Goal: Task Accomplishment & Management: Manage account settings

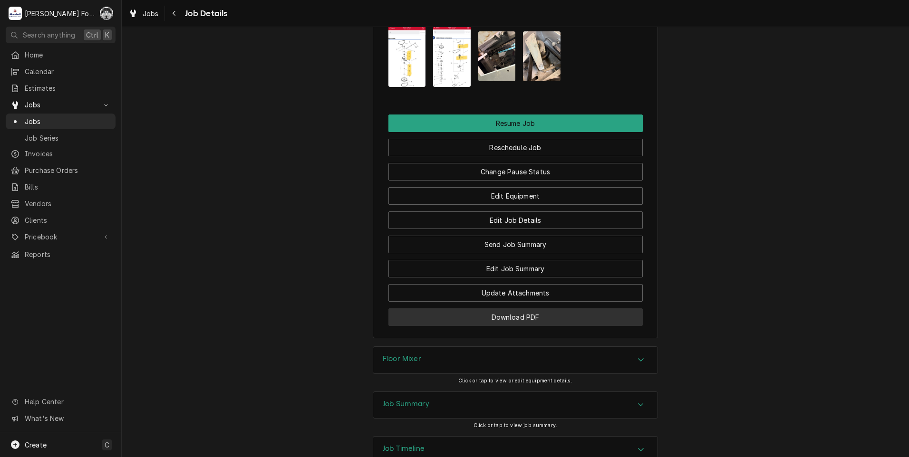
scroll to position [1086, 0]
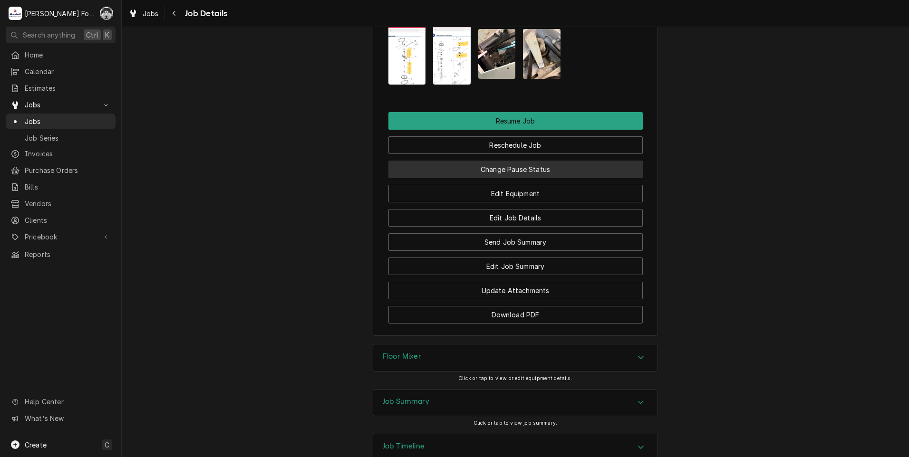
click at [535, 161] on button "Change Pause Status" at bounding box center [515, 170] width 254 height 18
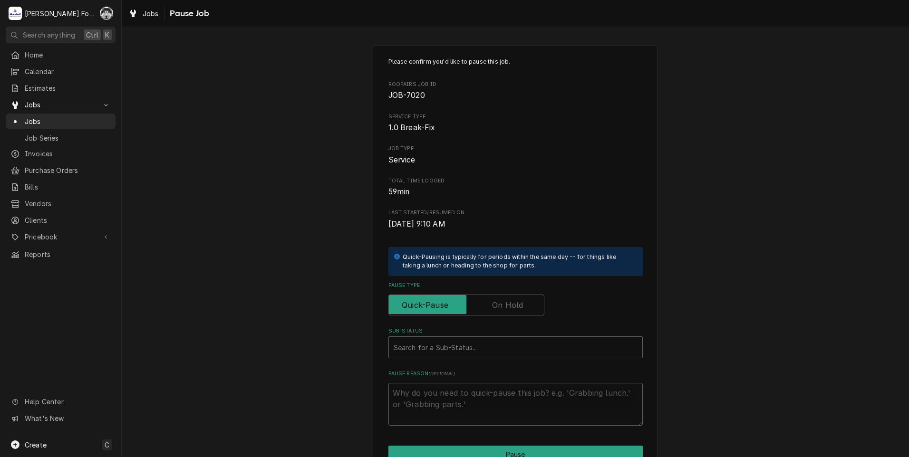
click at [494, 307] on label "Pause Type" at bounding box center [466, 305] width 156 height 21
click at [494, 307] on input "Pause Type" at bounding box center [466, 305] width 147 height 21
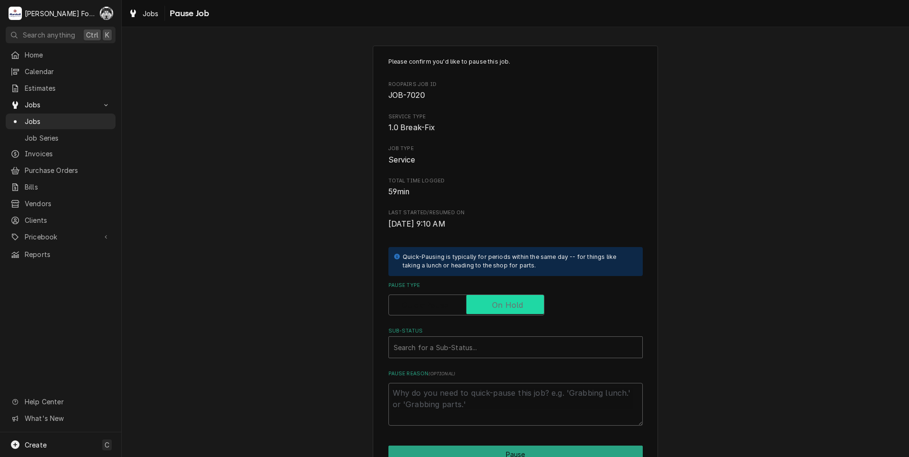
checkbox input "true"
type textarea "x"
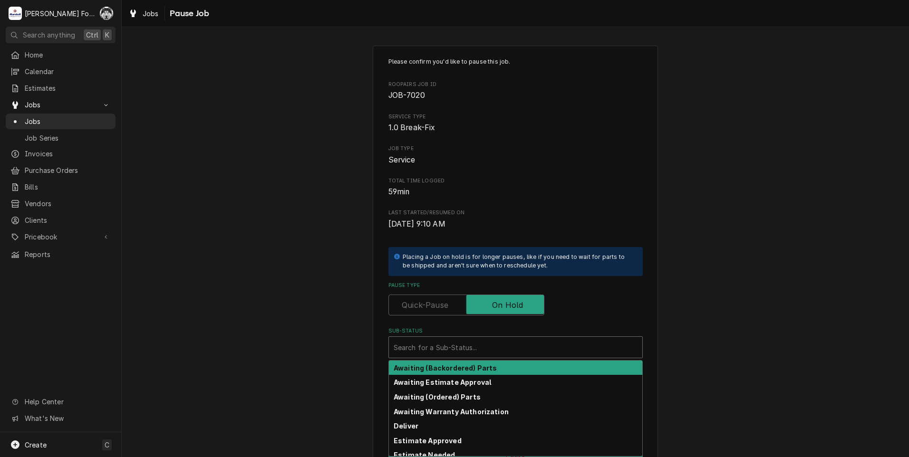
click at [427, 353] on div "Sub-Status" at bounding box center [516, 347] width 244 height 17
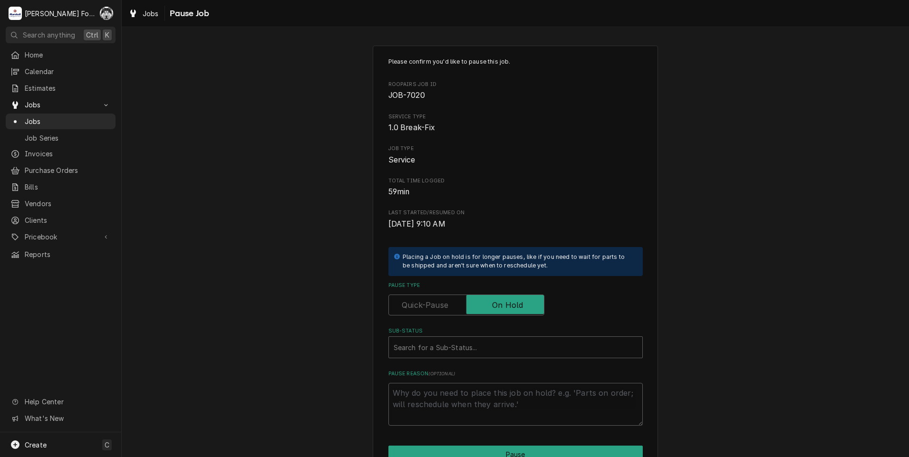
click at [277, 303] on div "Please confirm you'd like to pause this job. Roopairs Job ID JOB-7020 Service T…" at bounding box center [515, 284] width 787 height 495
click at [31, 116] on span "Jobs" at bounding box center [68, 121] width 86 height 10
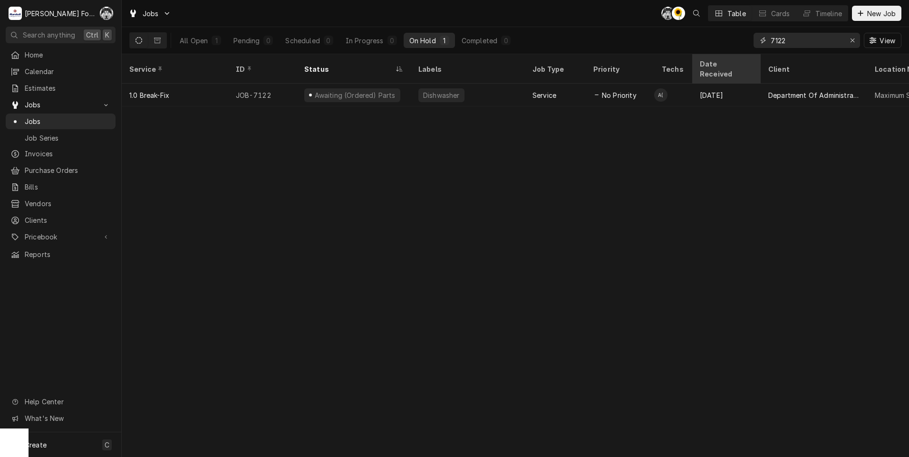
drag, startPoint x: 796, startPoint y: 41, endPoint x: 735, endPoint y: 60, distance: 63.6
click at [735, 60] on div "Jobs C( C( Table Cards Timeline New Job All Open 1 Pending 0 Scheduled 0 In Pro…" at bounding box center [515, 228] width 787 height 457
type input "6721"
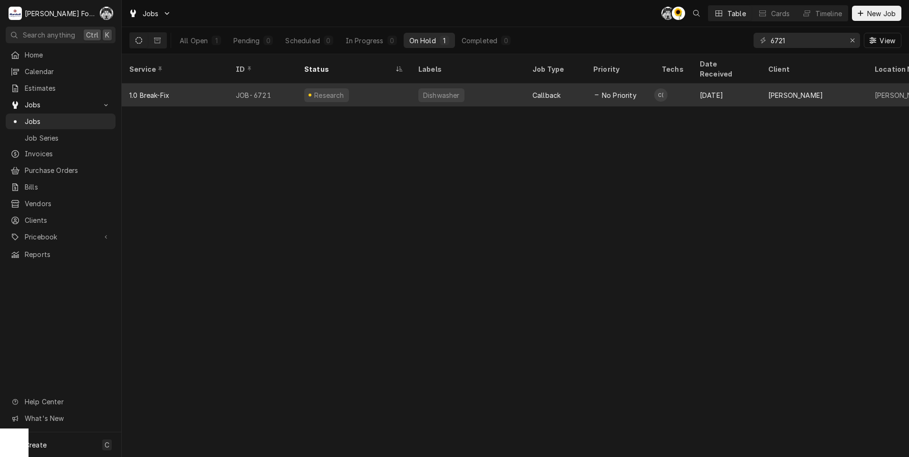
click at [415, 84] on div "Dishwasher" at bounding box center [468, 95] width 114 height 23
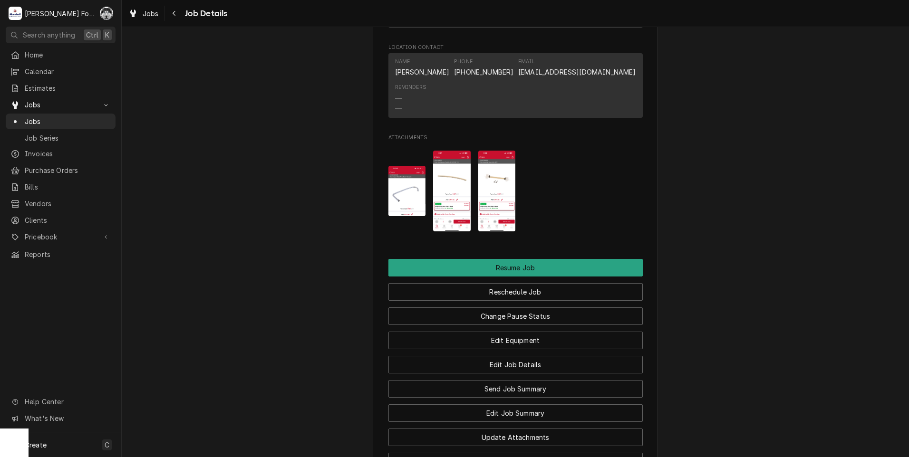
scroll to position [1521, 0]
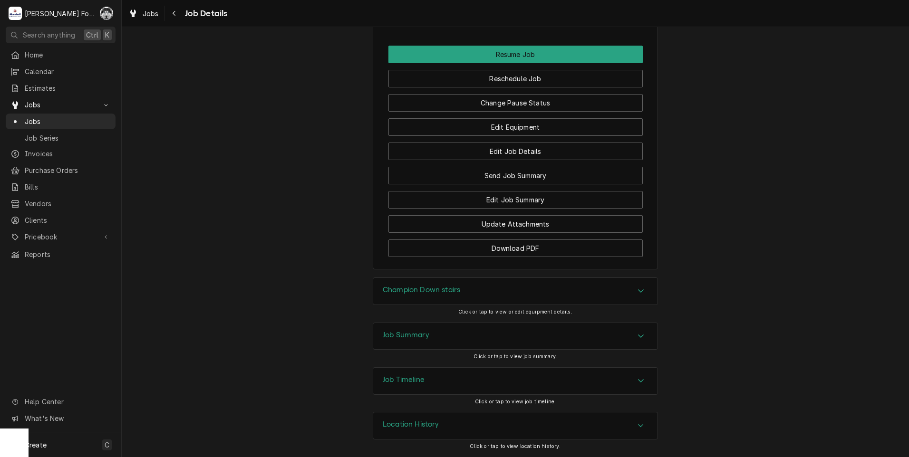
click at [422, 293] on h3 "Champion Down stairs" at bounding box center [422, 290] width 78 height 9
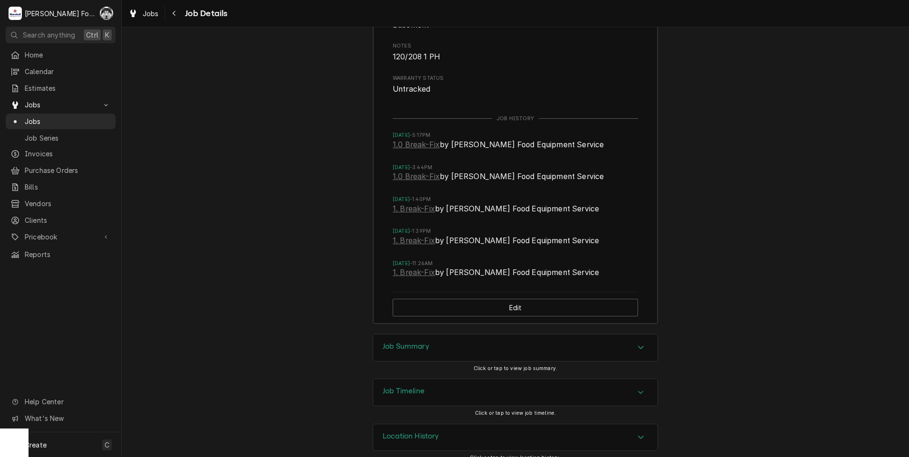
scroll to position [1933, 0]
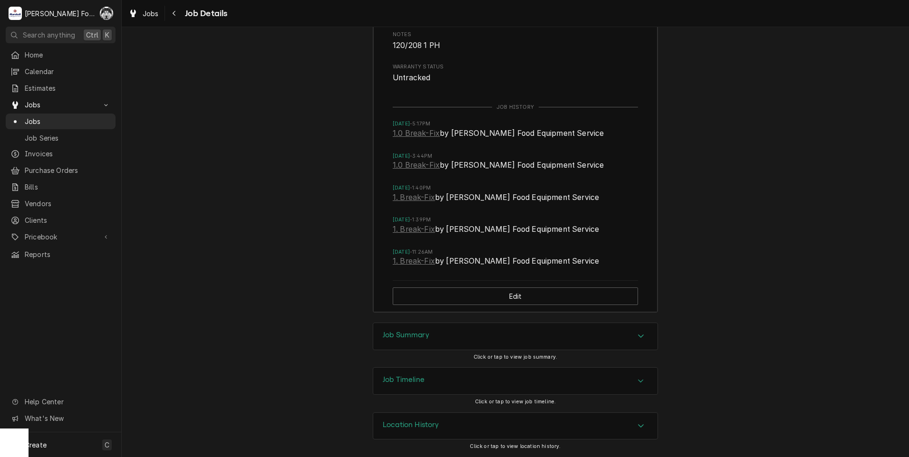
click at [443, 334] on div "Job Summary" at bounding box center [515, 336] width 284 height 27
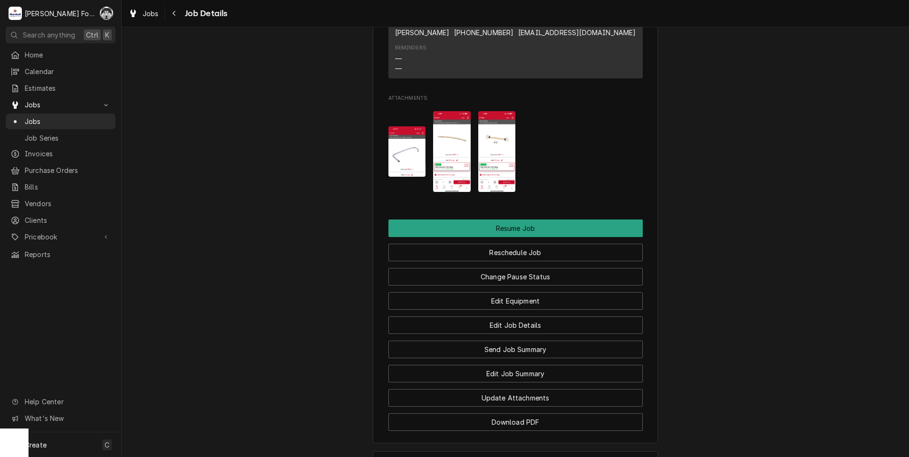
scroll to position [1315, 0]
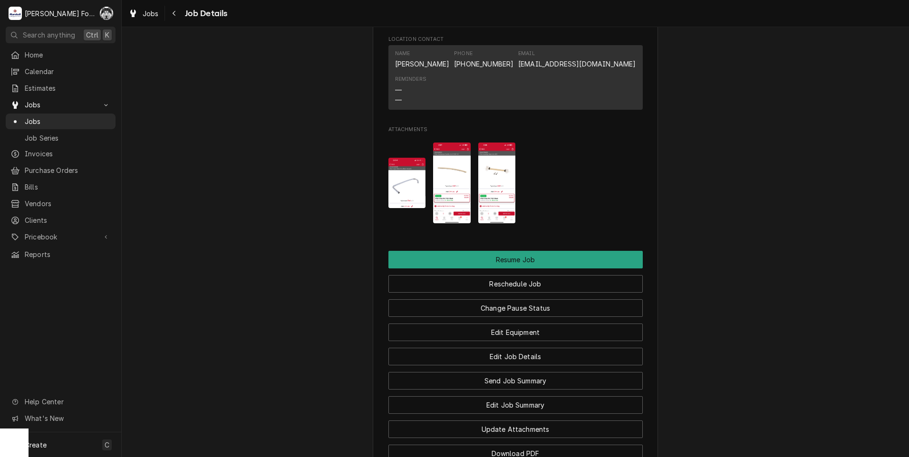
click at [459, 169] on img "Attachments" at bounding box center [452, 183] width 38 height 81
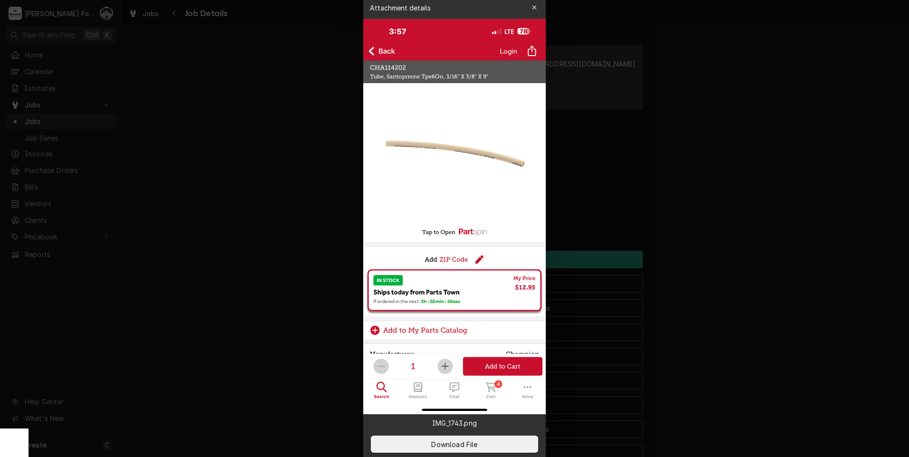
drag, startPoint x: 718, startPoint y: 234, endPoint x: 713, endPoint y: 228, distance: 7.7
click at [717, 231] on div at bounding box center [454, 228] width 909 height 457
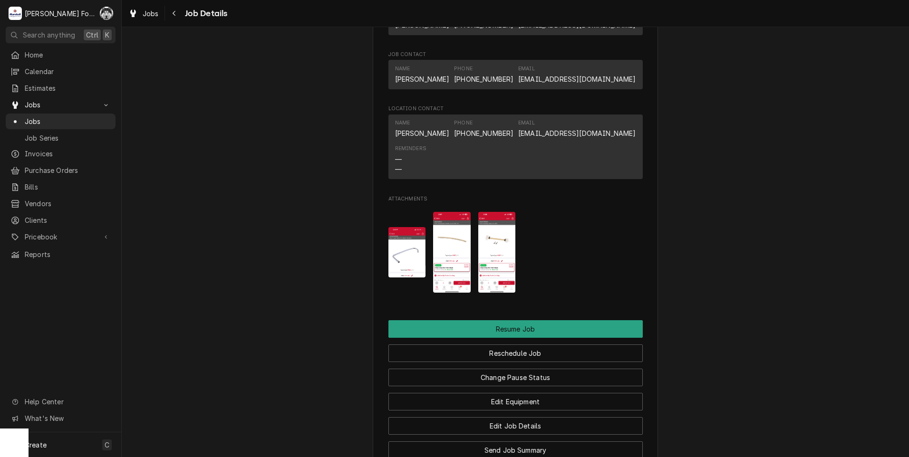
scroll to position [1244, 0]
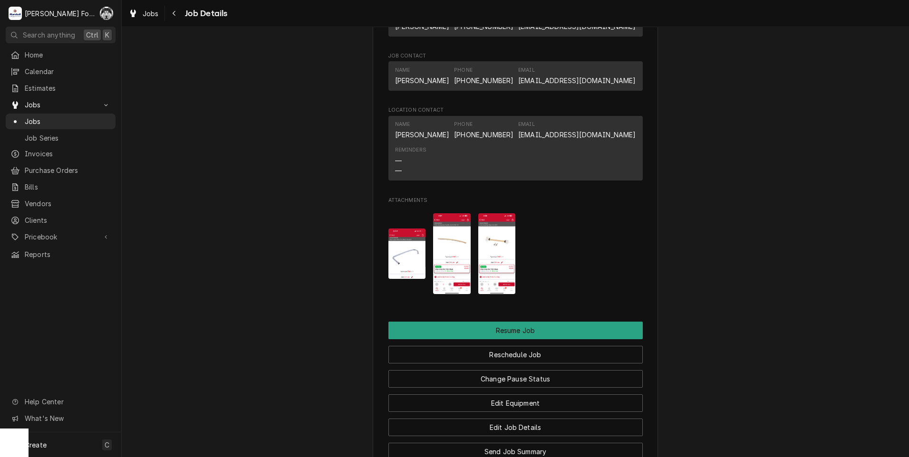
click at [440, 243] on img "Attachments" at bounding box center [452, 253] width 38 height 81
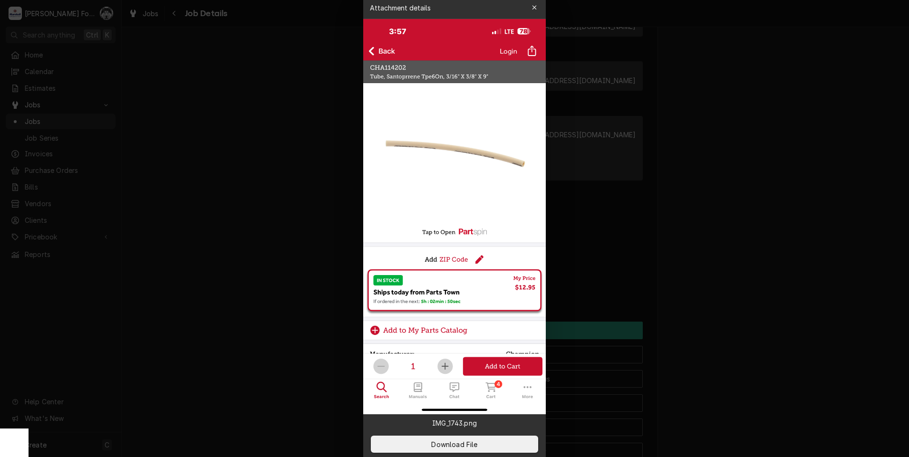
click at [730, 217] on div at bounding box center [454, 228] width 909 height 457
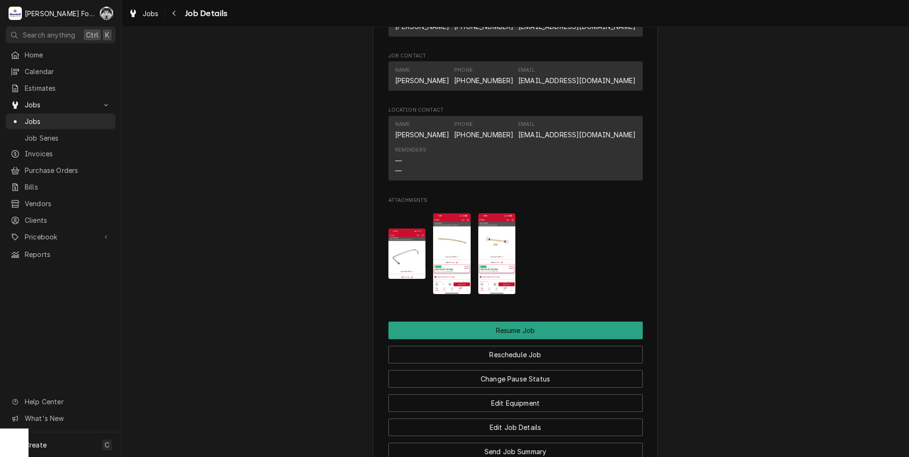
click at [506, 250] on div "Attachments" at bounding box center [515, 254] width 254 height 96
click at [503, 249] on img "Attachments" at bounding box center [497, 253] width 38 height 81
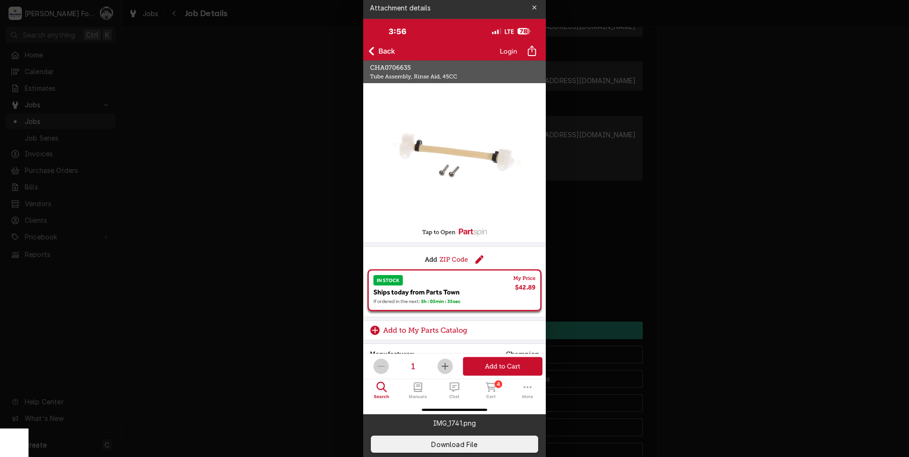
click at [705, 123] on div at bounding box center [454, 228] width 909 height 457
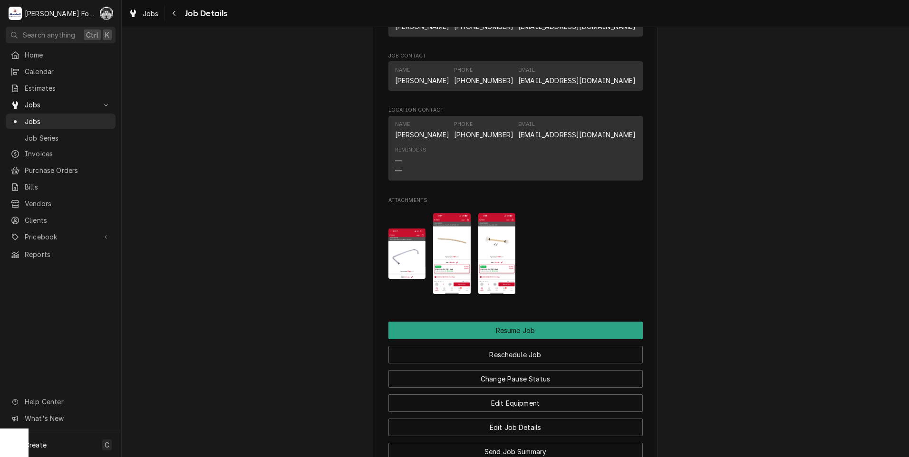
click at [457, 242] on img "Attachments" at bounding box center [452, 253] width 38 height 81
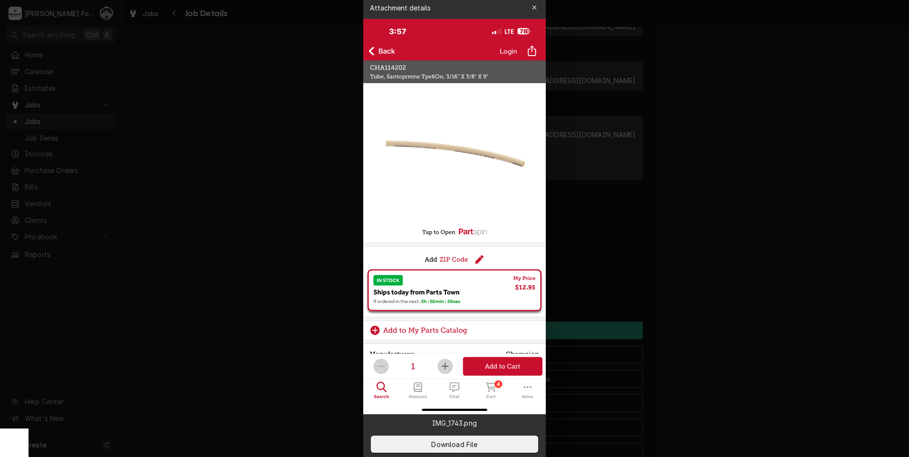
click at [649, 241] on div at bounding box center [454, 228] width 909 height 457
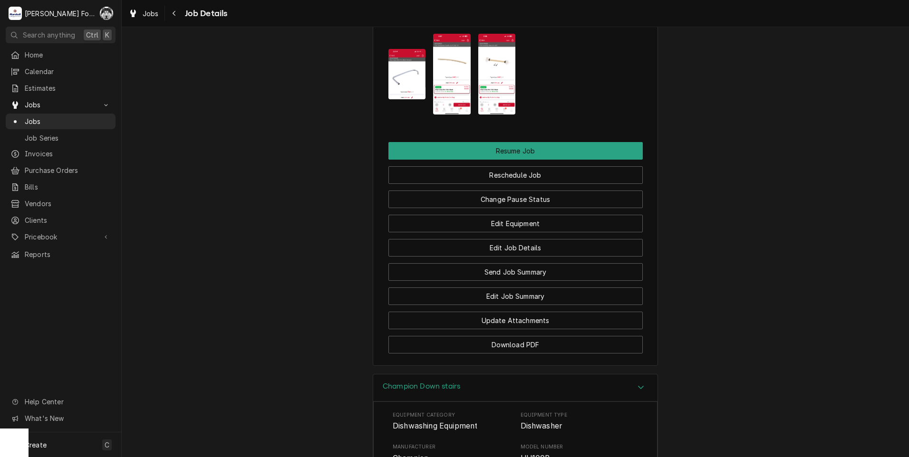
scroll to position [1530, 0]
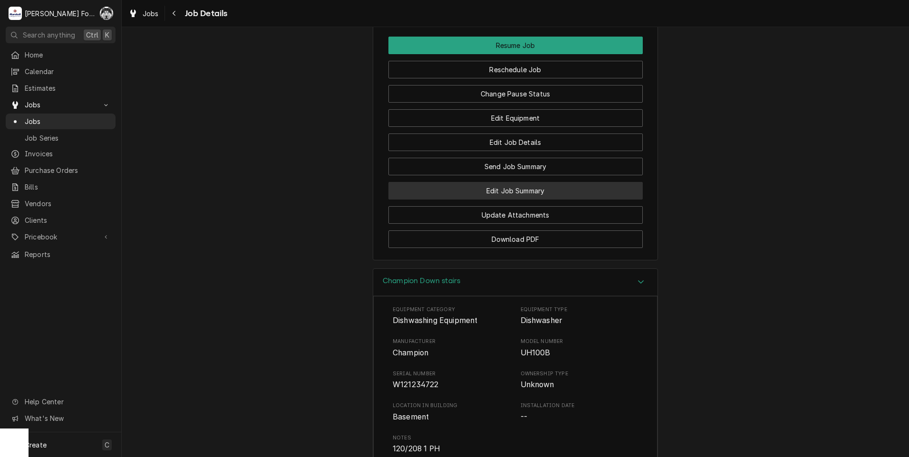
click at [521, 186] on button "Edit Job Summary" at bounding box center [515, 191] width 254 height 18
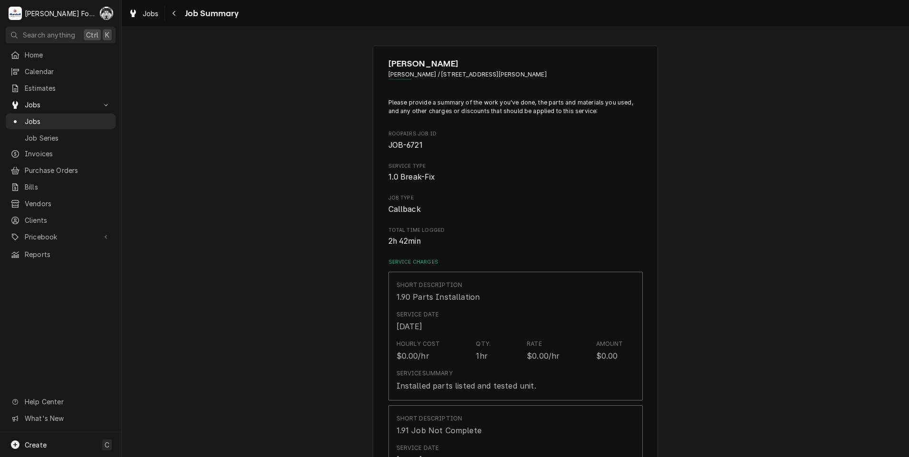
type textarea "x"
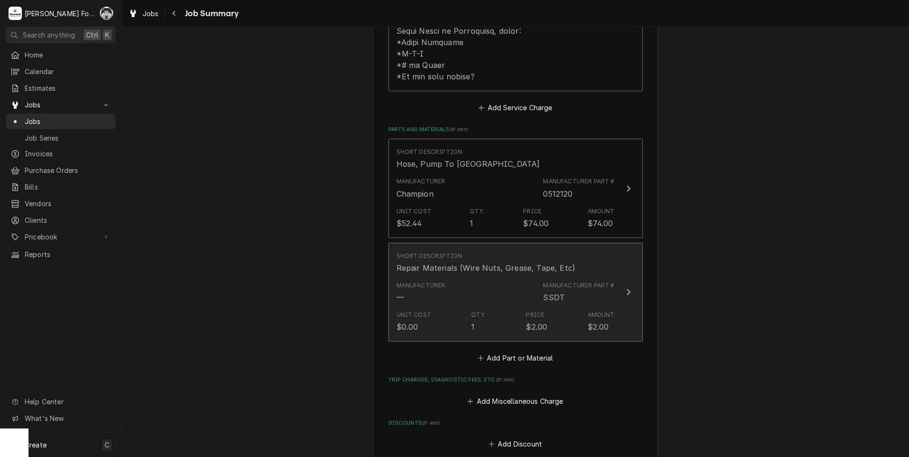
scroll to position [1331, 0]
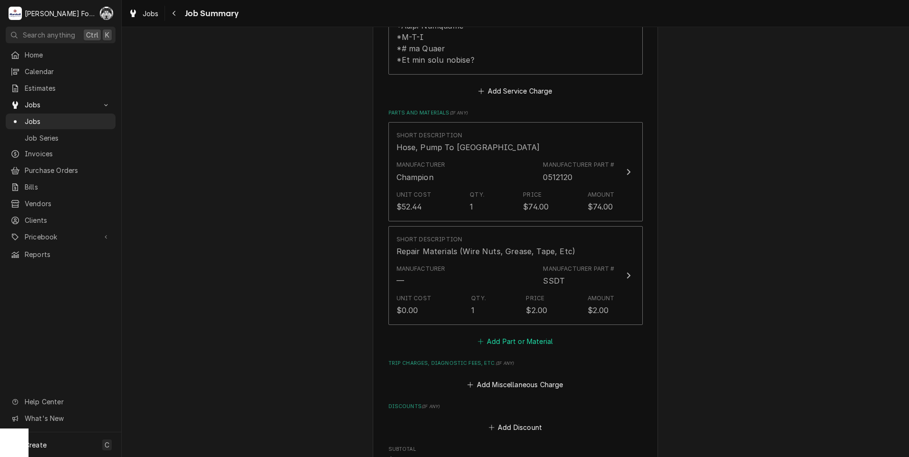
click at [518, 335] on button "Add Part or Material" at bounding box center [515, 341] width 78 height 13
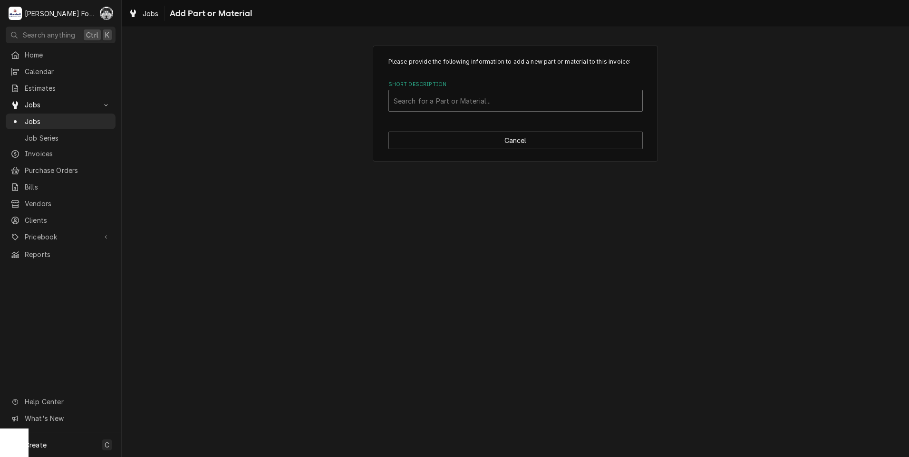
click at [470, 97] on div "Short Description" at bounding box center [516, 100] width 244 height 17
type input "114202"
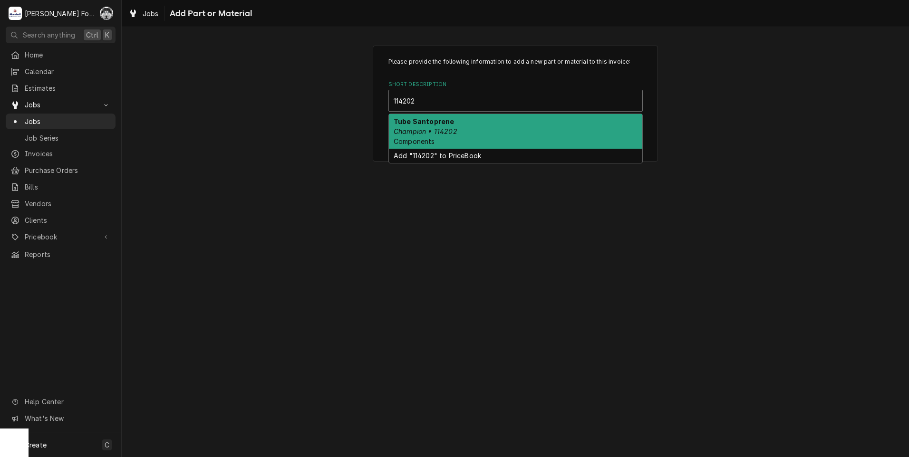
click at [468, 127] on div "[PERSON_NAME] Champion • 114202 Components" at bounding box center [515, 131] width 253 height 35
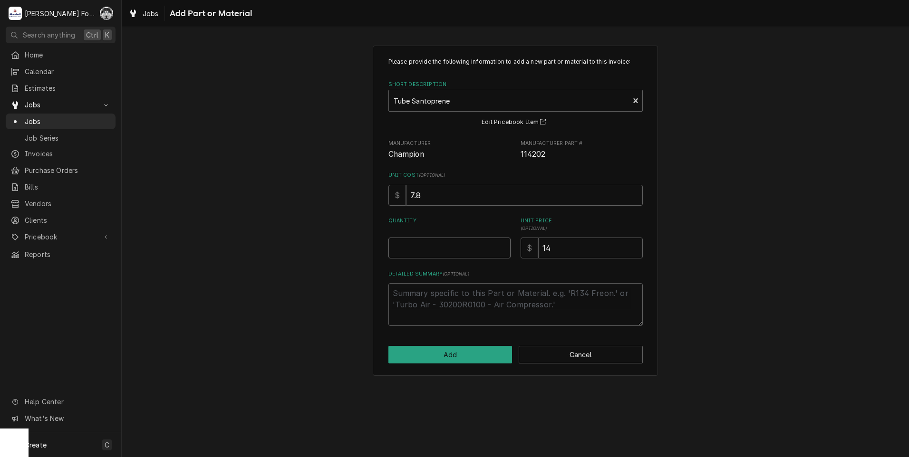
type textarea "x"
type input "0.5"
click at [502, 244] on input "0.5" at bounding box center [449, 248] width 122 height 21
type textarea "x"
type input "1"
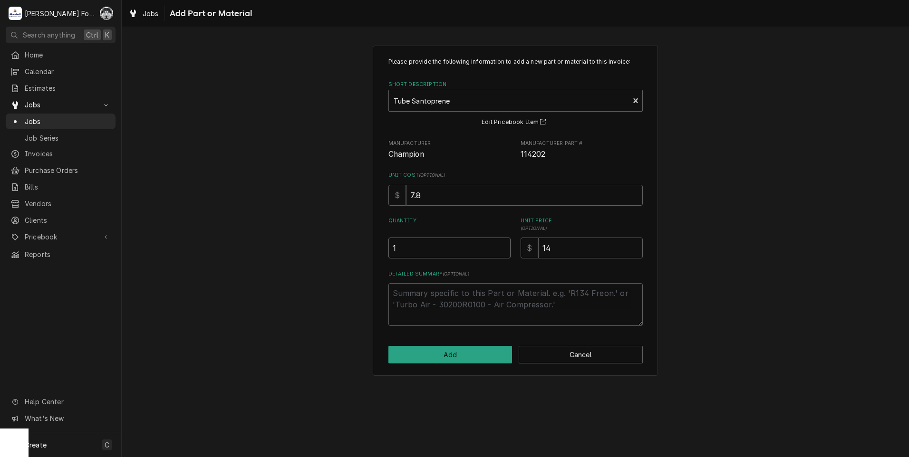
click at [503, 244] on input "1" at bounding box center [449, 248] width 122 height 21
click at [455, 351] on button "Add" at bounding box center [450, 355] width 124 height 18
type textarea "x"
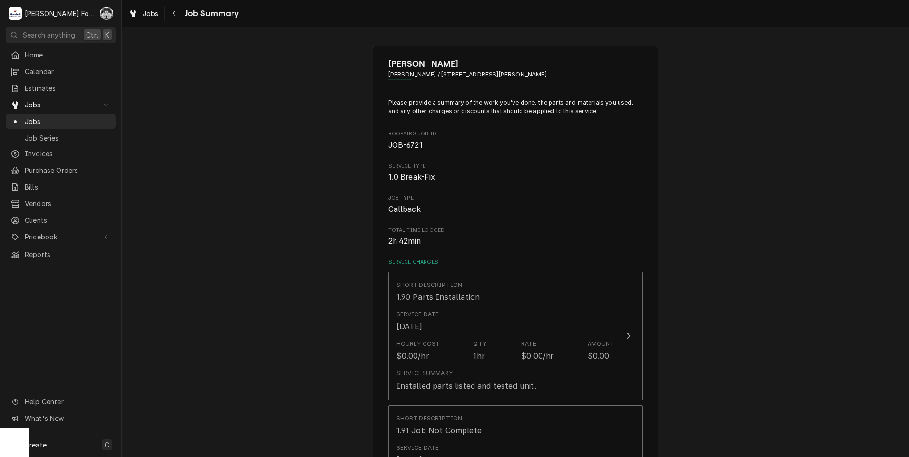
scroll to position [1354, 0]
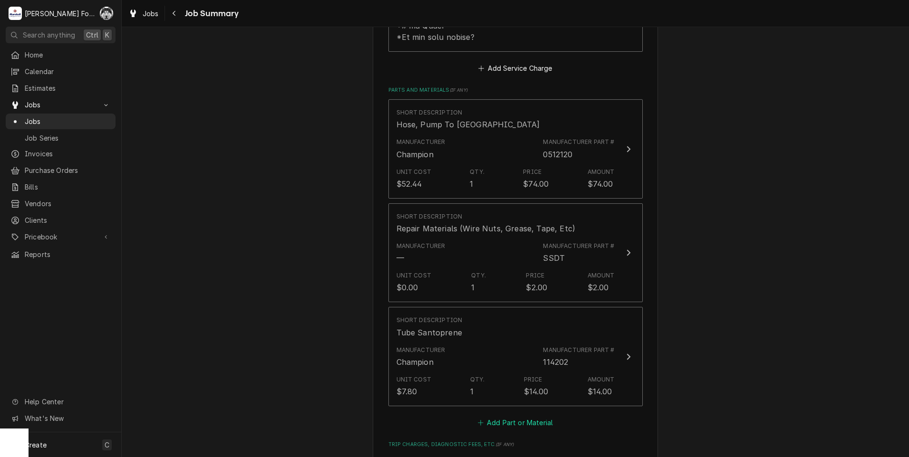
click at [498, 416] on button "Add Part or Material" at bounding box center [515, 422] width 78 height 13
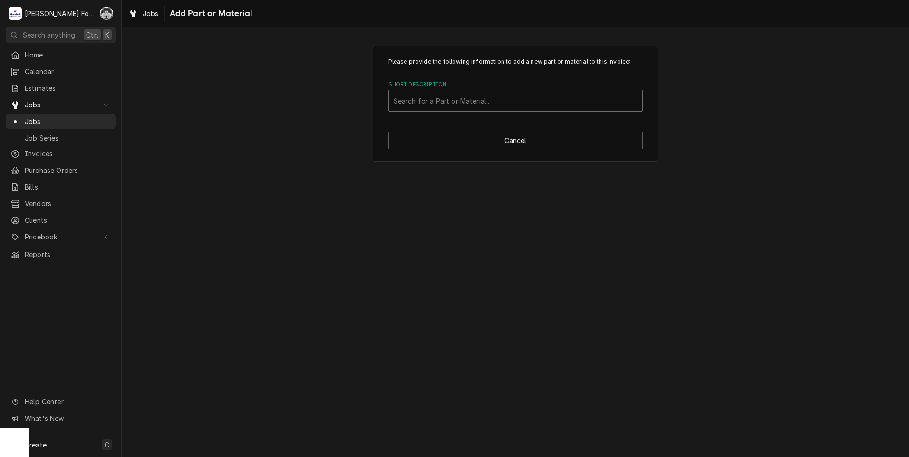
drag, startPoint x: 542, startPoint y: 96, endPoint x: 546, endPoint y: 90, distance: 7.1
click at [545, 90] on div "Search for a Part or Material..." at bounding box center [515, 101] width 254 height 22
type input "0706635"
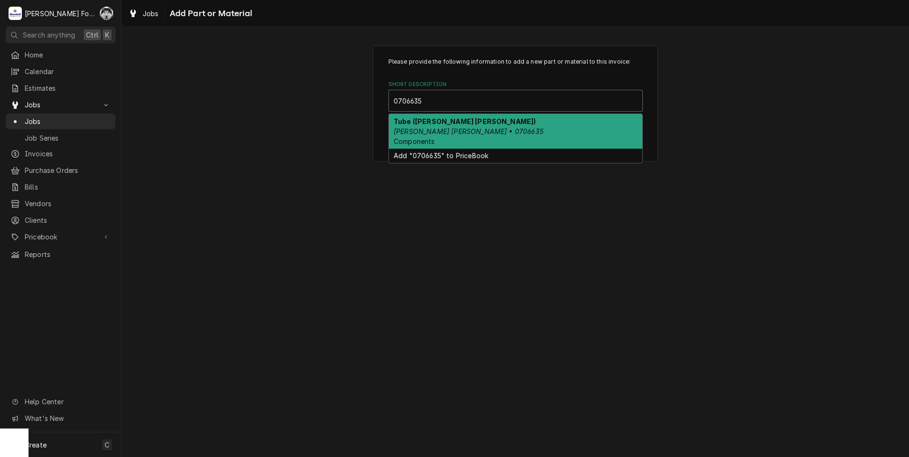
click at [509, 135] on div "Tube (MOYER DIEBEL) Moyer Diebel • 0706635 Components" at bounding box center [515, 131] width 253 height 35
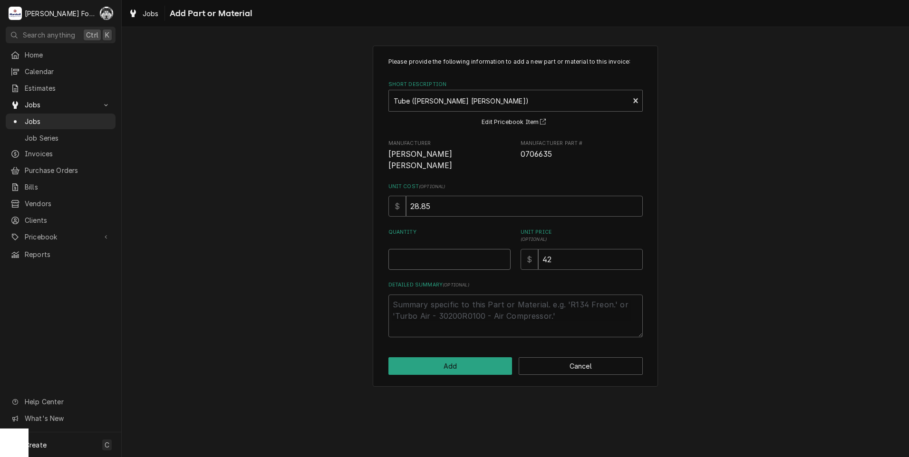
type textarea "x"
type input "0.5"
click at [502, 249] on input "0.5" at bounding box center [449, 259] width 122 height 21
type textarea "x"
drag, startPoint x: 502, startPoint y: 245, endPoint x: 540, endPoint y: 248, distance: 38.1
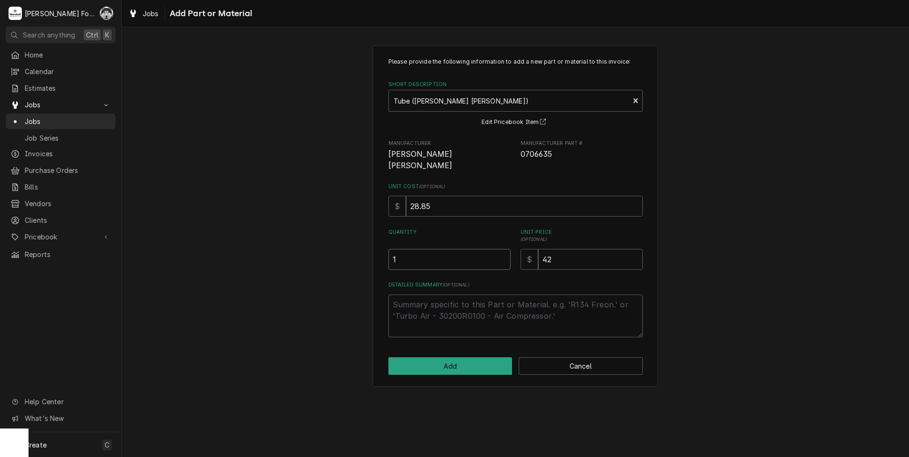
type input "1"
click at [503, 249] on input "1" at bounding box center [449, 259] width 122 height 21
drag, startPoint x: 576, startPoint y: 250, endPoint x: 339, endPoint y: 272, distance: 238.8
click at [339, 273] on div "Please provide the following information to add a new part or material to this …" at bounding box center [515, 216] width 787 height 359
type textarea "x"
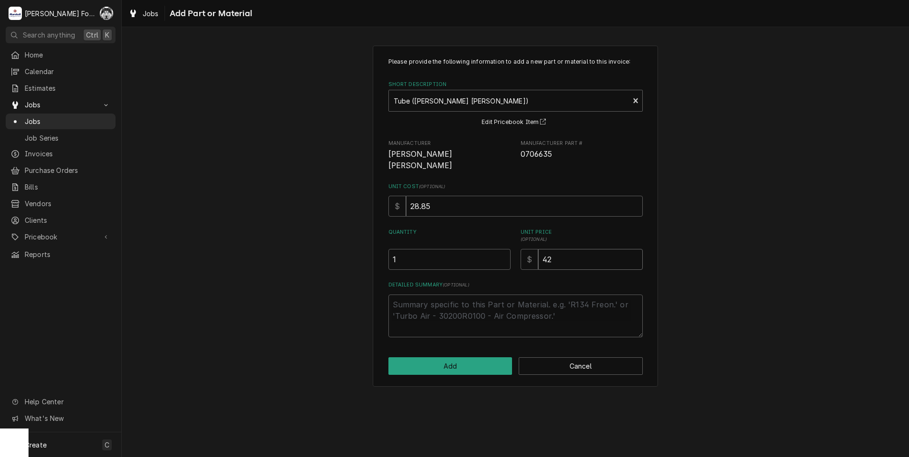
type input "4"
type textarea "x"
type input "43"
click at [473, 358] on button "Add" at bounding box center [450, 367] width 124 height 18
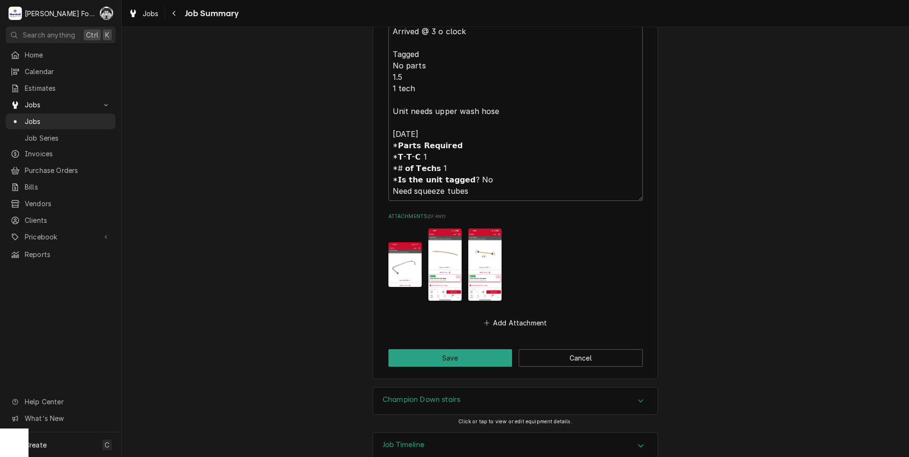
scroll to position [2018, 0]
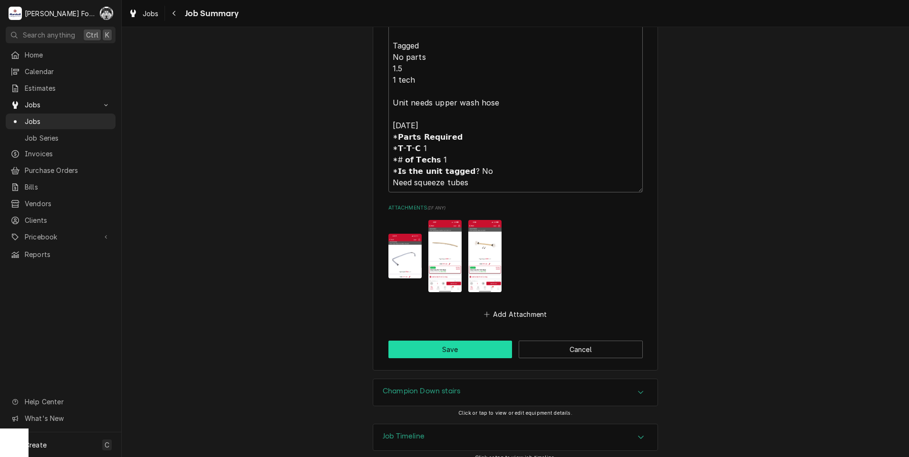
click at [437, 342] on button "Save" at bounding box center [450, 350] width 124 height 18
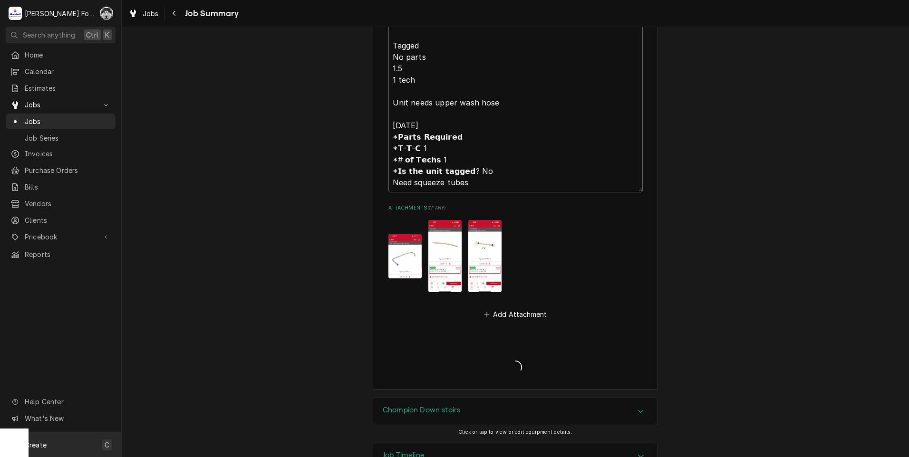
type textarea "x"
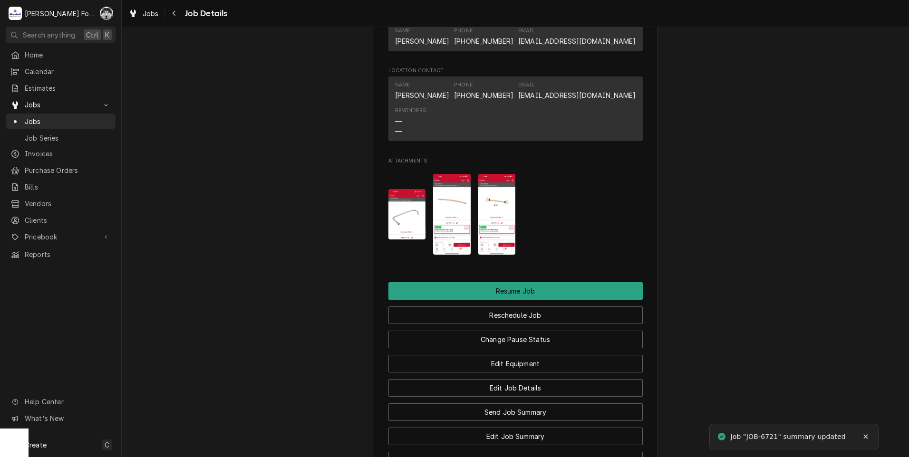
scroll to position [1521, 0]
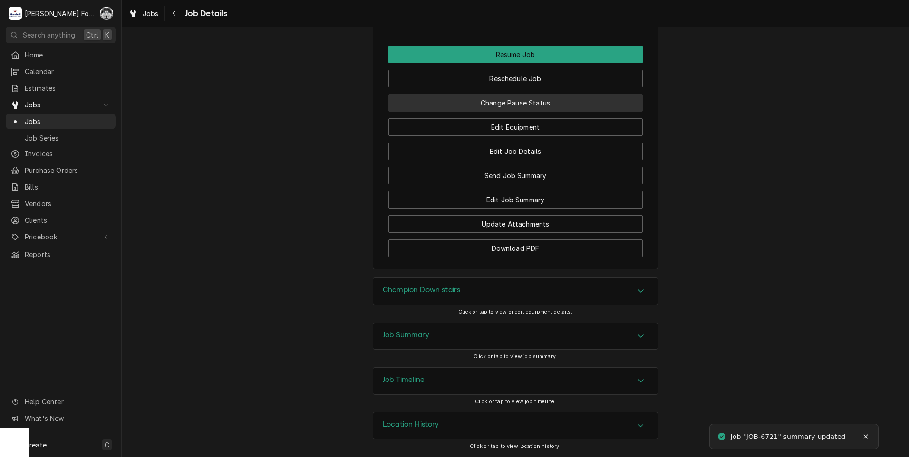
click at [515, 101] on button "Change Pause Status" at bounding box center [515, 103] width 254 height 18
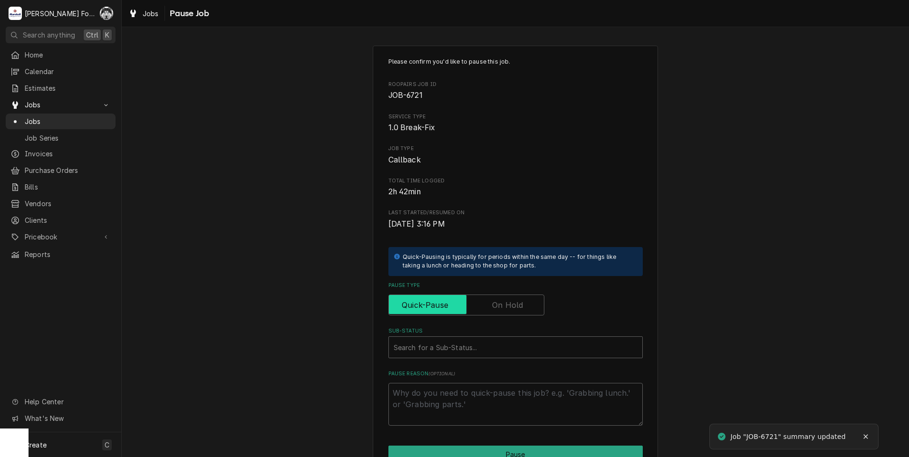
click at [476, 312] on input "Pause Type" at bounding box center [466, 305] width 147 height 21
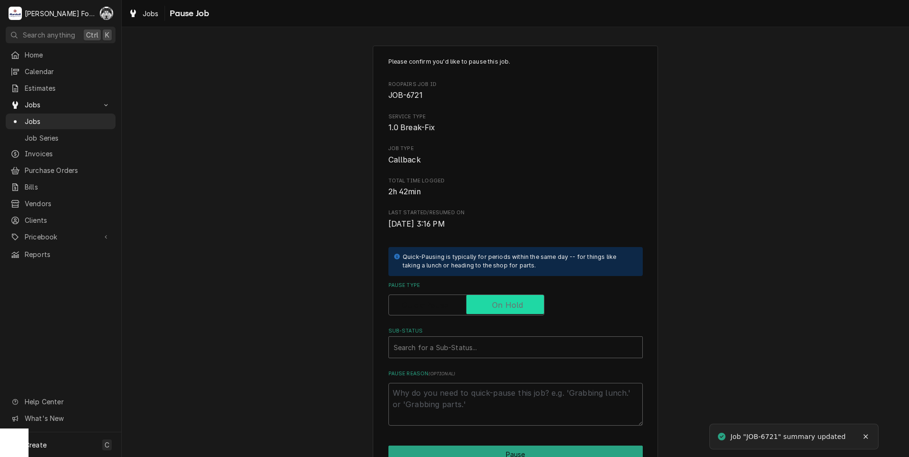
checkbox input "true"
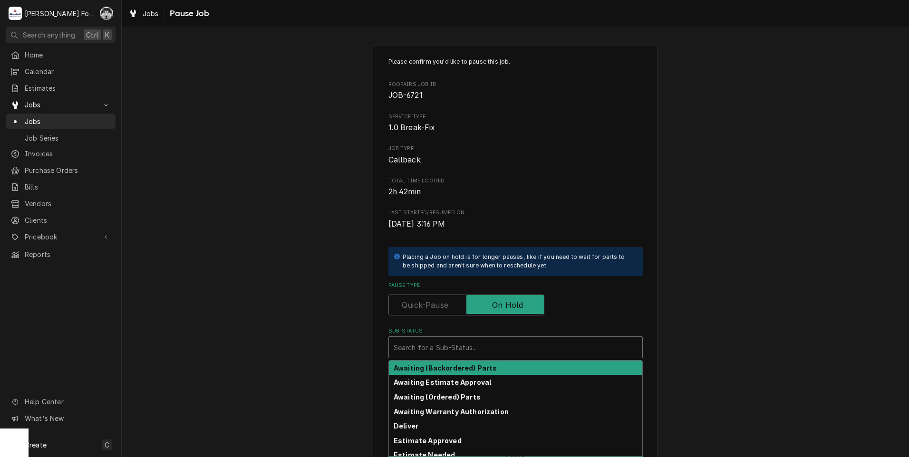
click at [441, 356] on div "Sub-Status" at bounding box center [516, 347] width 244 height 17
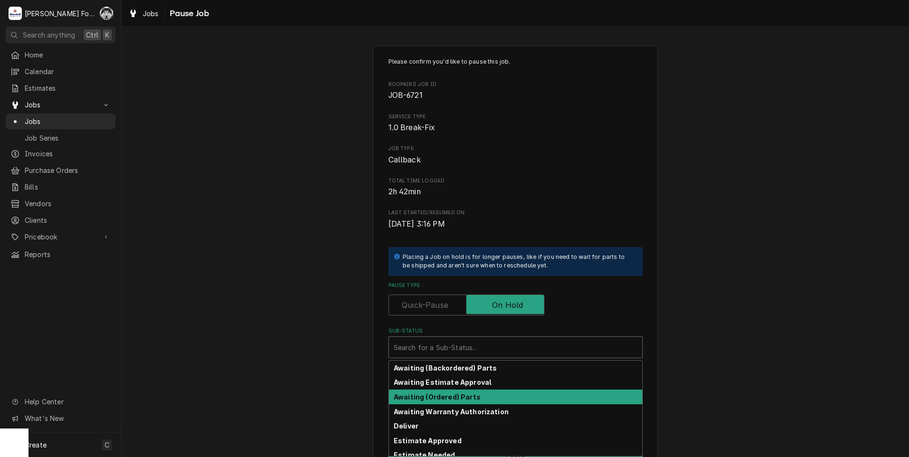
click at [446, 394] on strong "Awaiting (Ordered) Parts" at bounding box center [437, 397] width 87 height 8
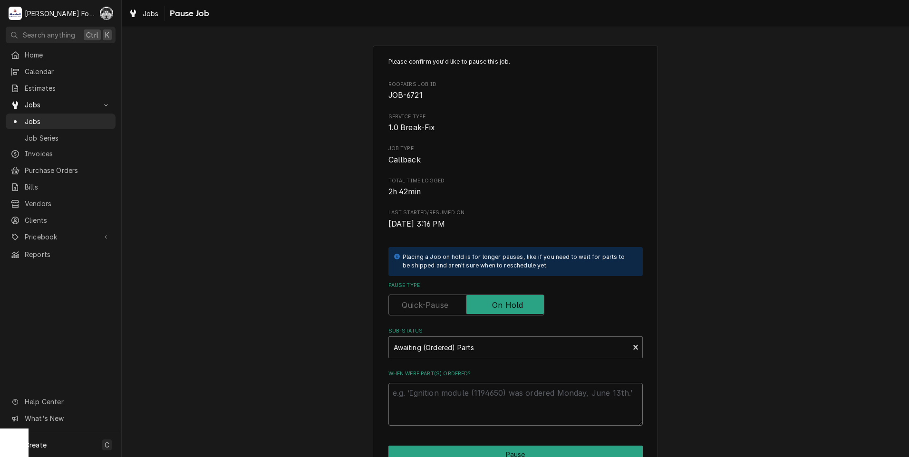
drag, startPoint x: 437, startPoint y: 397, endPoint x: 422, endPoint y: 378, distance: 24.2
click at [436, 394] on textarea "When were part(s) ordered?" at bounding box center [515, 404] width 254 height 43
type textarea "x"
type textarea "9"
type textarea "x"
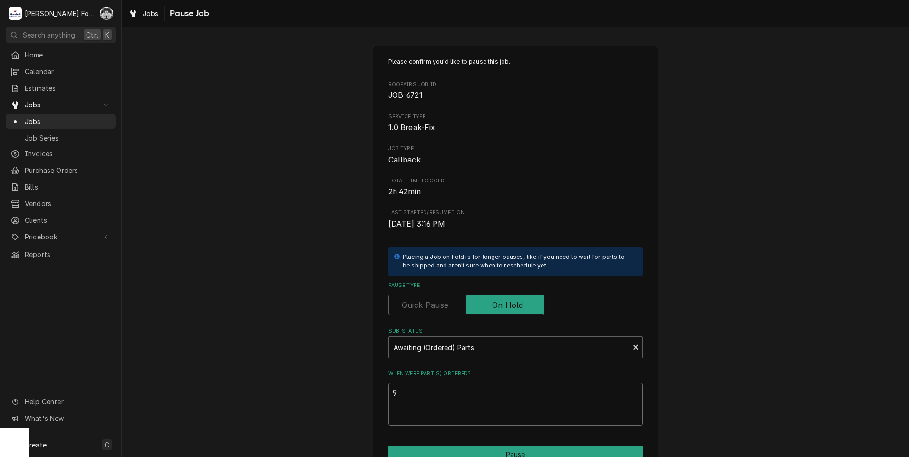
type textarea "9/"
type textarea "x"
type textarea "9/2"
type textarea "x"
type textarea "9/2/"
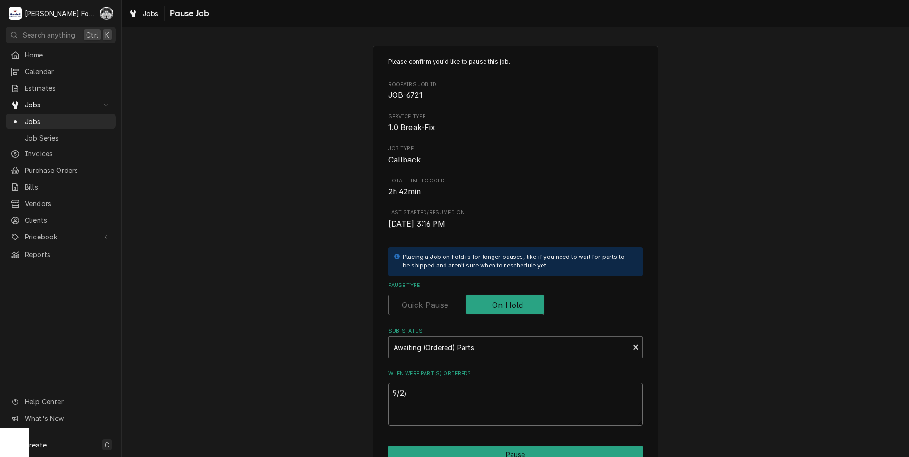
type textarea "x"
type textarea "9/2/2"
type textarea "x"
type textarea "9/2/20"
type textarea "x"
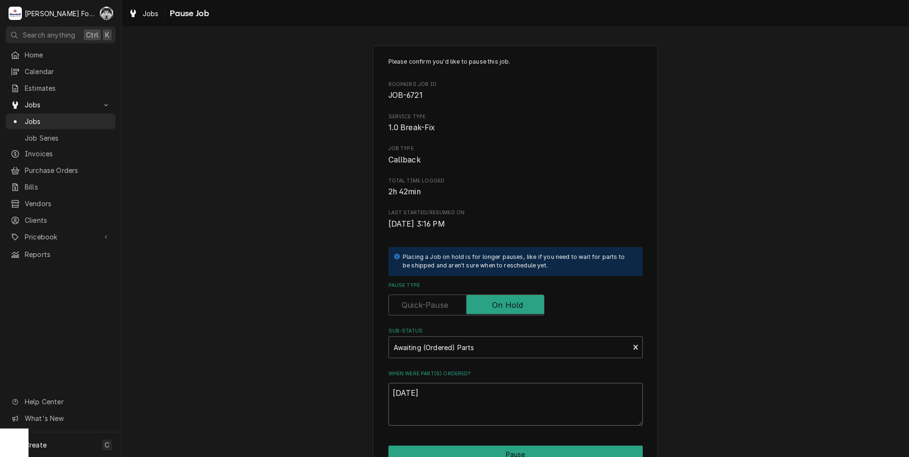
type textarea "9/2/202"
type textarea "x"
type textarea "9/2/2025"
click at [495, 453] on button "Pause" at bounding box center [515, 455] width 254 height 18
type textarea "x"
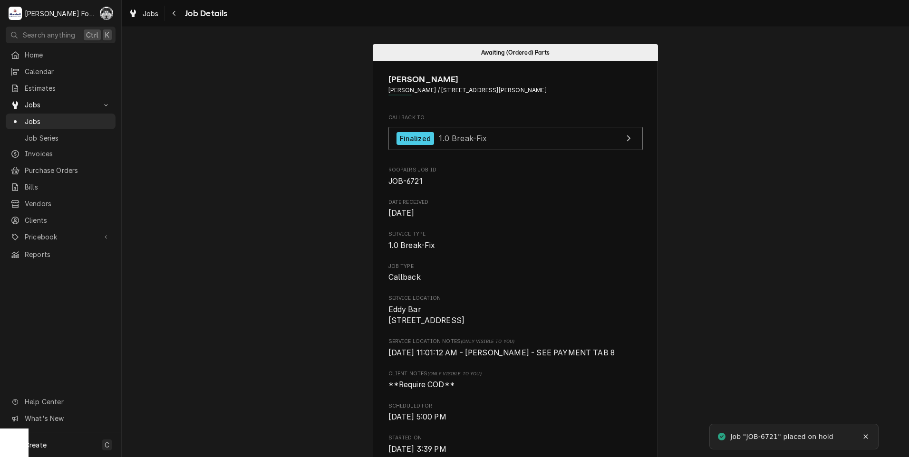
click at [27, 116] on div "Jobs" at bounding box center [61, 122] width 106 height 12
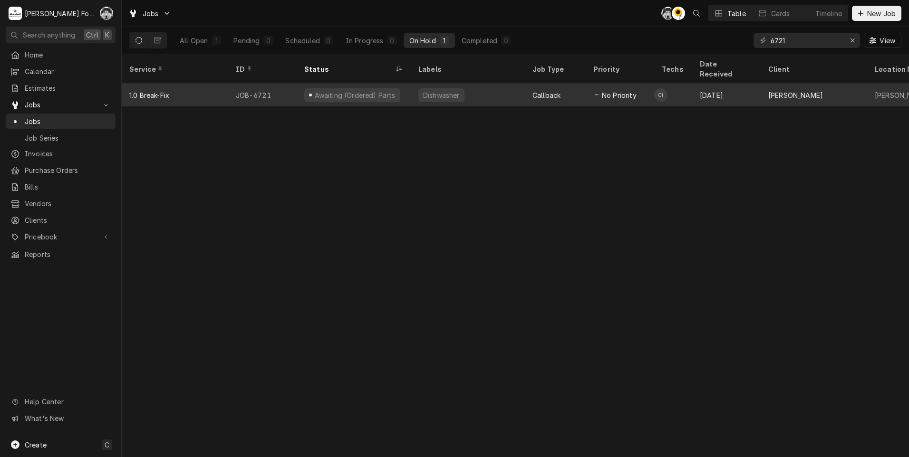
click at [632, 76] on div "Jobs C( C( Table Cards Timeline New Job All Open 1 Pending 0 Scheduled 0 In Pro…" at bounding box center [515, 228] width 787 height 457
type input "7153"
click at [464, 84] on div "Combi Oven" at bounding box center [468, 95] width 114 height 23
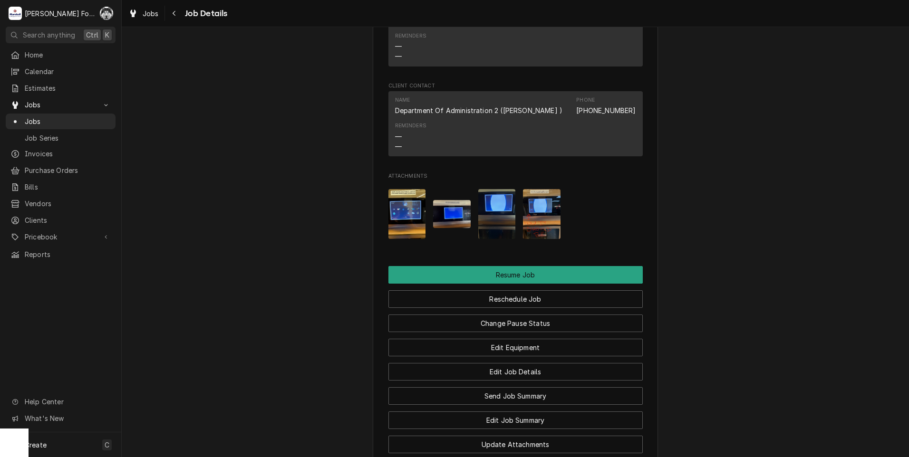
scroll to position [1311, 0]
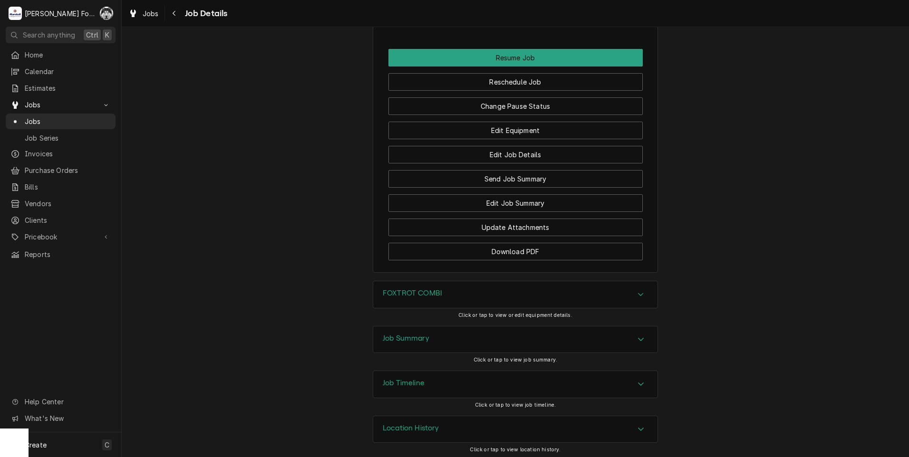
click at [436, 285] on div "FOXTROT COMBI" at bounding box center [515, 294] width 284 height 27
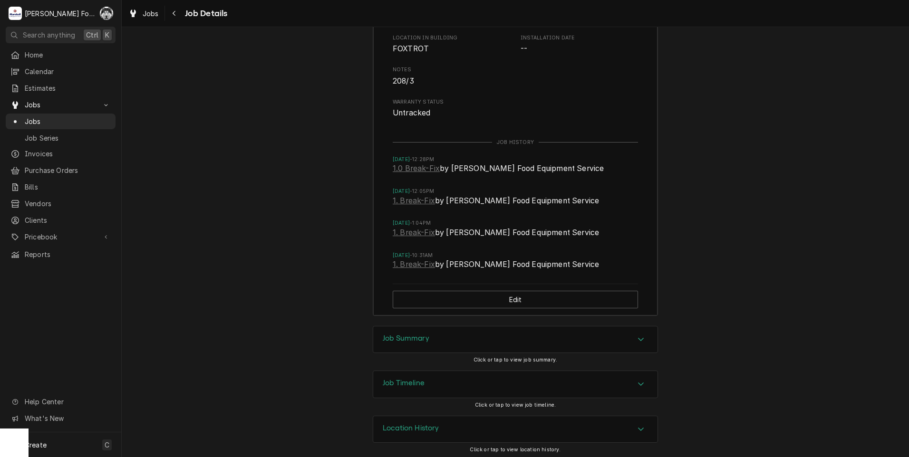
click at [454, 331] on div "Job Summary" at bounding box center [515, 340] width 284 height 27
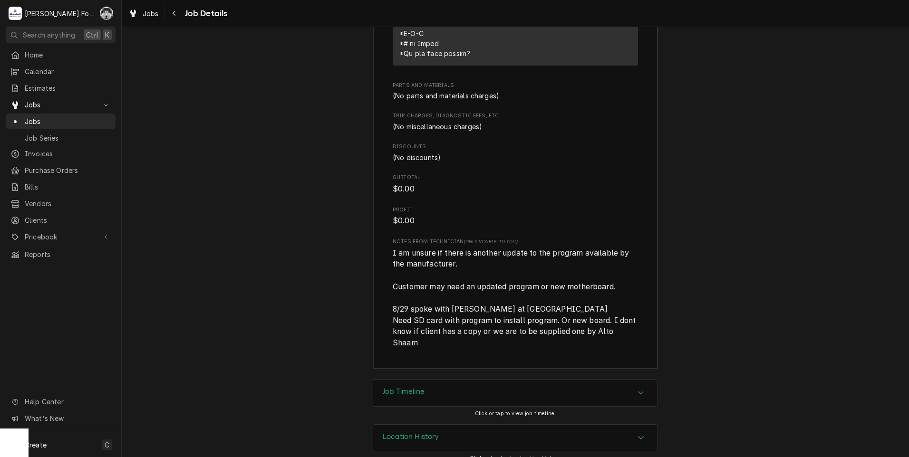
scroll to position [2477, 0]
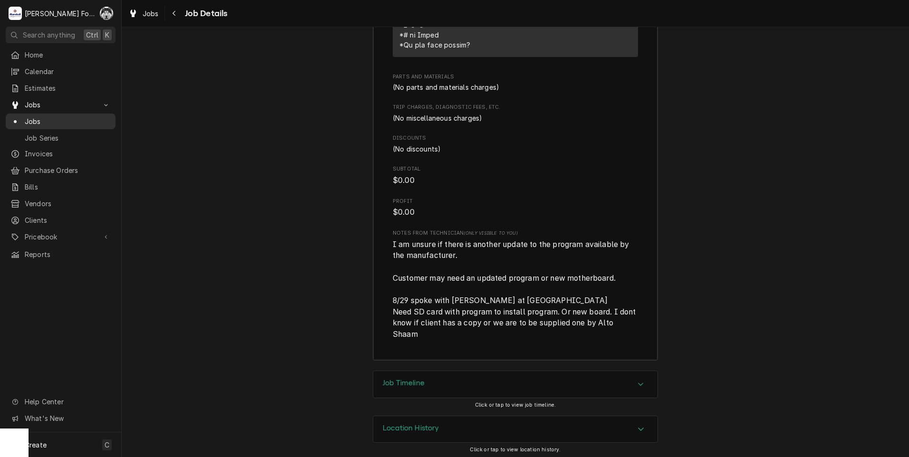
click at [37, 118] on span "Jobs" at bounding box center [68, 121] width 86 height 10
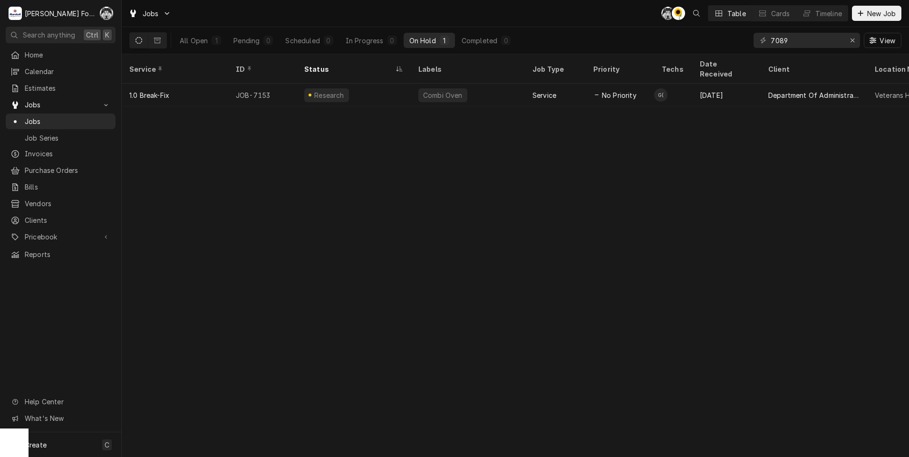
type input "7089"
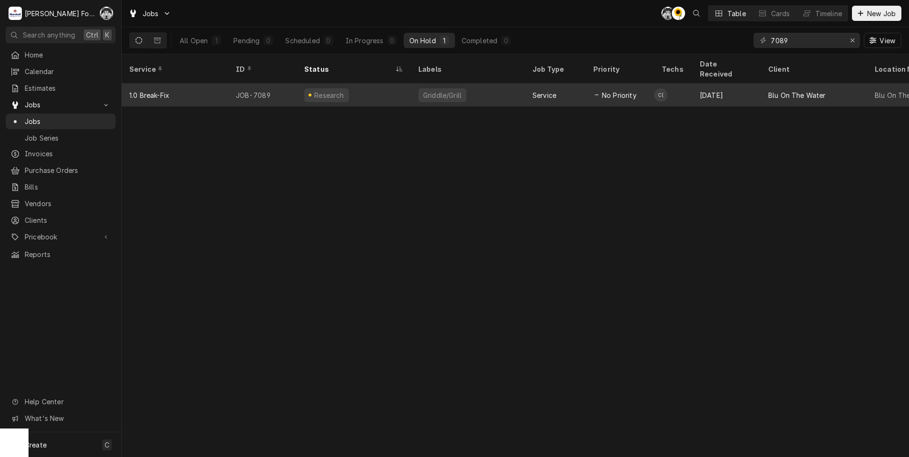
click at [325, 90] on div "Research" at bounding box center [329, 95] width 32 height 10
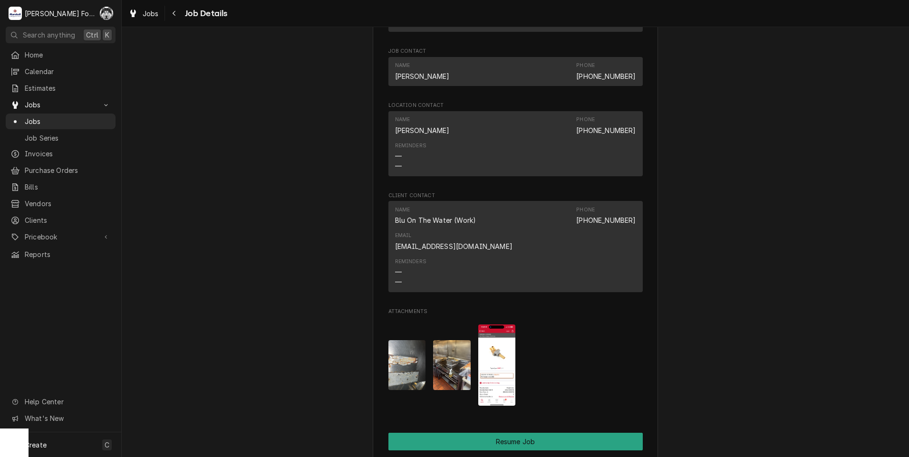
scroll to position [951, 0]
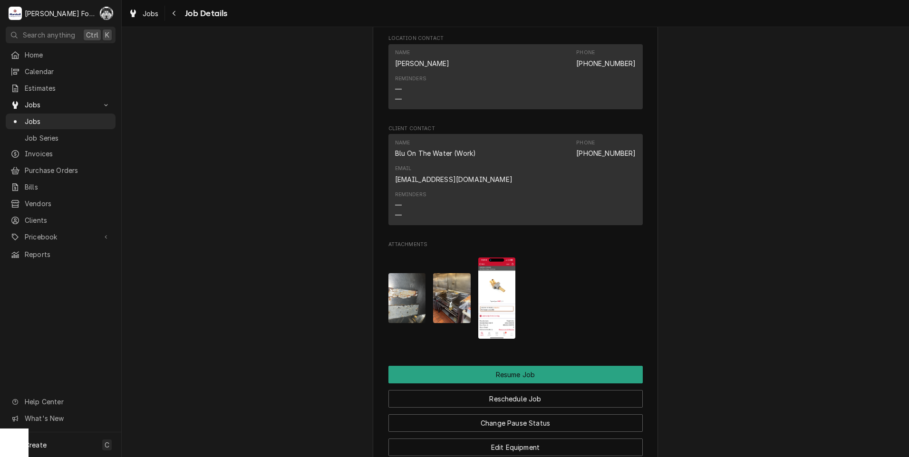
click at [452, 273] on img "Attachments" at bounding box center [452, 298] width 38 height 50
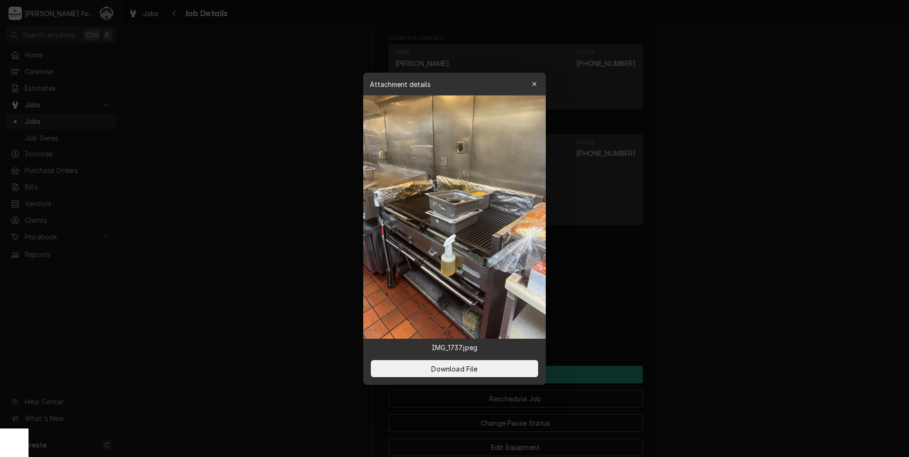
click at [775, 253] on div at bounding box center [454, 228] width 909 height 457
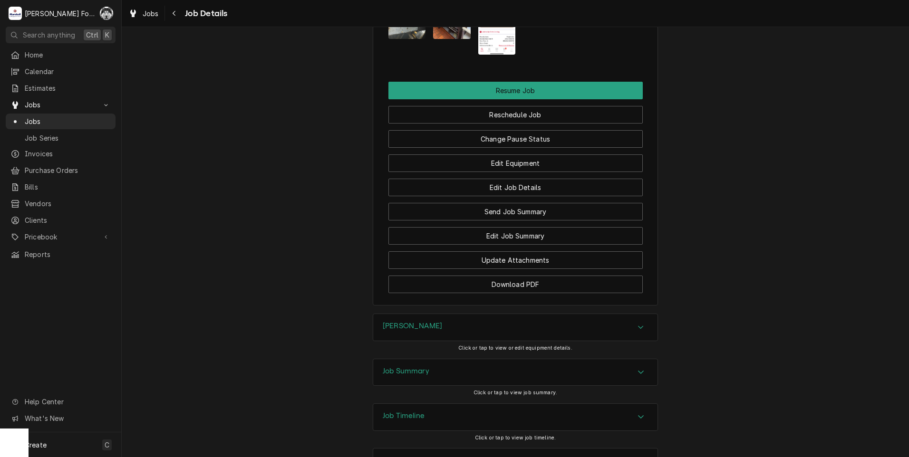
scroll to position [1245, 0]
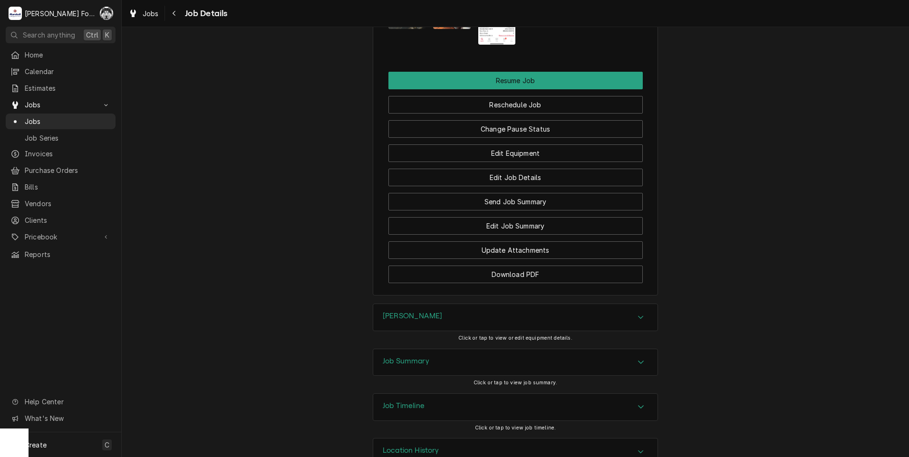
click at [442, 304] on div "[PERSON_NAME]" at bounding box center [515, 317] width 284 height 27
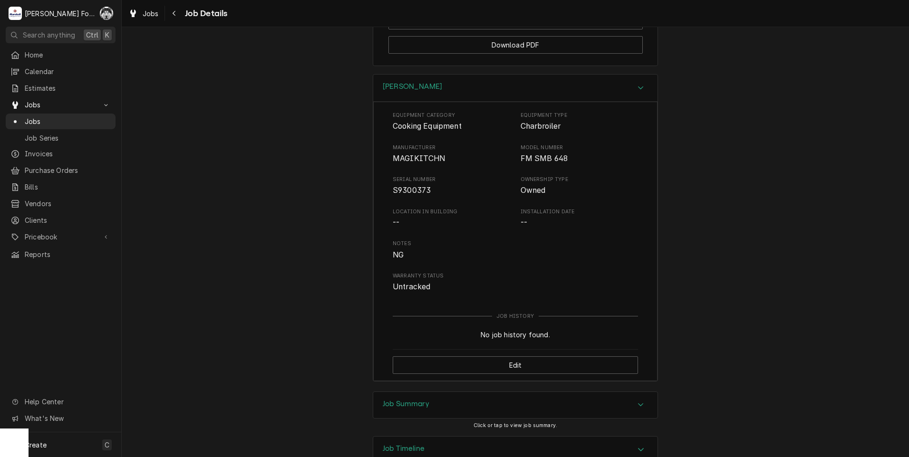
scroll to position [1483, 0]
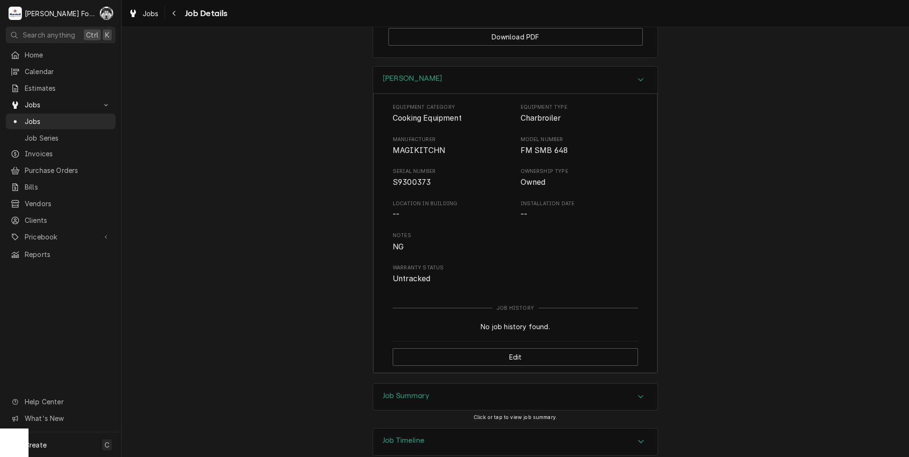
click at [437, 384] on div "Job Summary" at bounding box center [515, 397] width 284 height 27
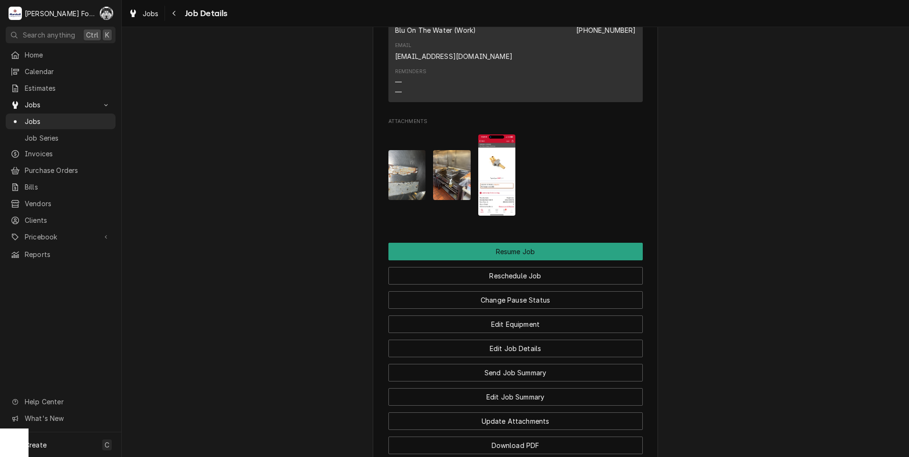
scroll to position [1055, 0]
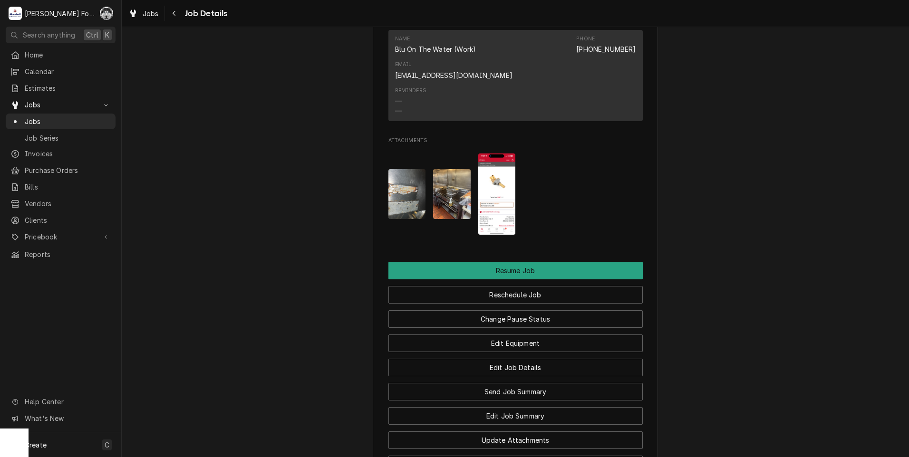
click at [495, 170] on img "Attachments" at bounding box center [497, 194] width 38 height 81
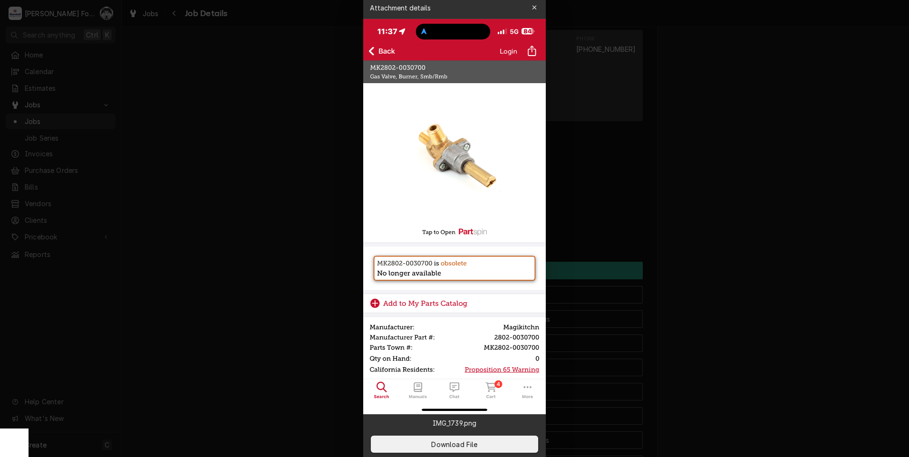
drag, startPoint x: 537, startPoint y: 12, endPoint x: 501, endPoint y: 47, distance: 50.1
click at [537, 12] on button "button" at bounding box center [534, 7] width 15 height 15
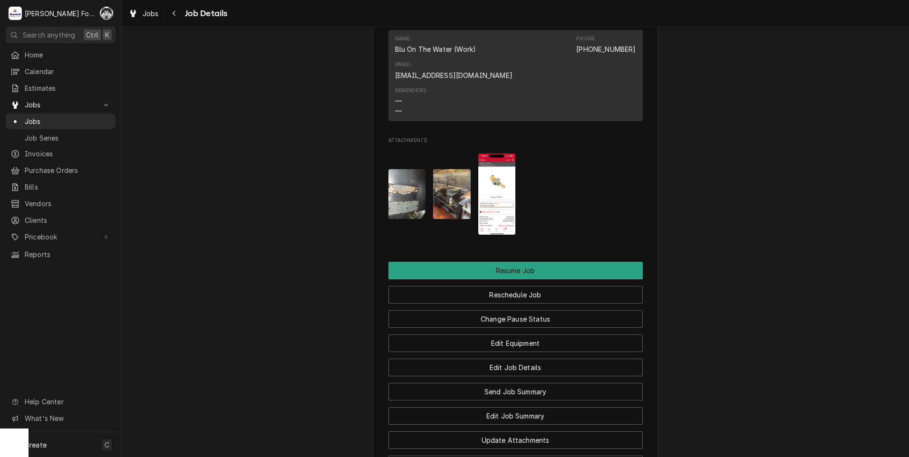
click at [439, 169] on img "Attachments" at bounding box center [452, 194] width 38 height 50
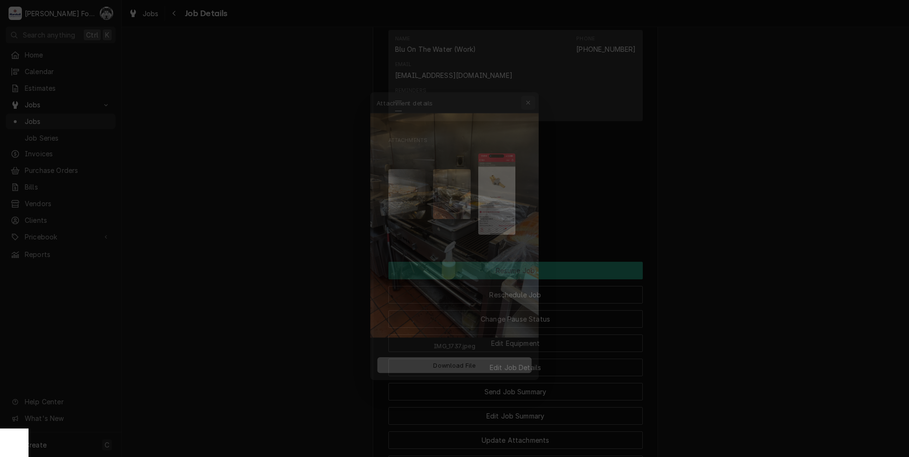
click at [532, 85] on icon "button" at bounding box center [534, 84] width 5 height 7
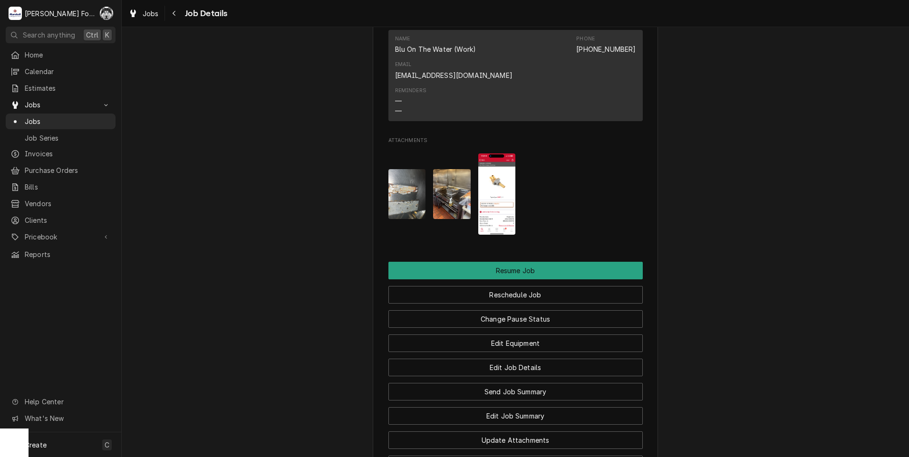
click at [484, 173] on img "Attachments" at bounding box center [497, 194] width 38 height 81
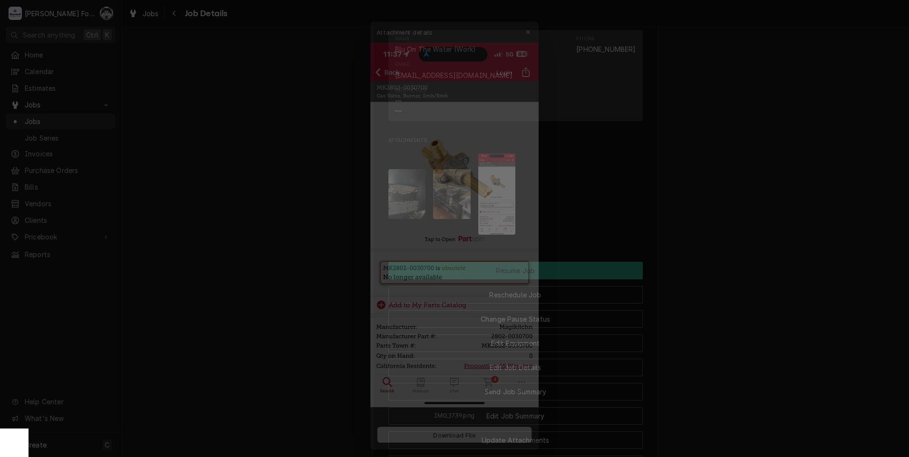
click at [239, 151] on div at bounding box center [454, 228] width 909 height 457
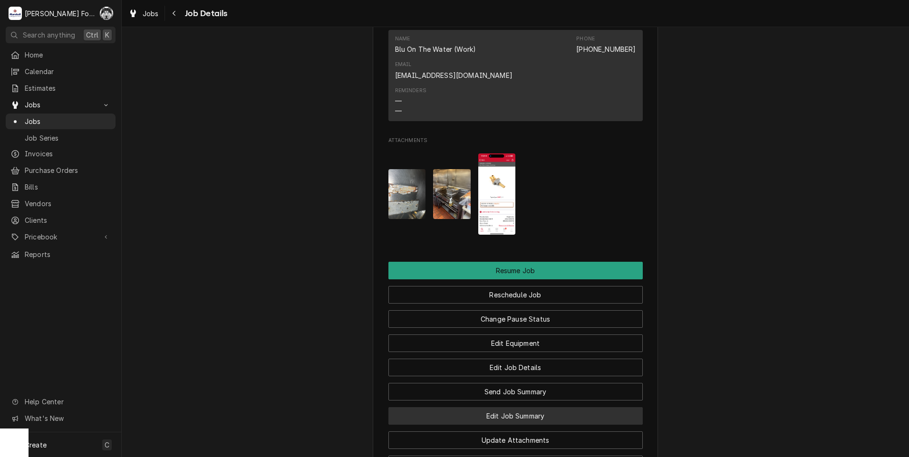
click at [511, 407] on button "Edit Job Summary" at bounding box center [515, 416] width 254 height 18
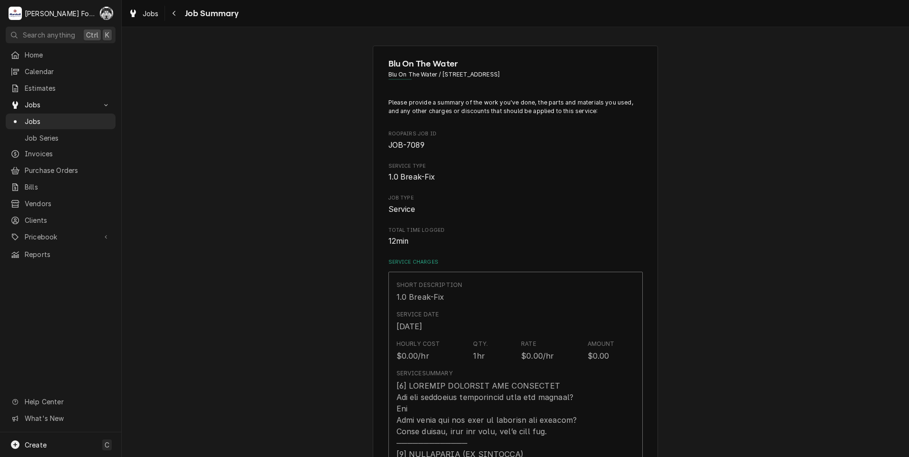
type textarea "x"
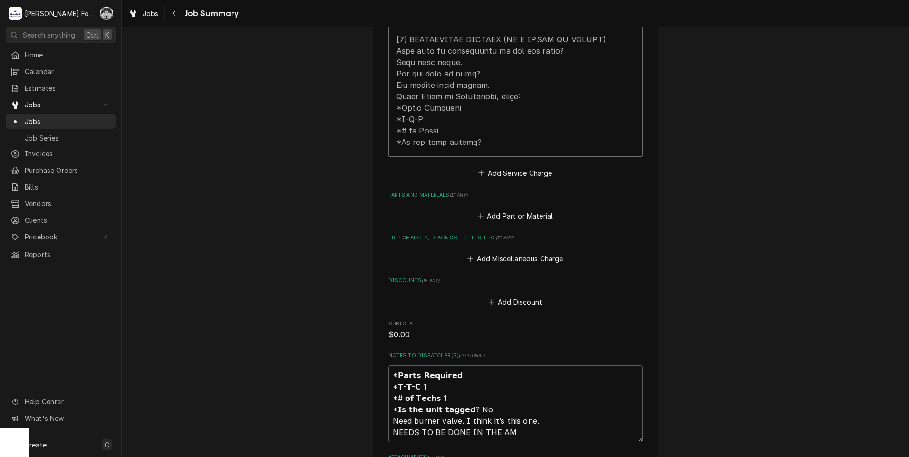
scroll to position [523, 0]
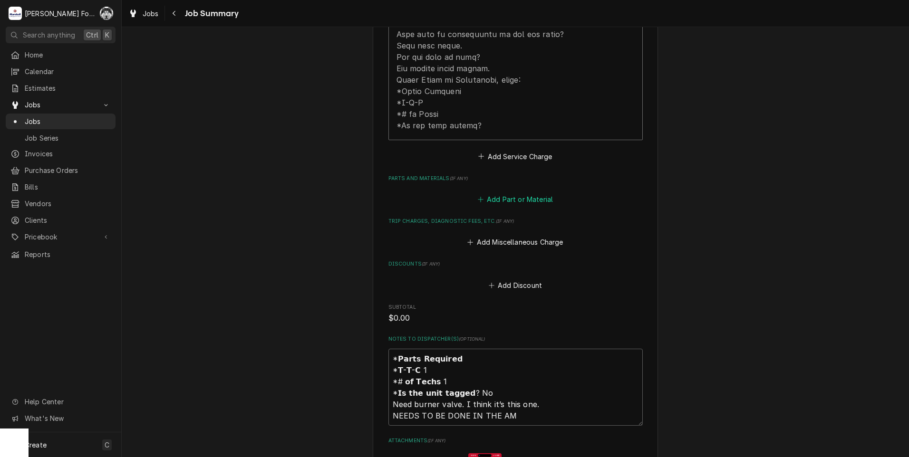
click at [509, 193] on button "Add Part or Material" at bounding box center [515, 199] width 78 height 13
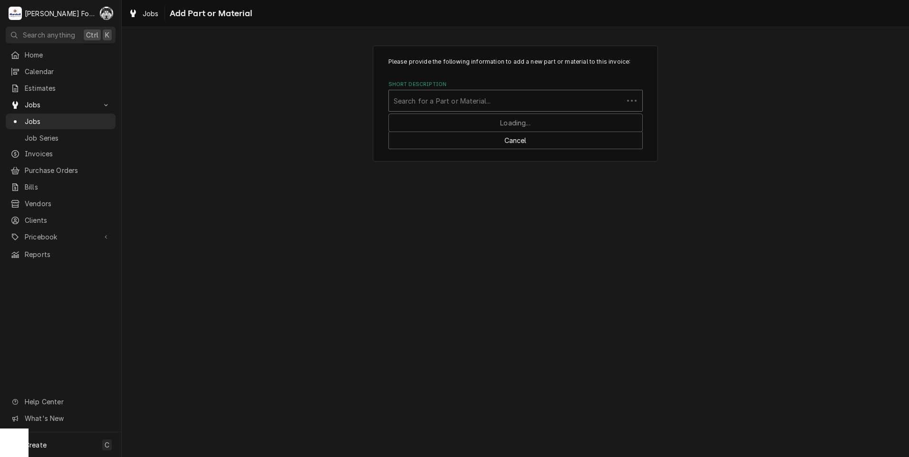
click at [473, 109] on div "Search for a Part or Material..." at bounding box center [506, 100] width 234 height 21
type input "2802-0030700"
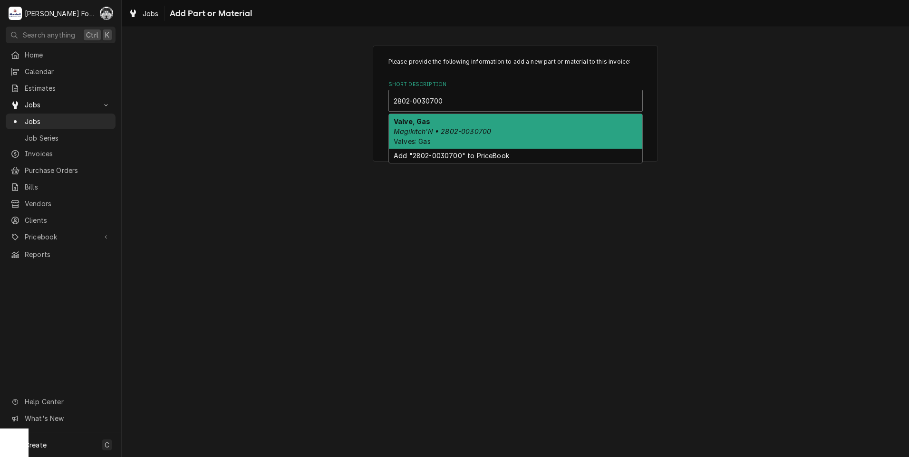
click at [440, 132] on em "Magikitch'N • 2802-0030700" at bounding box center [442, 131] width 97 height 8
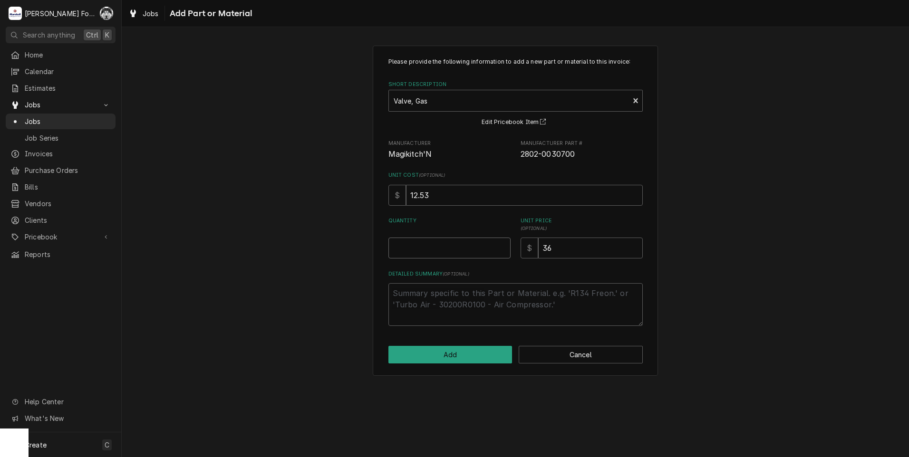
type textarea "x"
type input "0.5"
click at [502, 245] on input "0.5" at bounding box center [449, 248] width 122 height 21
type textarea "x"
type input "1"
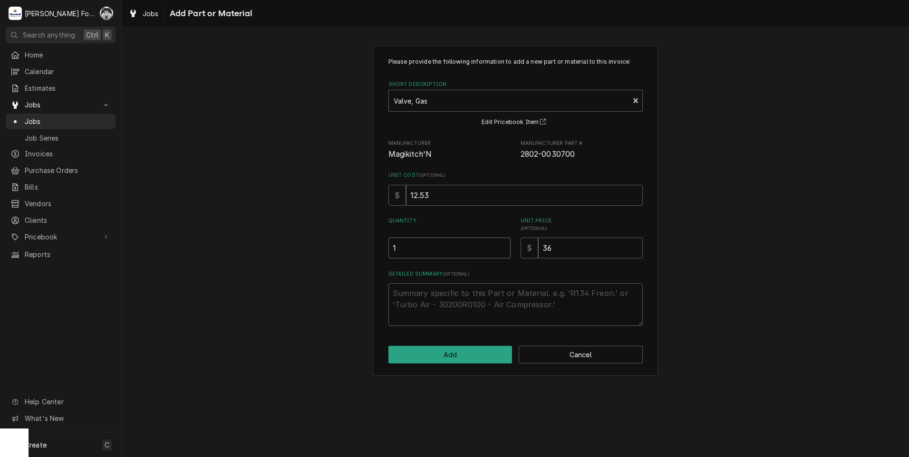
click at [502, 245] on input "1" at bounding box center [449, 248] width 122 height 21
drag, startPoint x: 585, startPoint y: 252, endPoint x: 450, endPoint y: 270, distance: 136.7
click at [451, 270] on div "Please provide the following information to add a new part or material to this …" at bounding box center [515, 192] width 254 height 269
type textarea "x"
type input "2"
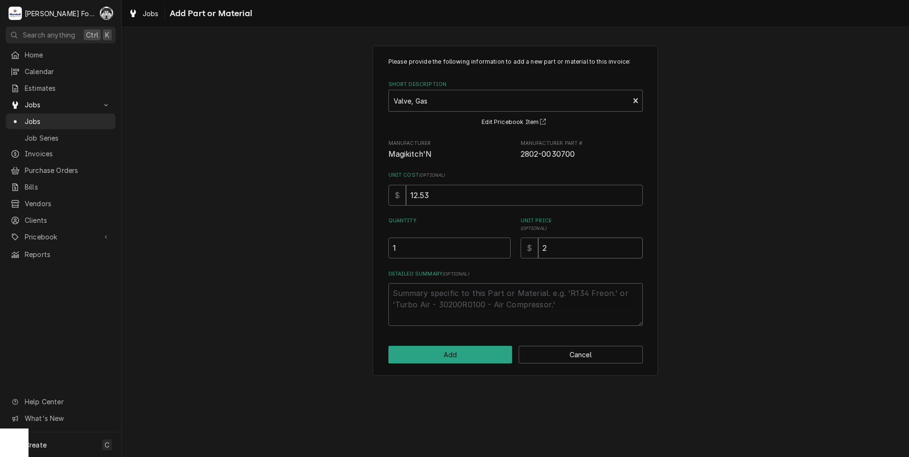
drag, startPoint x: 589, startPoint y: 243, endPoint x: 486, endPoint y: 274, distance: 107.3
click at [493, 273] on div "Please provide the following information to add a new part or material to this …" at bounding box center [515, 192] width 254 height 269
type textarea "x"
type input "4"
type textarea "x"
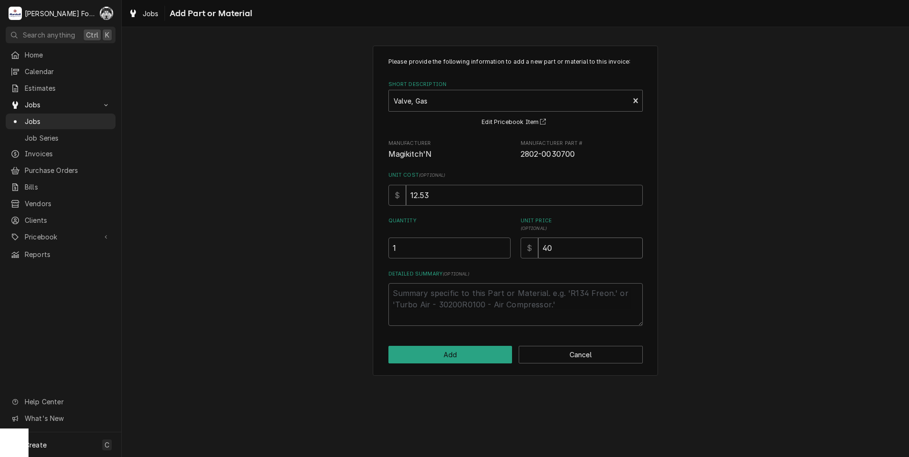
type input "40"
click at [459, 355] on button "Add" at bounding box center [450, 355] width 124 height 18
type textarea "x"
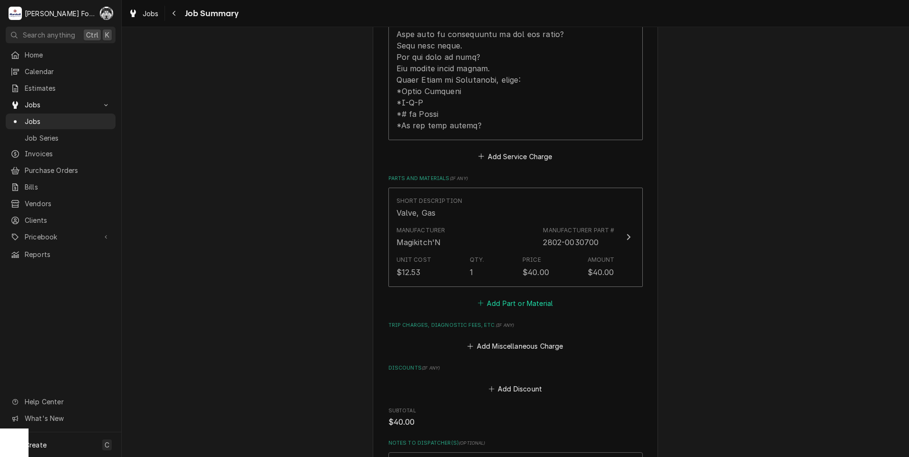
click at [494, 297] on button "Add Part or Material" at bounding box center [515, 303] width 78 height 13
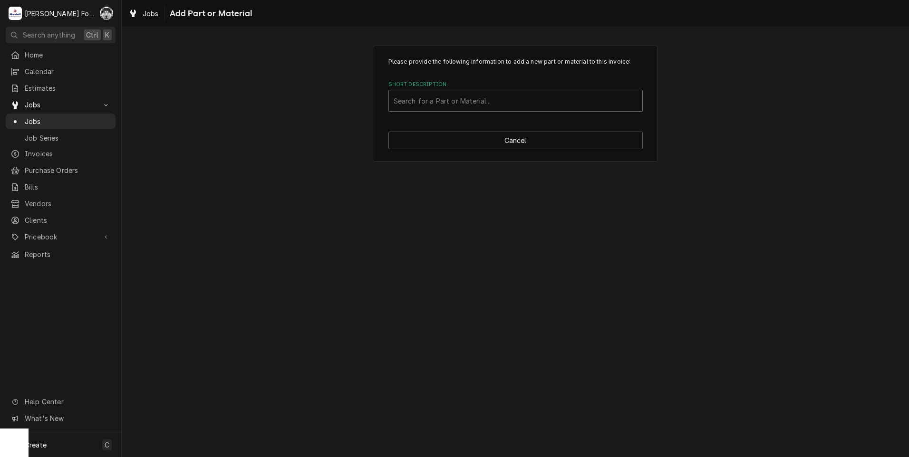
click at [509, 107] on div "Short Description" at bounding box center [516, 100] width 244 height 17
type input "ssdt"
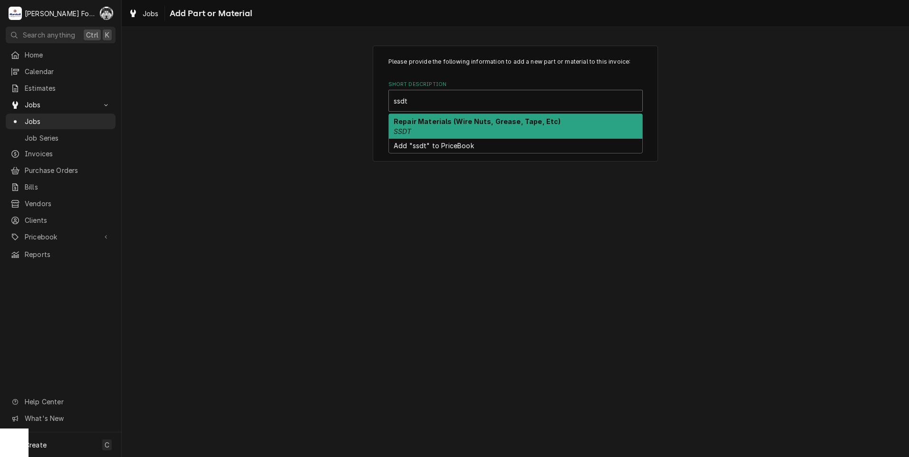
click at [503, 124] on strong "Repair Materials (Wire Nuts, Grease, Tape, Etc)" at bounding box center [477, 121] width 167 height 8
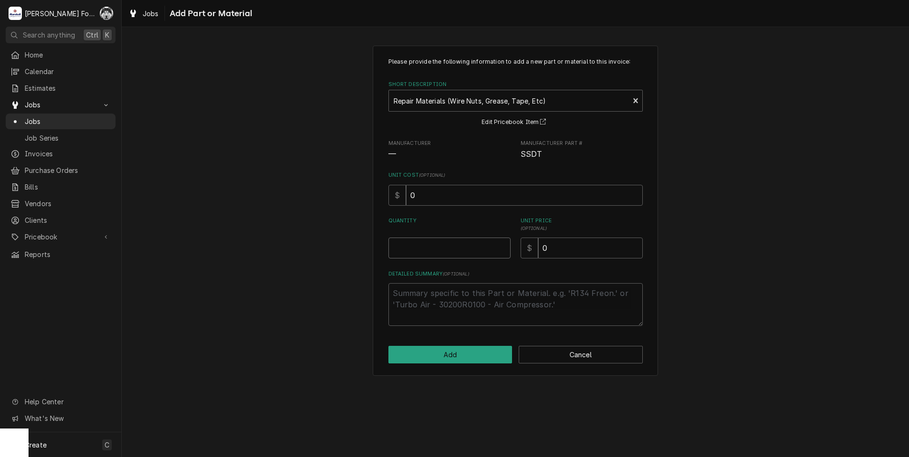
click at [506, 244] on input "Quantity" at bounding box center [449, 248] width 122 height 21
type textarea "x"
type input "0.5"
click at [500, 246] on input "0.5" at bounding box center [449, 248] width 122 height 21
type textarea "x"
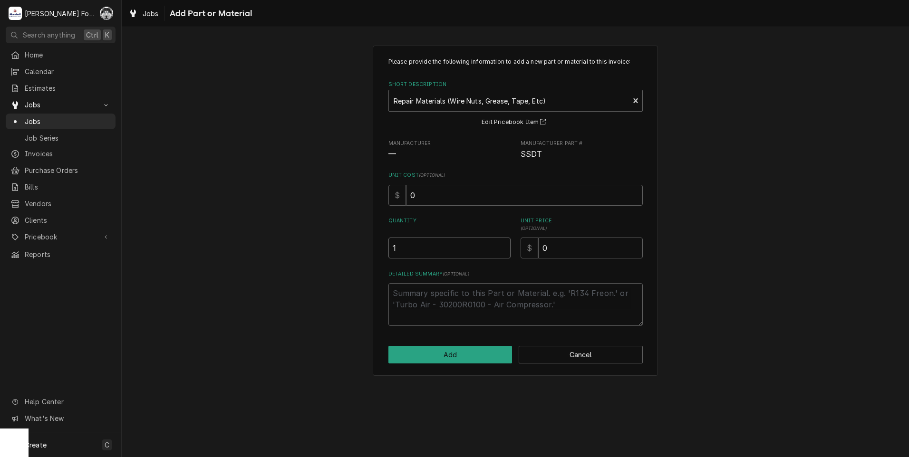
type input "1"
click at [500, 246] on input "1" at bounding box center [449, 248] width 122 height 21
drag, startPoint x: 580, startPoint y: 252, endPoint x: 484, endPoint y: 260, distance: 96.4
click at [494, 256] on div "Quantity 1 Unit Price ( optional ) $ 0" at bounding box center [515, 237] width 254 height 41
type textarea "x"
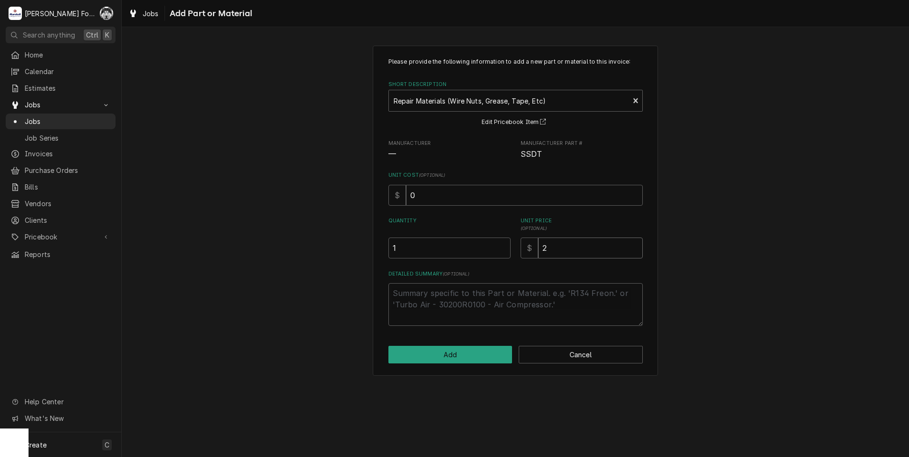
type input "2"
click at [451, 355] on button "Add" at bounding box center [450, 355] width 124 height 18
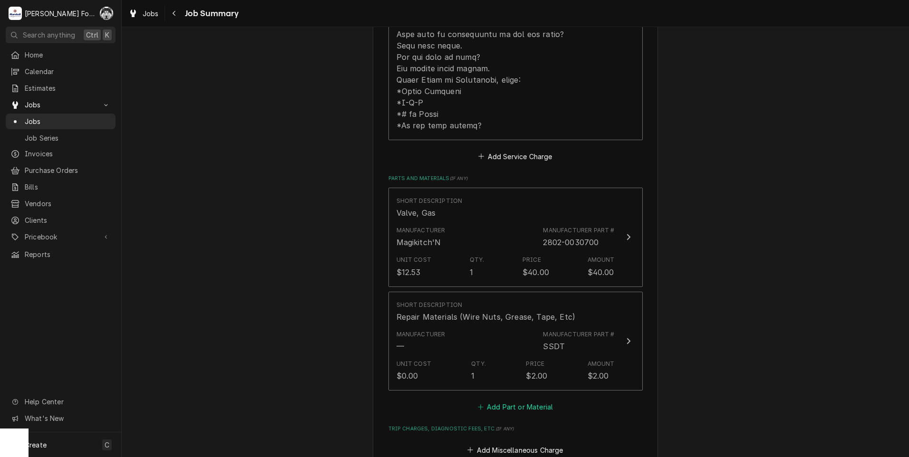
click at [502, 401] on button "Add Part or Material" at bounding box center [515, 407] width 78 height 13
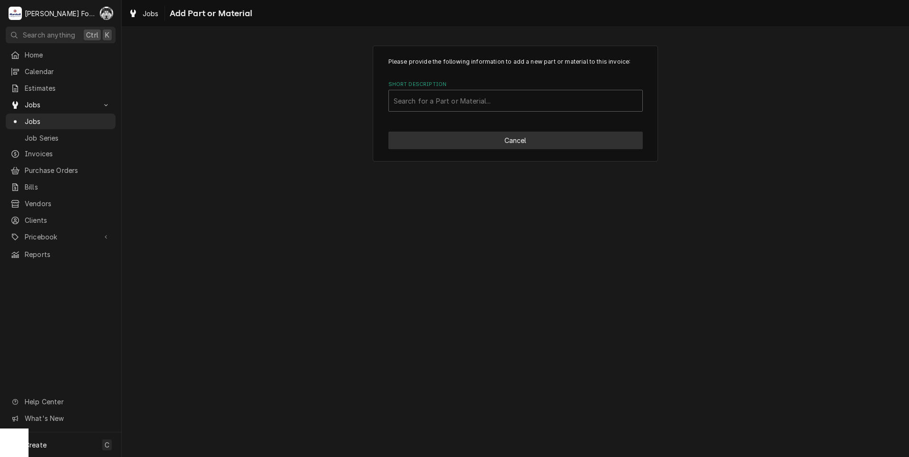
click at [527, 132] on button "Cancel" at bounding box center [515, 141] width 254 height 18
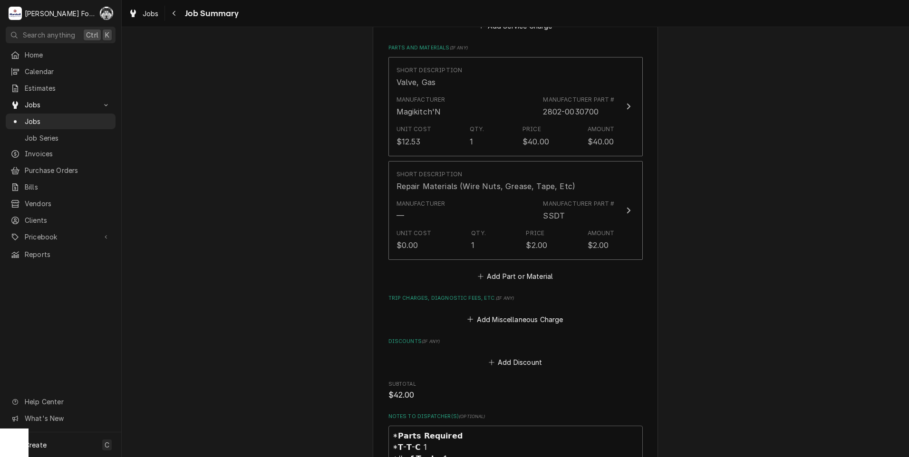
scroll to position [964, 0]
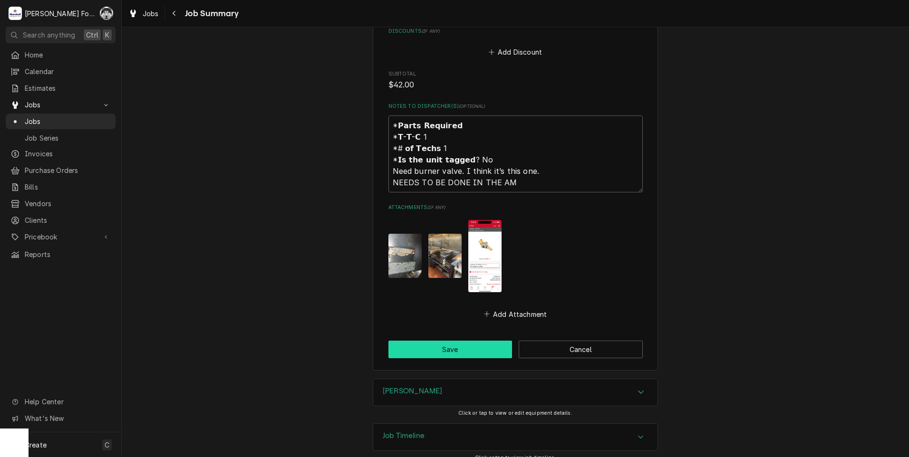
click at [443, 341] on button "Save" at bounding box center [450, 350] width 124 height 18
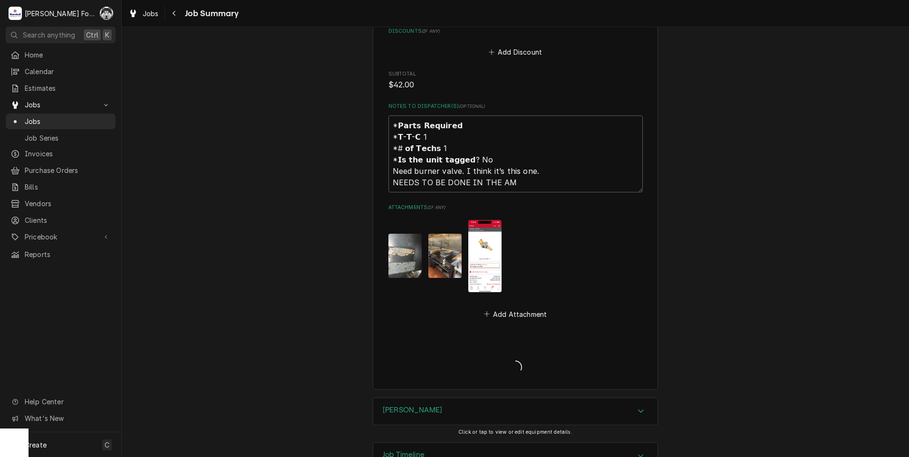
type textarea "x"
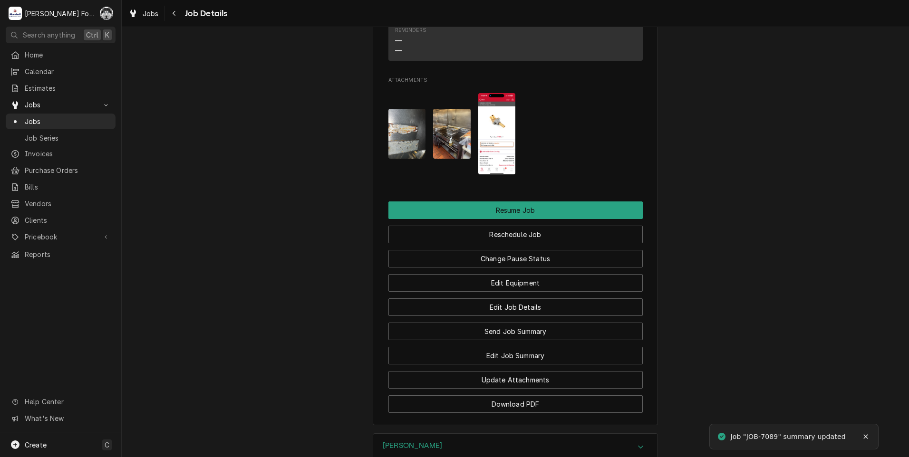
scroll to position [1245, 0]
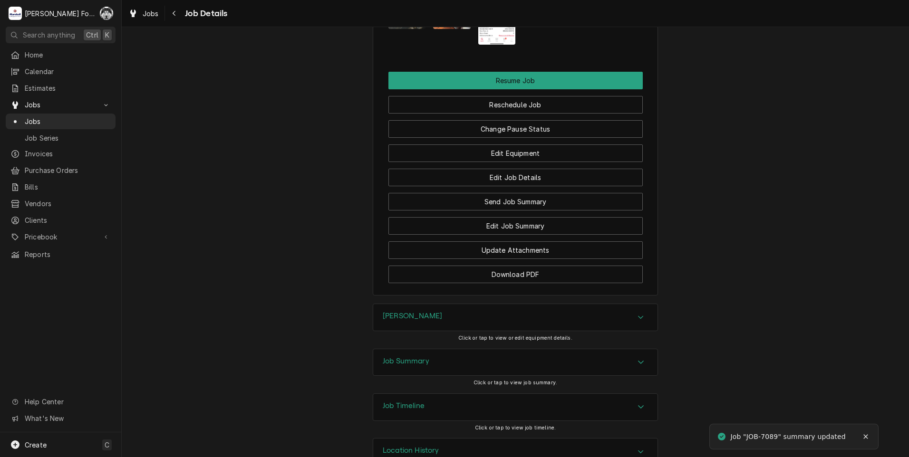
click at [519, 138] on div "Edit Equipment" at bounding box center [515, 150] width 254 height 24
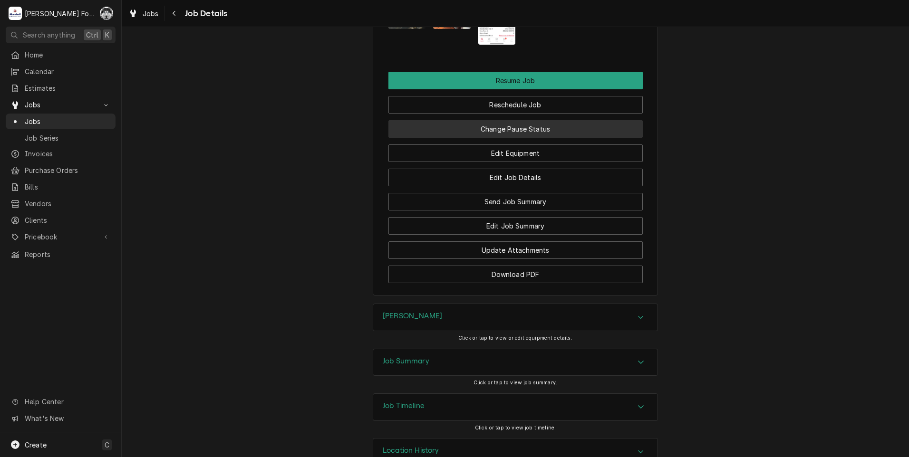
click at [522, 120] on button "Change Pause Status" at bounding box center [515, 129] width 254 height 18
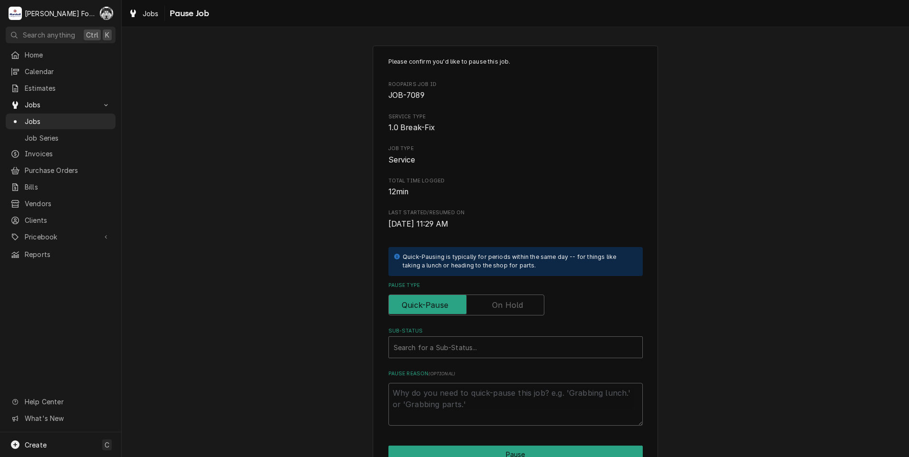
drag, startPoint x: 493, startPoint y: 293, endPoint x: 491, endPoint y: 301, distance: 7.8
click at [491, 301] on div "Pause Type" at bounding box center [515, 299] width 254 height 34
click at [491, 301] on label "Pause Type" at bounding box center [466, 305] width 156 height 21
click at [491, 301] on input "Pause Type" at bounding box center [466, 305] width 147 height 21
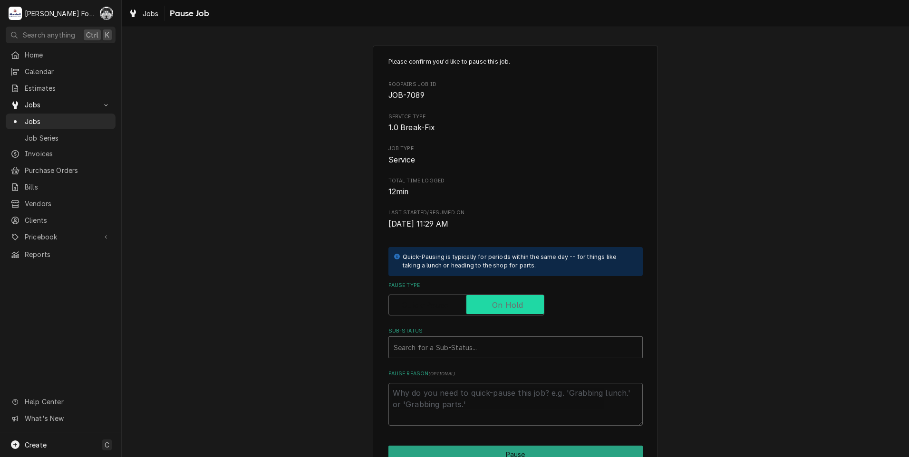
checkbox input "true"
drag, startPoint x: 471, startPoint y: 345, endPoint x: 462, endPoint y: 355, distance: 14.1
click at [466, 349] on div "Sub-Status" at bounding box center [516, 347] width 244 height 17
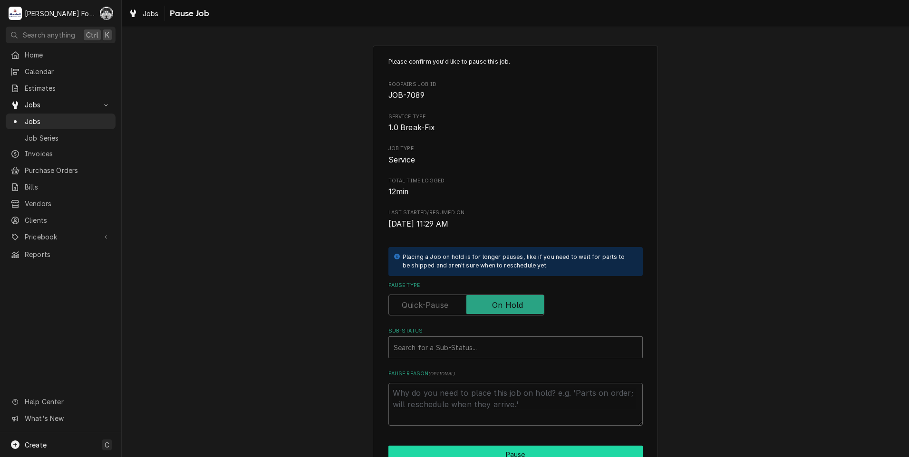
click at [428, 457] on button "Pause" at bounding box center [515, 455] width 254 height 18
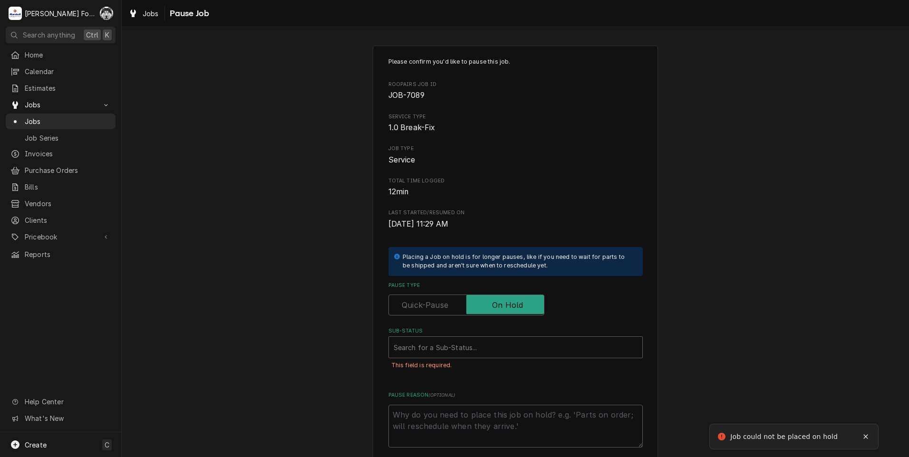
scroll to position [75, 0]
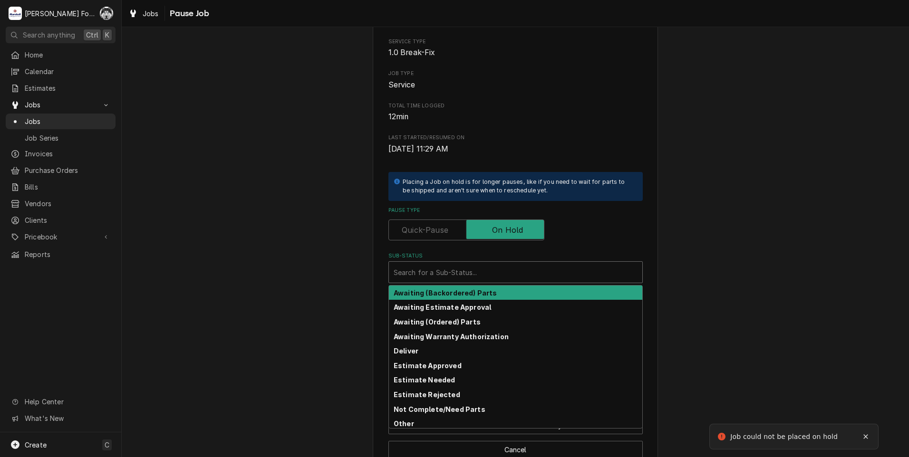
click at [458, 267] on div "Sub-Status" at bounding box center [516, 272] width 244 height 17
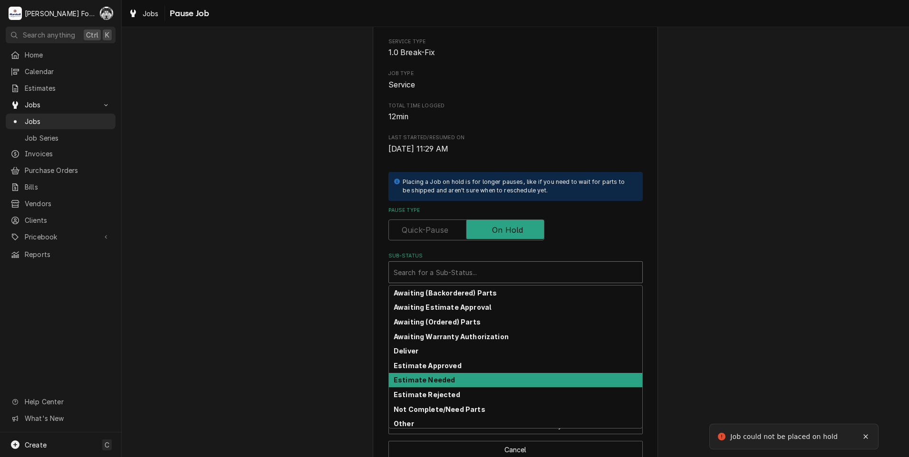
click at [412, 385] on div "Estimate Needed" at bounding box center [515, 380] width 253 height 15
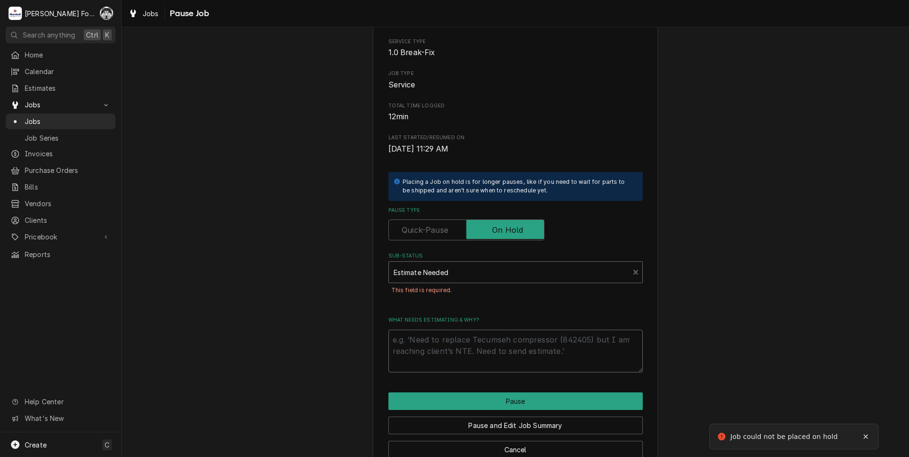
click at [421, 341] on textarea "What needs estimating & why?" at bounding box center [515, 351] width 254 height 43
type textarea "x"
type textarea "p"
type textarea "x"
type textarea "pa"
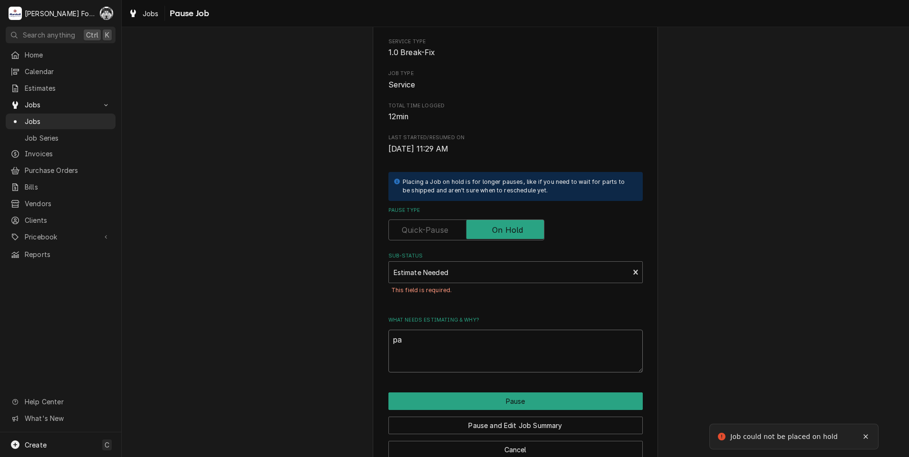
type textarea "x"
type textarea "par"
type textarea "x"
type textarea "part"
type textarea "x"
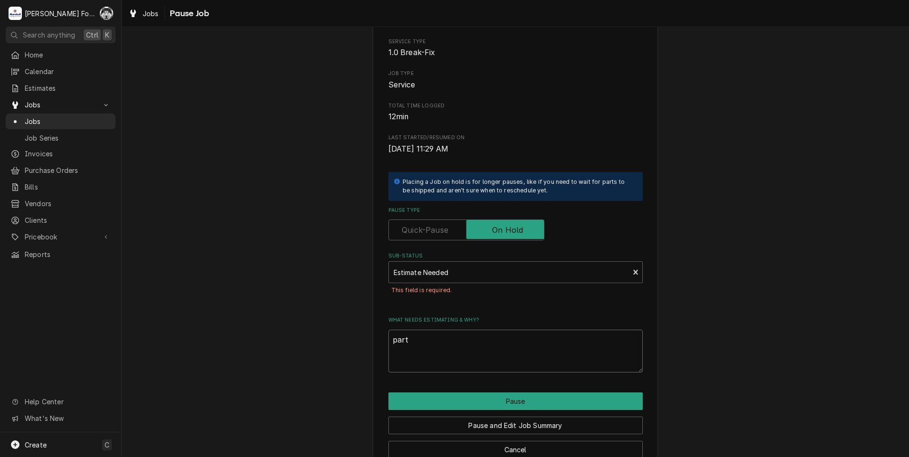
type textarea "parts"
drag, startPoint x: 423, startPoint y: 337, endPoint x: 222, endPoint y: 372, distance: 204.7
click at [222, 372] on div "Please confirm you'd like to pause this job. Roopairs Job ID JOB-7089 Service T…" at bounding box center [515, 220] width 787 height 517
type textarea "x"
type textarea "P"
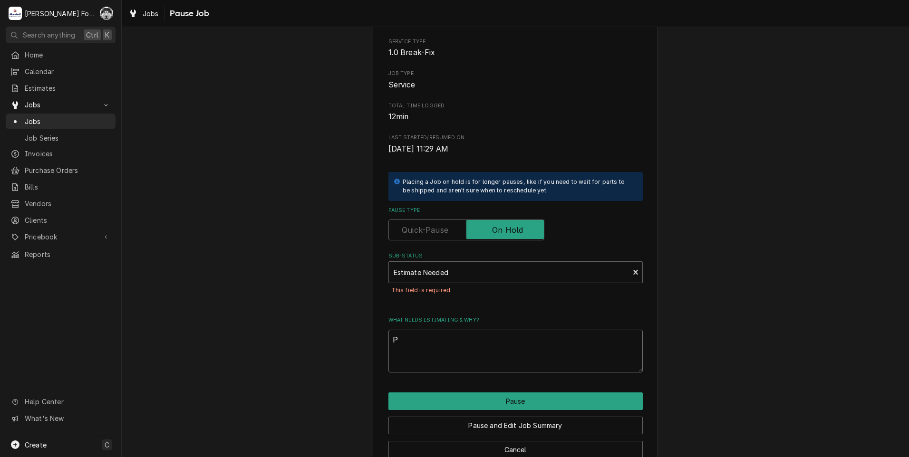
type textarea "x"
type textarea "PA"
type textarea "x"
type textarea "PAR"
type textarea "x"
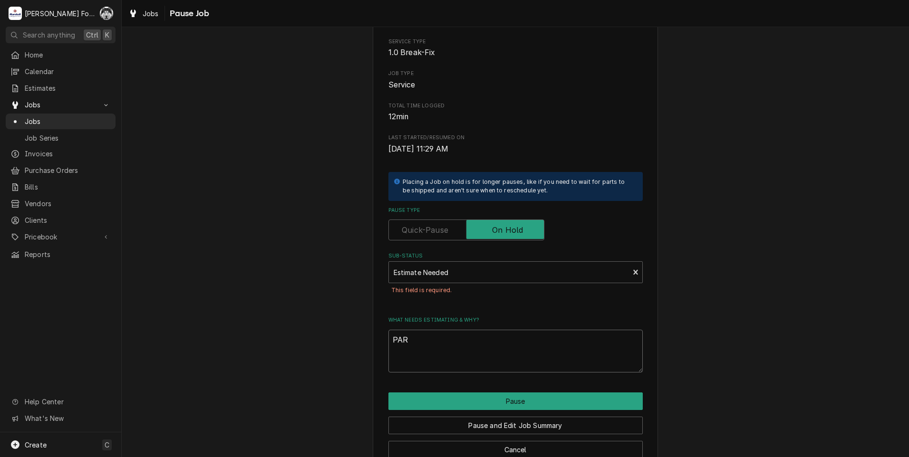
type textarea "PART"
type textarea "x"
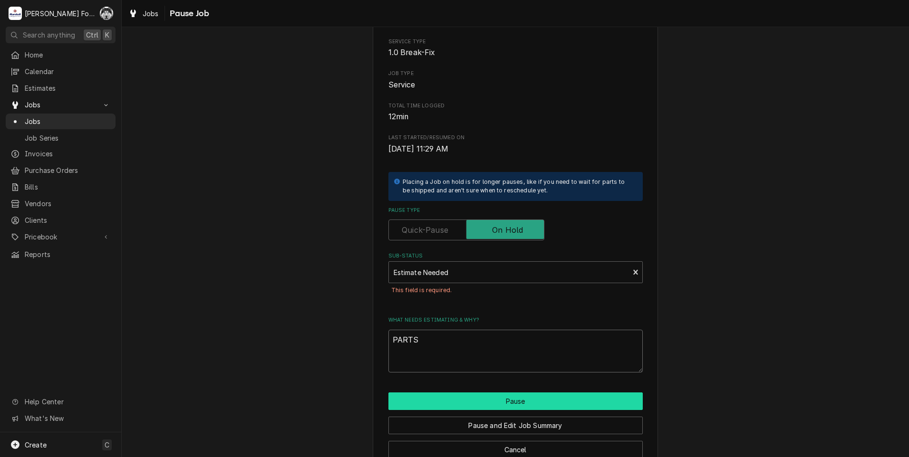
type textarea "PARTS"
click at [475, 398] on button "Pause" at bounding box center [515, 402] width 254 height 18
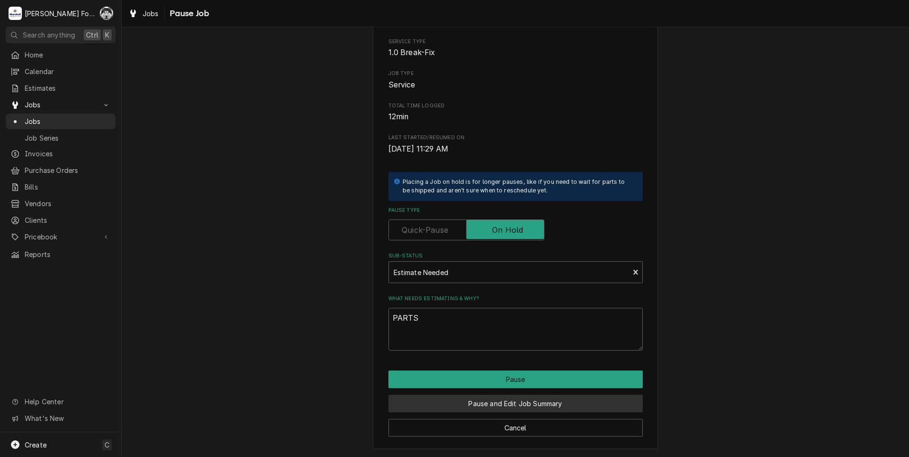
type textarea "x"
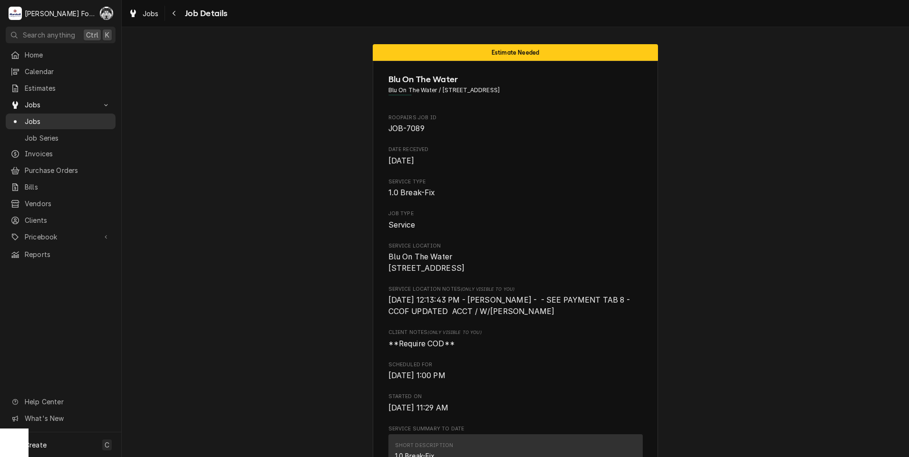
click at [29, 116] on span "Jobs" at bounding box center [68, 121] width 86 height 10
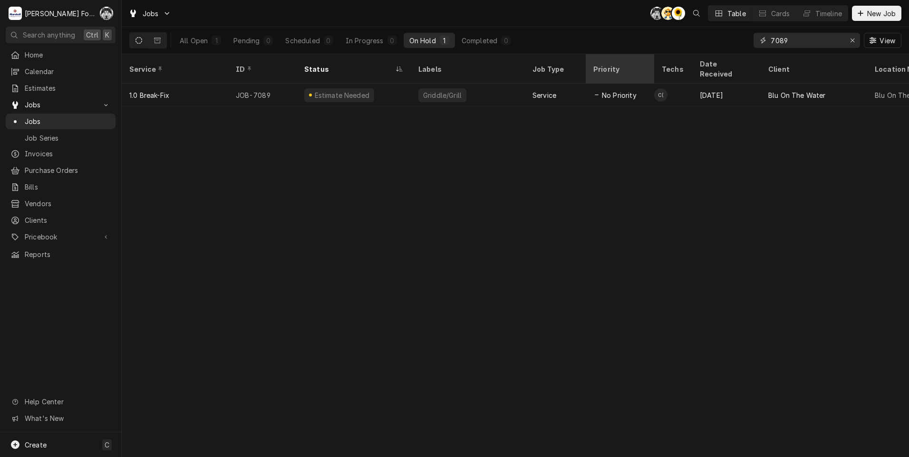
drag, startPoint x: 797, startPoint y: 40, endPoint x: 611, endPoint y: 70, distance: 188.7
click at [611, 70] on div "Jobs C( AT C( Table Cards Timeline New Job All Open 1 Pending 0 Scheduled 0 In …" at bounding box center [515, 228] width 787 height 457
type input "6845"
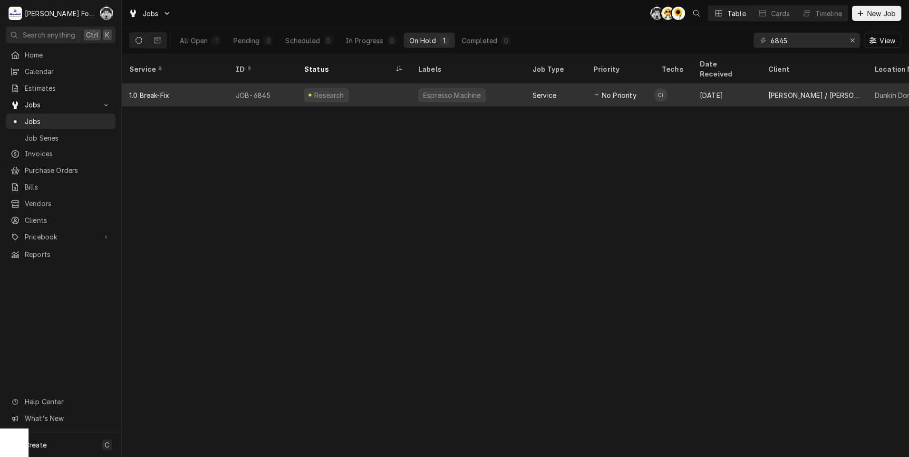
click at [464, 90] on div "Espresso Machine" at bounding box center [452, 95] width 60 height 10
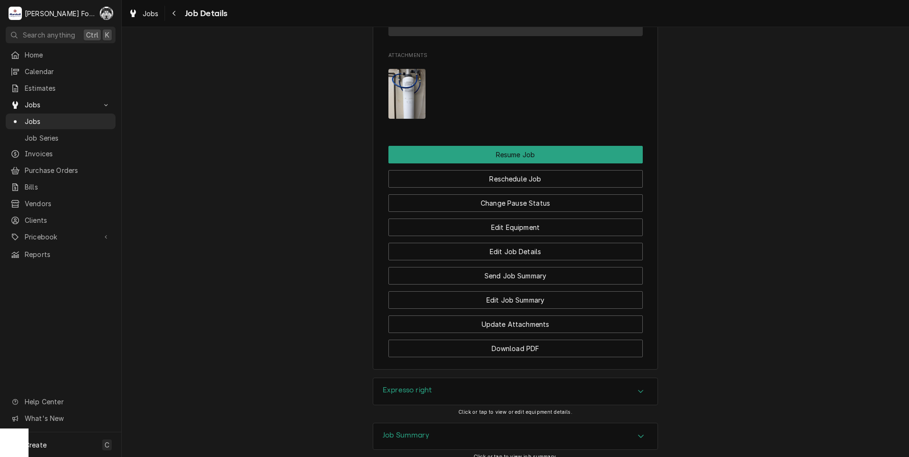
scroll to position [1094, 0]
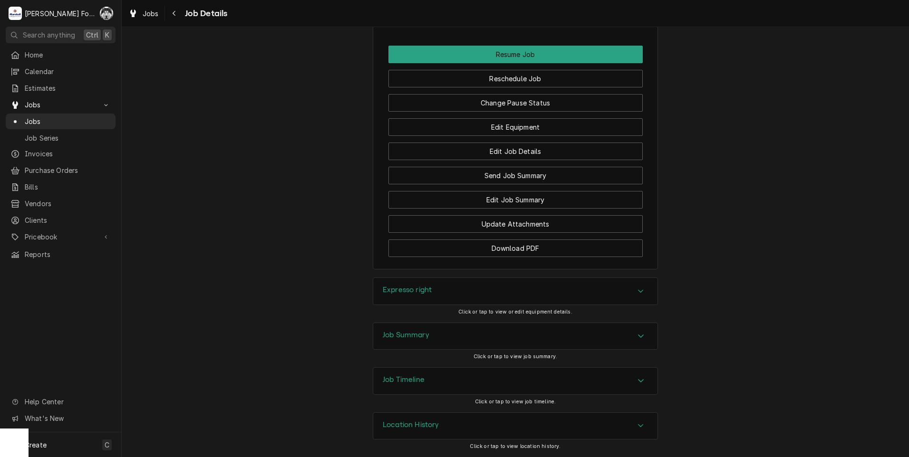
click at [423, 300] on div "Expresso right" at bounding box center [515, 291] width 284 height 27
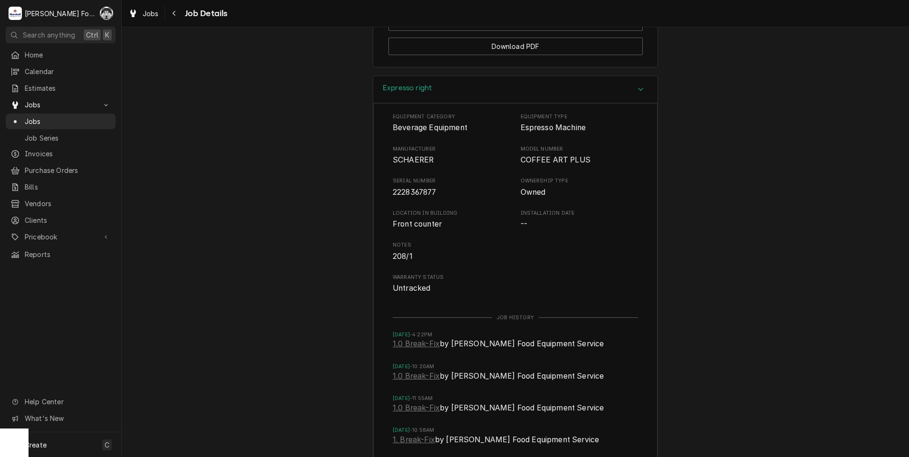
scroll to position [1603, 0]
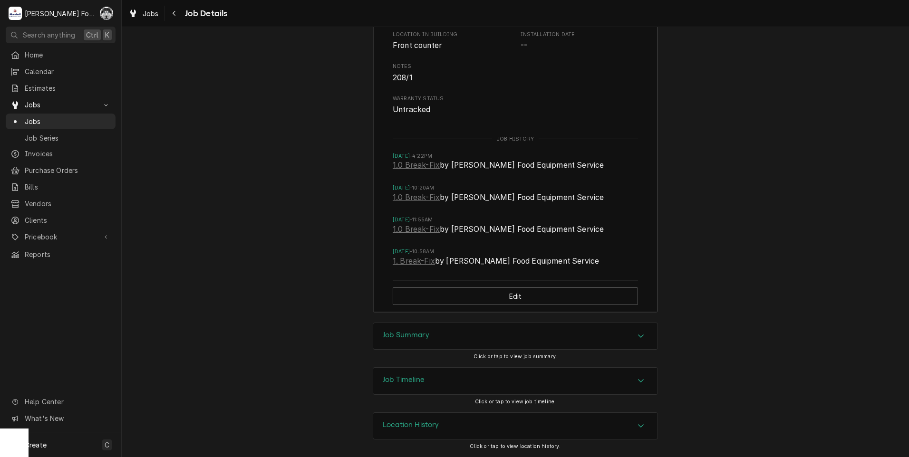
click at [426, 326] on div "Job Summary" at bounding box center [515, 336] width 284 height 27
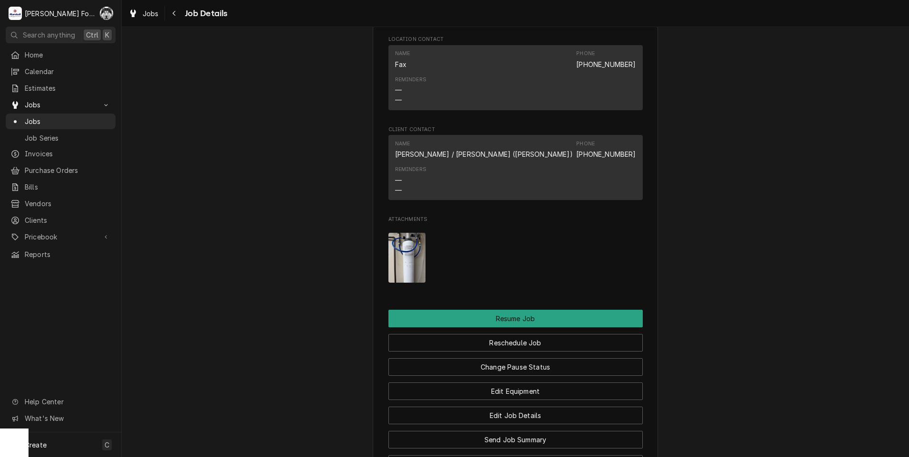
scroll to position [937, 0]
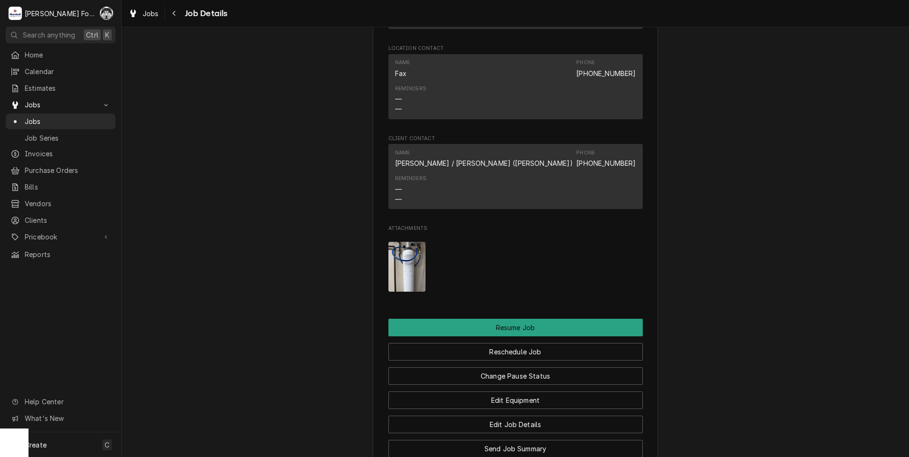
click at [395, 272] on img "Attachments" at bounding box center [407, 267] width 38 height 50
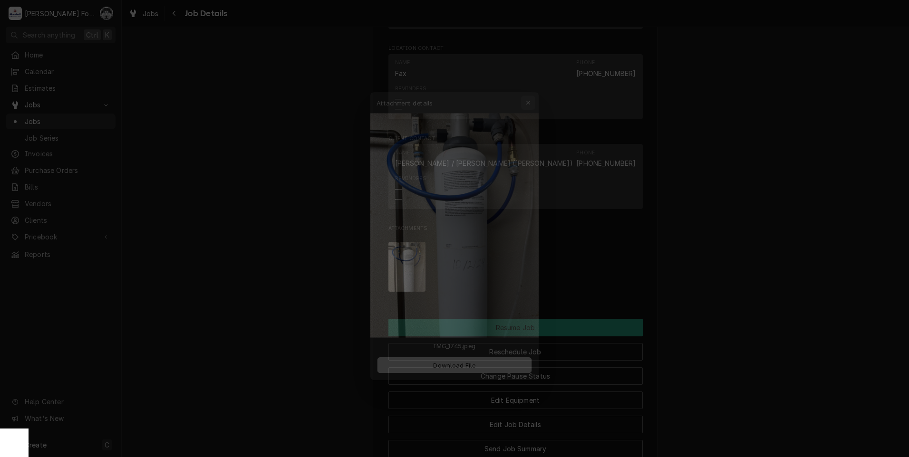
click at [534, 83] on icon "button" at bounding box center [534, 84] width 4 height 4
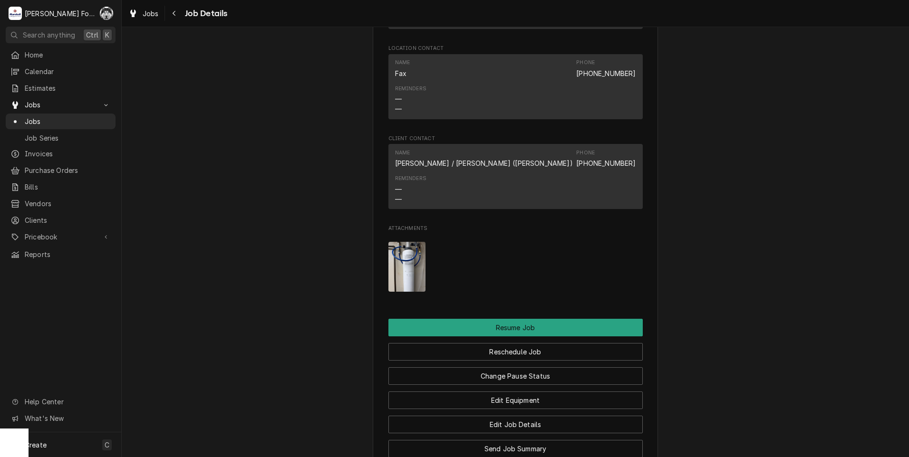
click at [398, 272] on img "Attachments" at bounding box center [407, 267] width 38 height 50
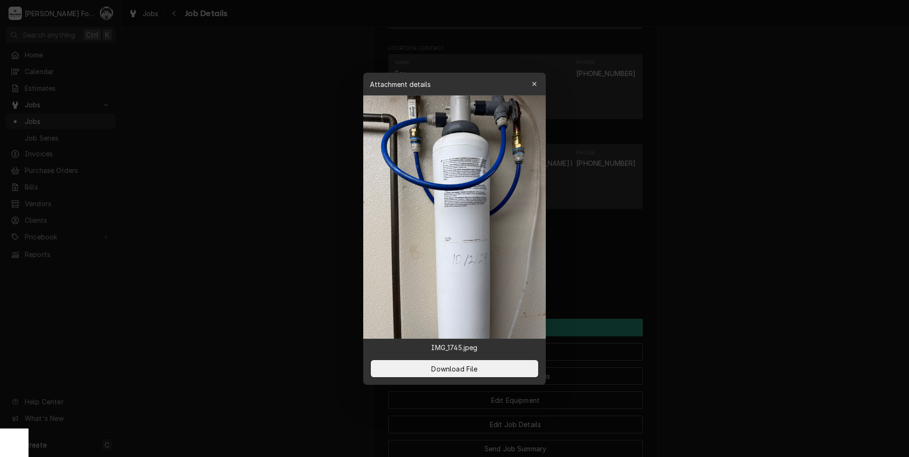
click at [703, 284] on div at bounding box center [454, 228] width 909 height 457
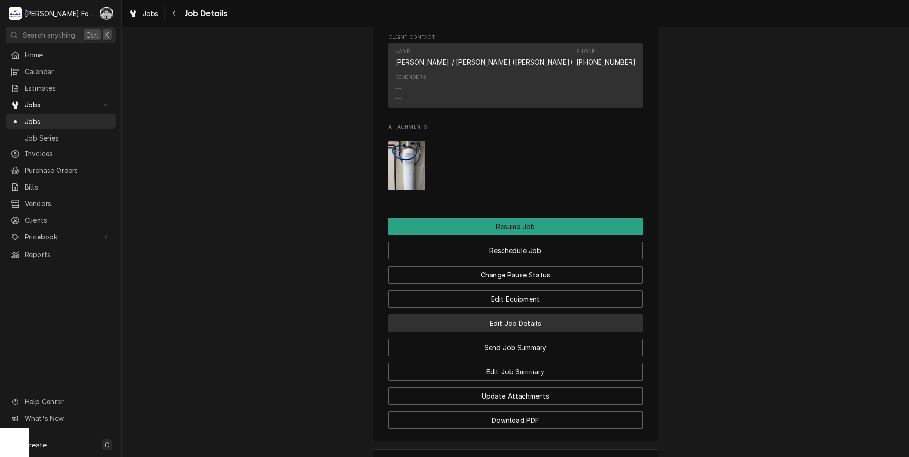
scroll to position [1038, 0]
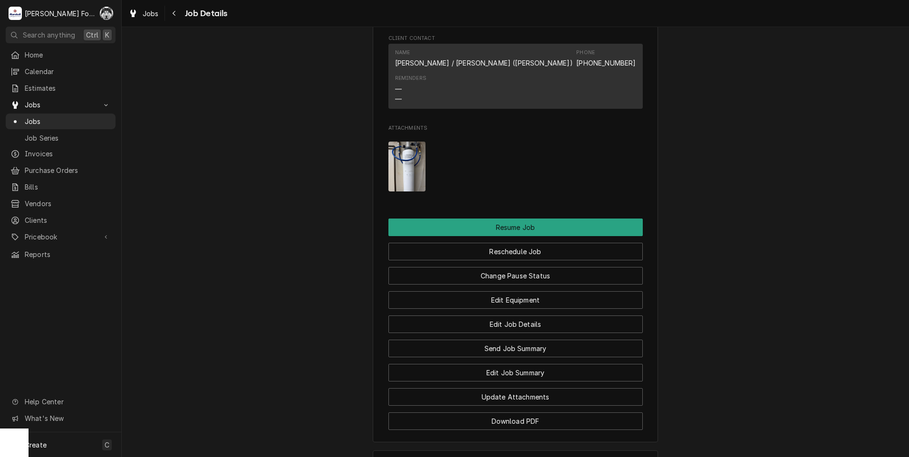
click at [400, 170] on img "Attachments" at bounding box center [407, 167] width 38 height 50
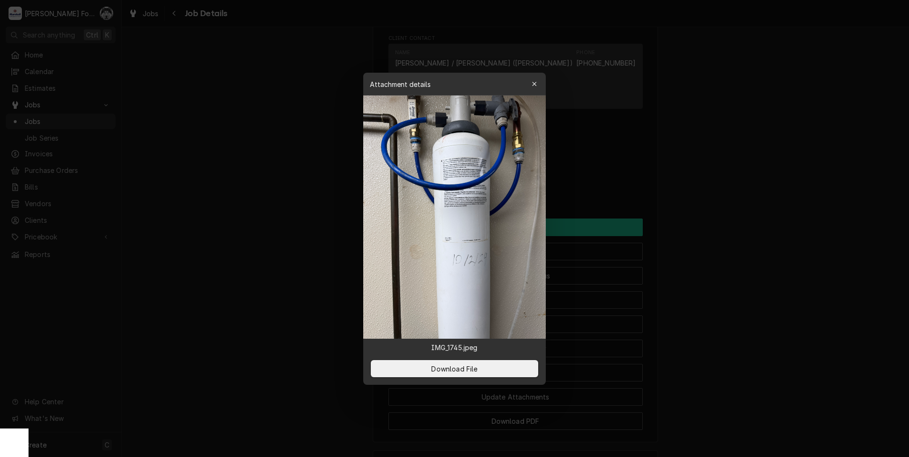
drag, startPoint x: 619, startPoint y: 243, endPoint x: 612, endPoint y: 240, distance: 7.4
click at [614, 241] on div at bounding box center [454, 228] width 909 height 457
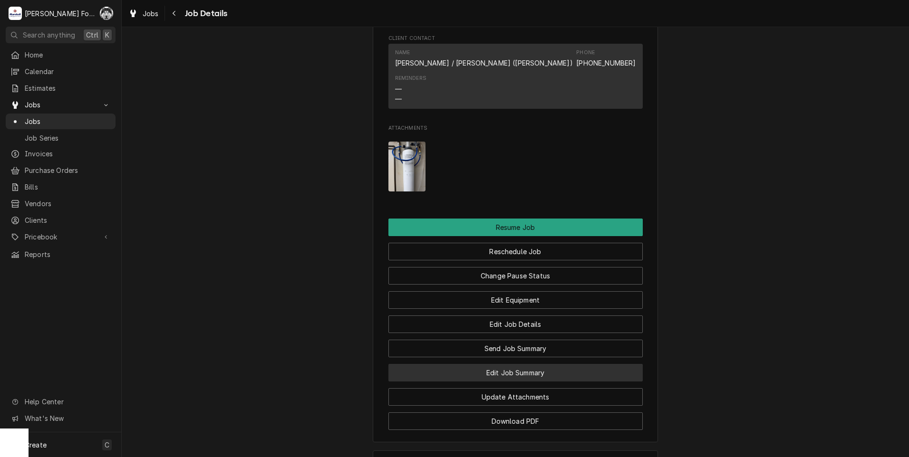
click at [500, 382] on button "Edit Job Summary" at bounding box center [515, 373] width 254 height 18
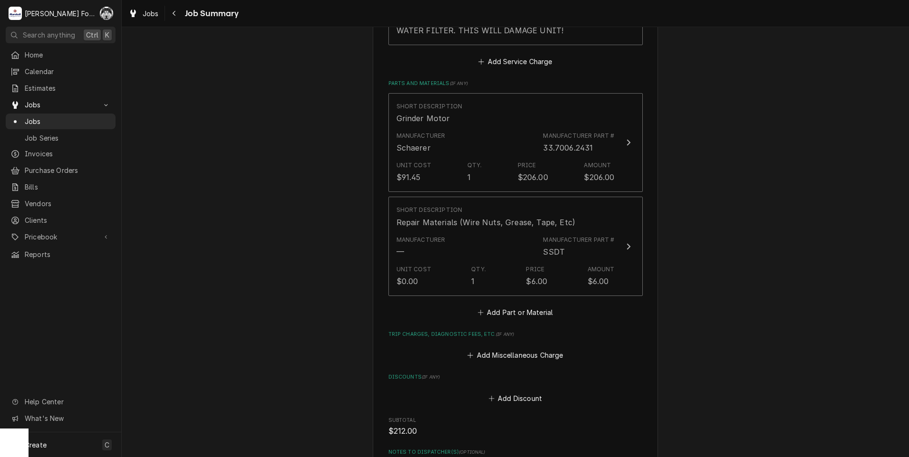
scroll to position [951, 0]
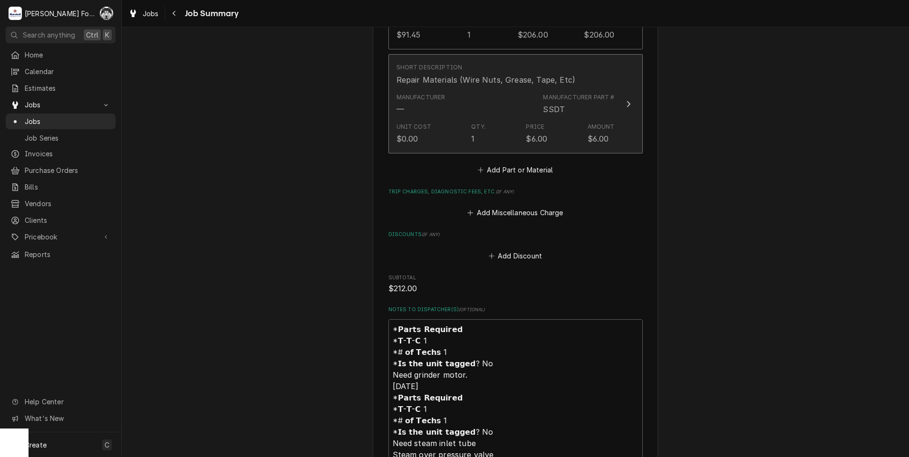
click at [481, 89] on div "Manufacturer — Manufacturer Part # SSDT" at bounding box center [506, 103] width 218 height 29
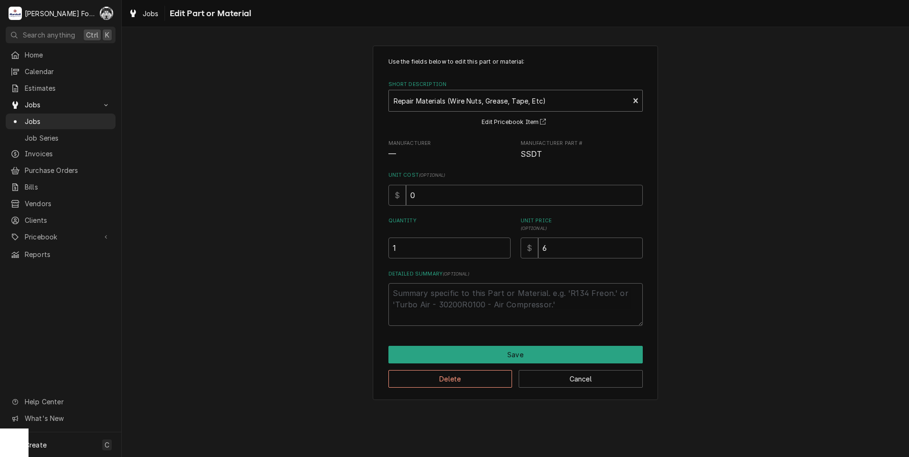
type textarea "x"
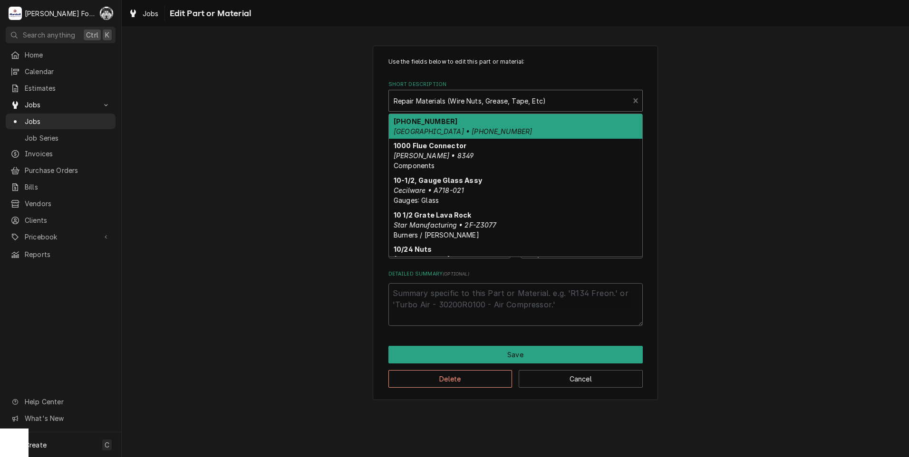
click at [532, 103] on div "Short Description" at bounding box center [509, 100] width 231 height 17
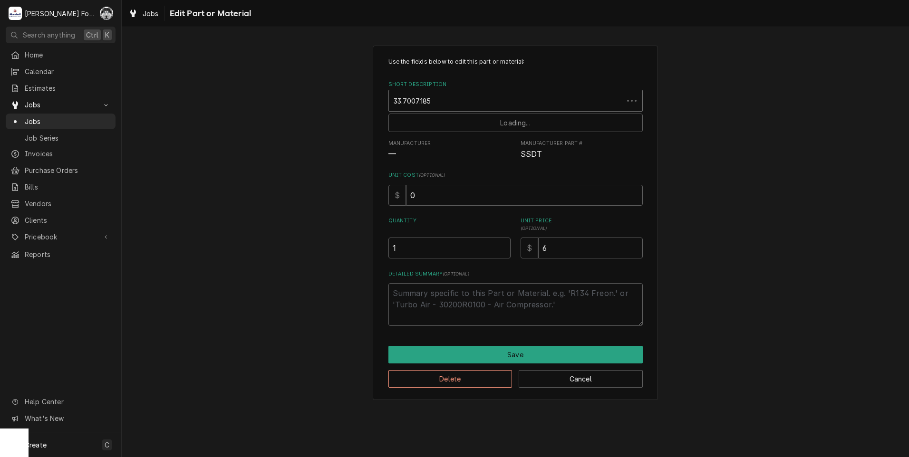
type input "33.7007.1853"
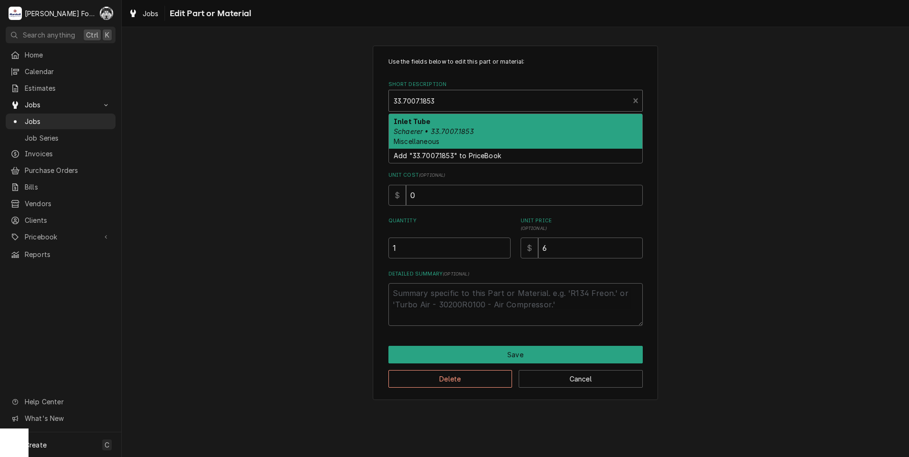
click at [457, 136] on div "Inlet Tube Schaerer • 33.7007.1853 Miscellaneous" at bounding box center [515, 131] width 253 height 35
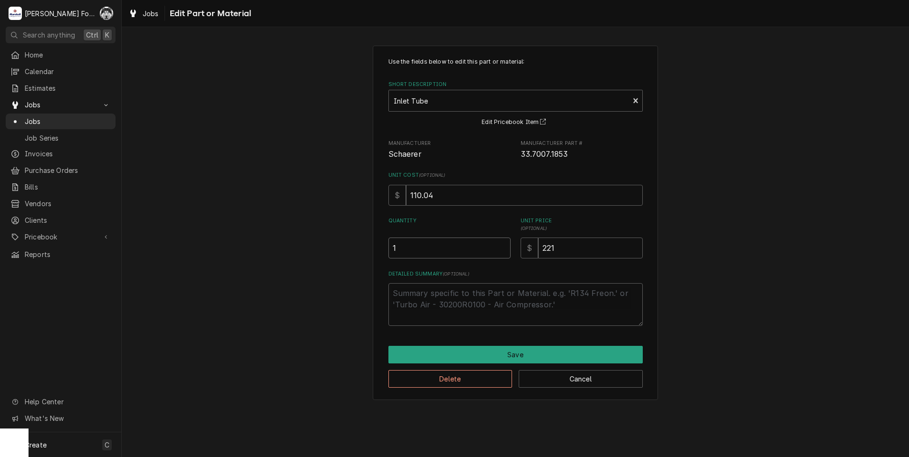
type textarea "x"
type input "1.5"
click at [505, 244] on input "1.5" at bounding box center [449, 248] width 122 height 21
type textarea "x"
type input "1"
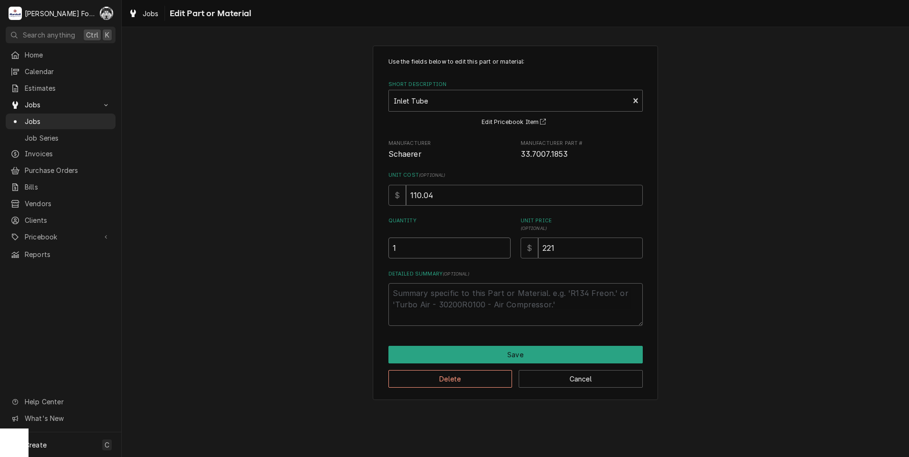
click at [503, 251] on input "1" at bounding box center [449, 248] width 122 height 21
drag, startPoint x: 572, startPoint y: 248, endPoint x: 424, endPoint y: 281, distance: 152.4
click at [424, 281] on div "Use the fields below to edit this part or material: Short Description Inlet Tub…" at bounding box center [515, 192] width 254 height 269
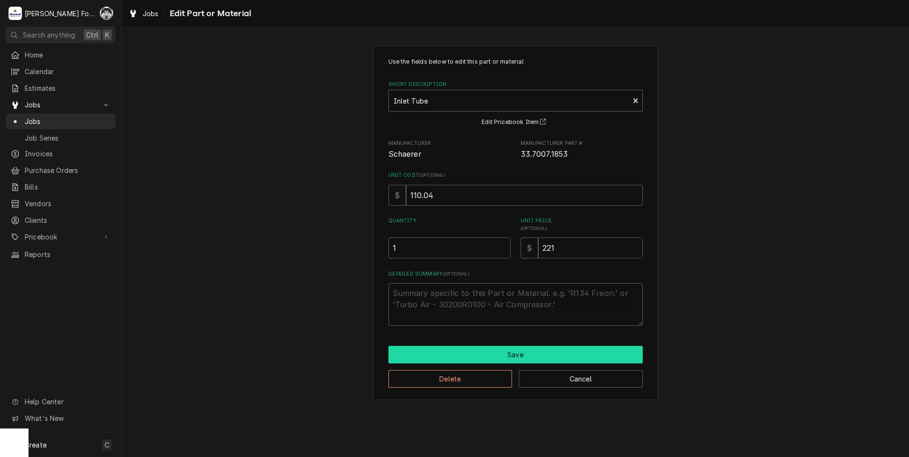
click at [467, 351] on button "Save" at bounding box center [515, 355] width 254 height 18
type textarea "x"
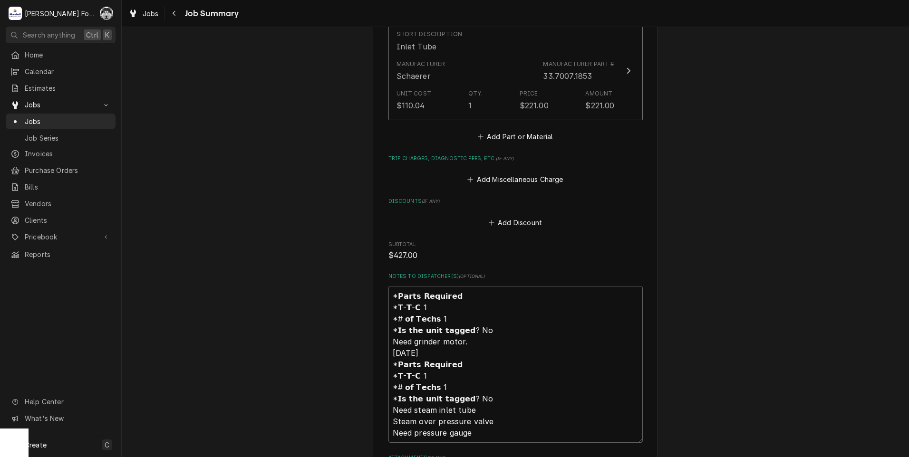
scroll to position [1046, 0]
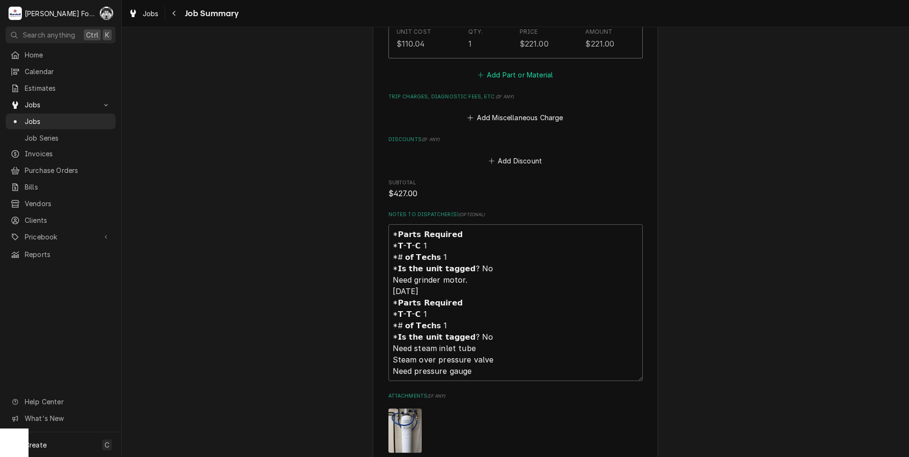
click at [519, 68] on button "Add Part or Material" at bounding box center [515, 74] width 78 height 13
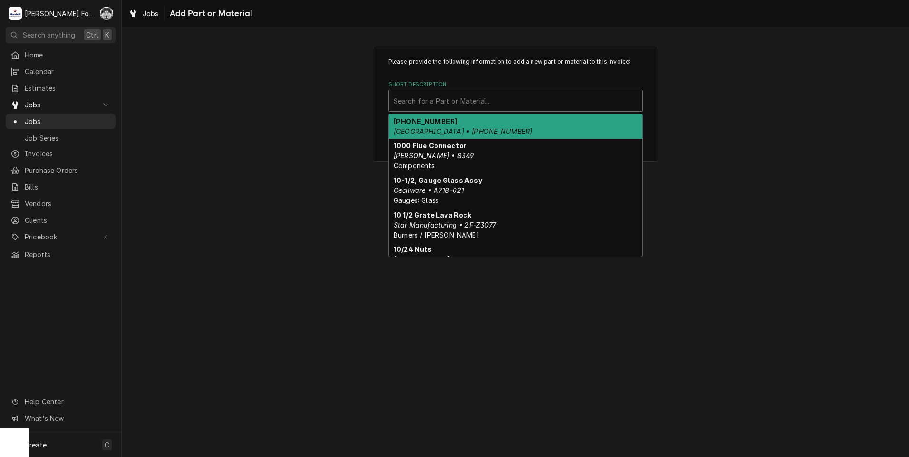
click at [498, 97] on div "Short Description" at bounding box center [516, 100] width 244 height 17
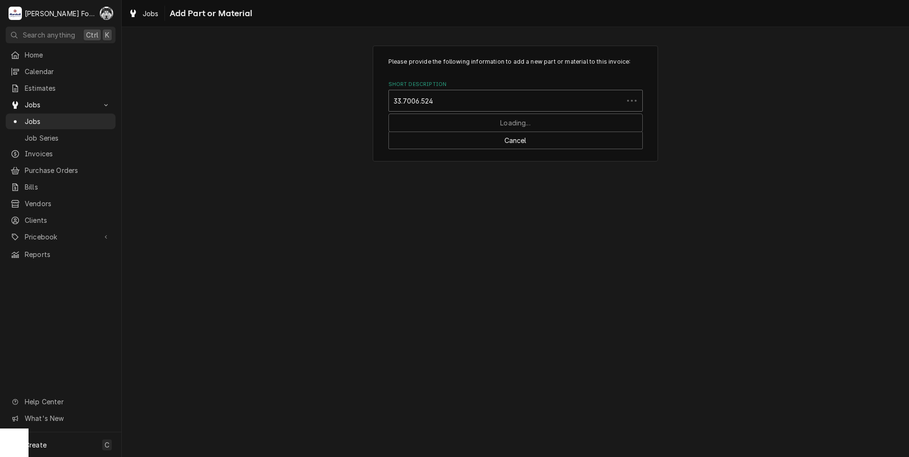
type input "33.7006.5240"
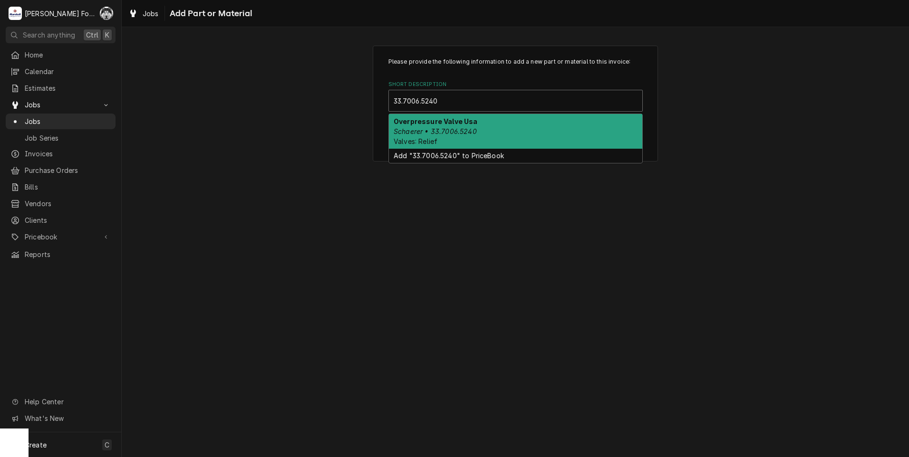
click at [449, 125] on strong "Overpressure Valve Usa" at bounding box center [436, 121] width 84 height 8
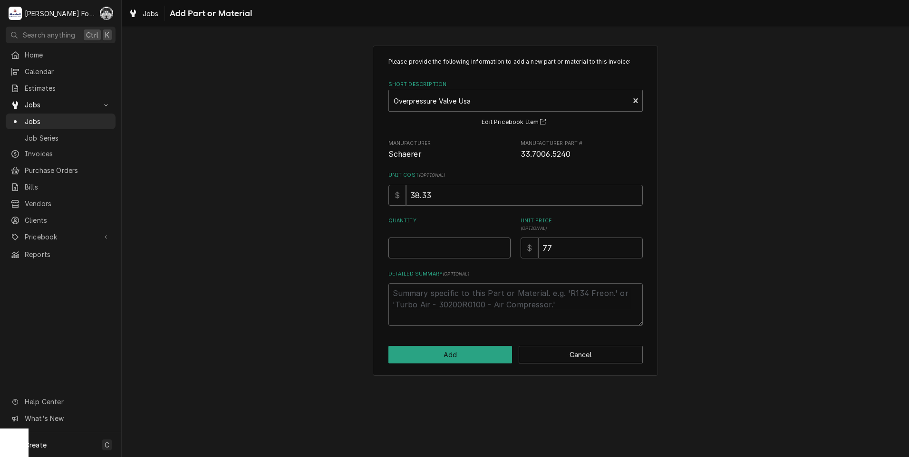
type textarea "x"
type input "0.5"
click at [504, 244] on input "0.5" at bounding box center [449, 248] width 122 height 21
type textarea "x"
type input "1"
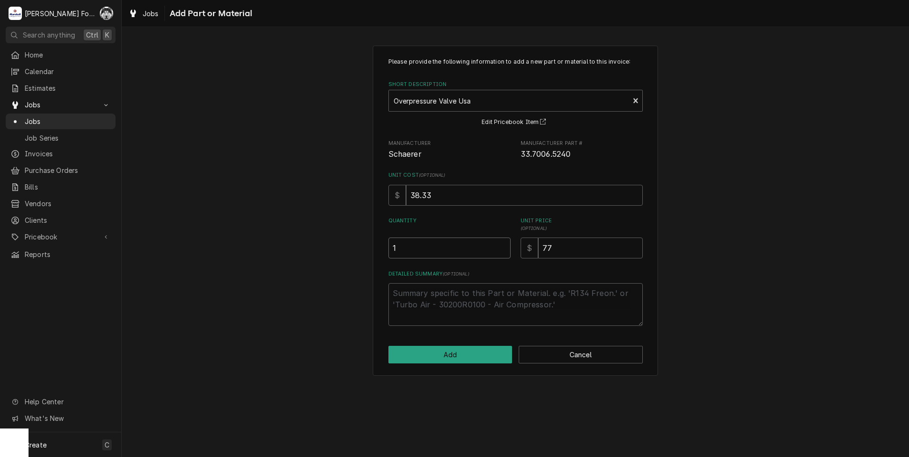
click at [504, 244] on input "1" at bounding box center [449, 248] width 122 height 21
drag, startPoint x: 577, startPoint y: 245, endPoint x: 421, endPoint y: 280, distance: 159.9
click at [422, 280] on div "Please provide the following information to add a new part or material to this …" at bounding box center [515, 192] width 254 height 269
type textarea "x"
type input "9"
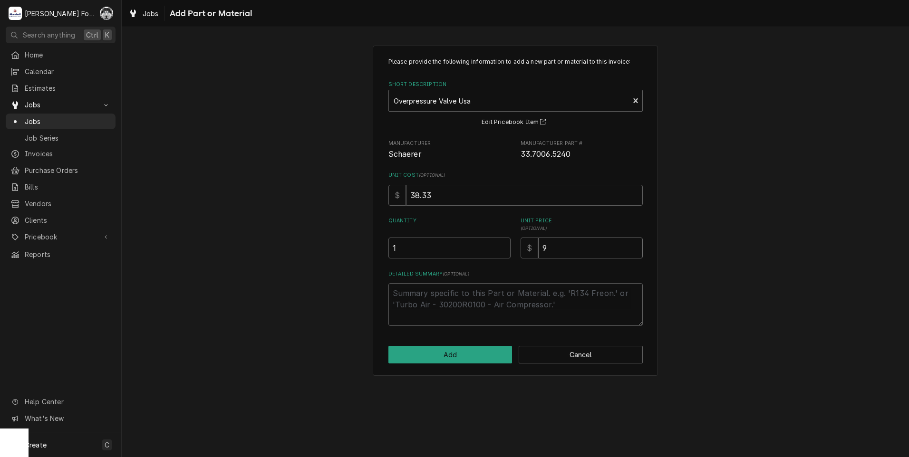
type textarea "x"
type input "92"
click at [446, 350] on button "Add" at bounding box center [450, 355] width 124 height 18
type textarea "x"
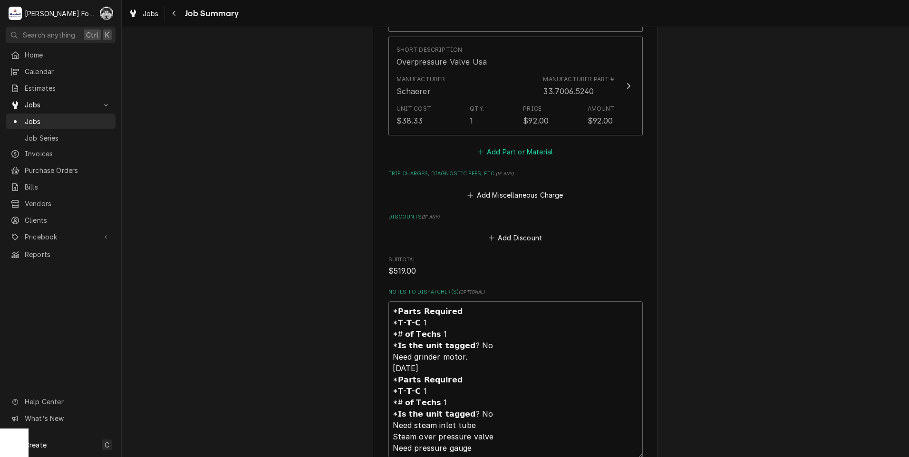
click at [520, 170] on div "Trip Charges, Diagnostic Fees, etc. ( if any ) Add Miscellaneous Charge" at bounding box center [515, 185] width 254 height 31
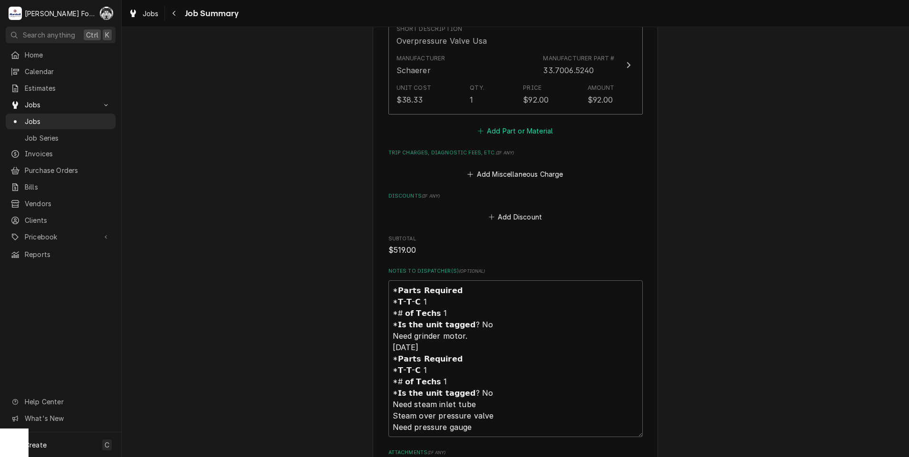
click at [515, 125] on button "Add Part or Material" at bounding box center [515, 131] width 78 height 13
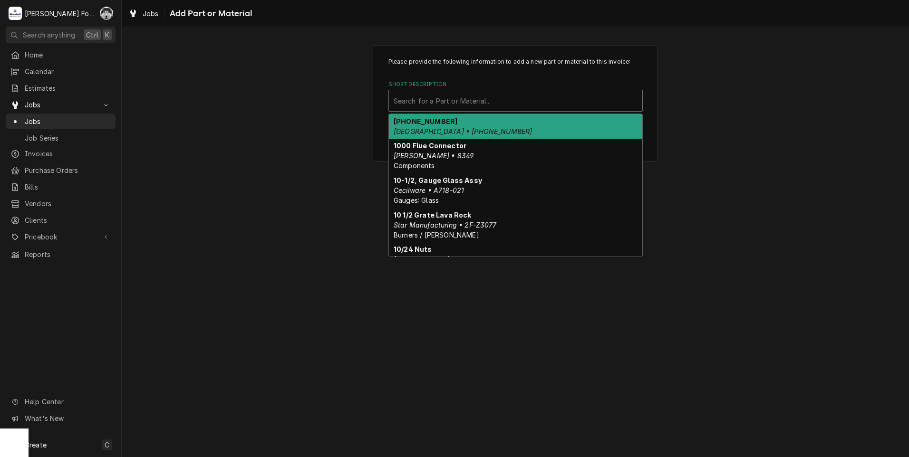
click at [528, 99] on div "Short Description" at bounding box center [516, 100] width 244 height 17
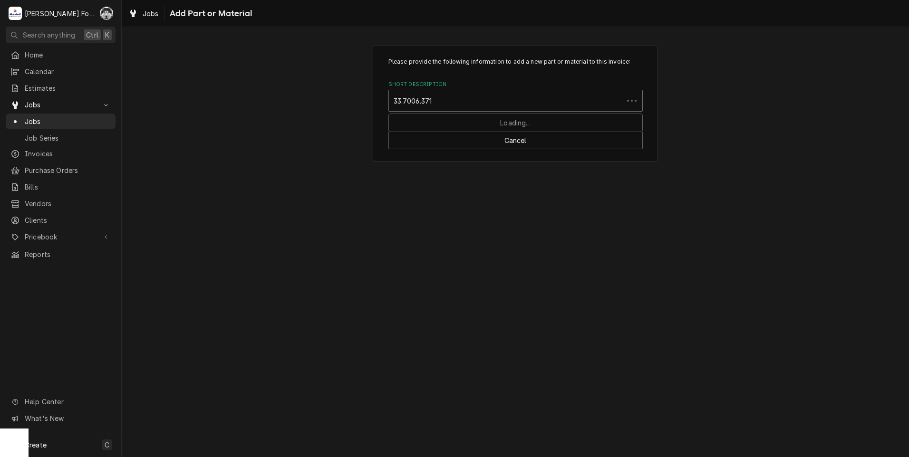
type input "33.7006.3711"
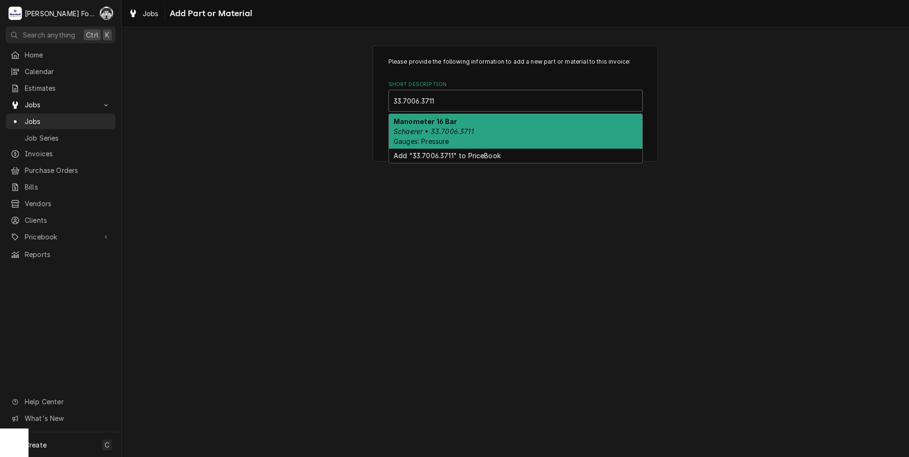
click at [461, 120] on div "Manometer 16 Bar Schaerer • 33.7006.3711 Gauges: Pressure" at bounding box center [515, 131] width 253 height 35
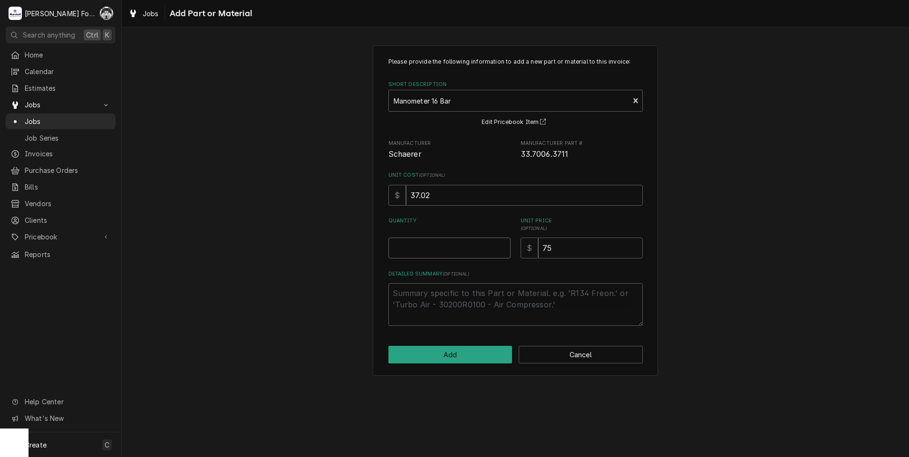
type textarea "x"
type input "0.5"
click at [503, 244] on input "0.5" at bounding box center [449, 248] width 122 height 21
type textarea "x"
type input "1"
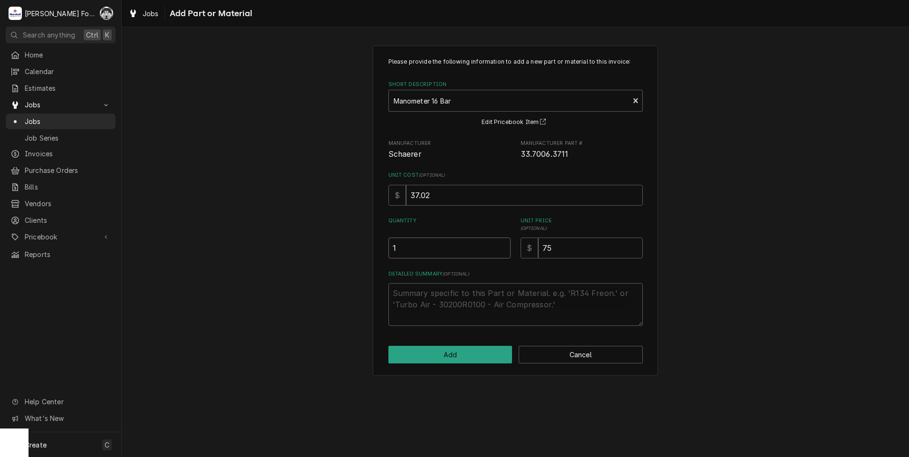
click at [503, 244] on input "1" at bounding box center [449, 248] width 122 height 21
drag, startPoint x: 570, startPoint y: 247, endPoint x: 437, endPoint y: 286, distance: 138.3
click at [439, 286] on div "Please provide the following information to add a new part or material to this …" at bounding box center [515, 192] width 254 height 269
type textarea "x"
type input "8"
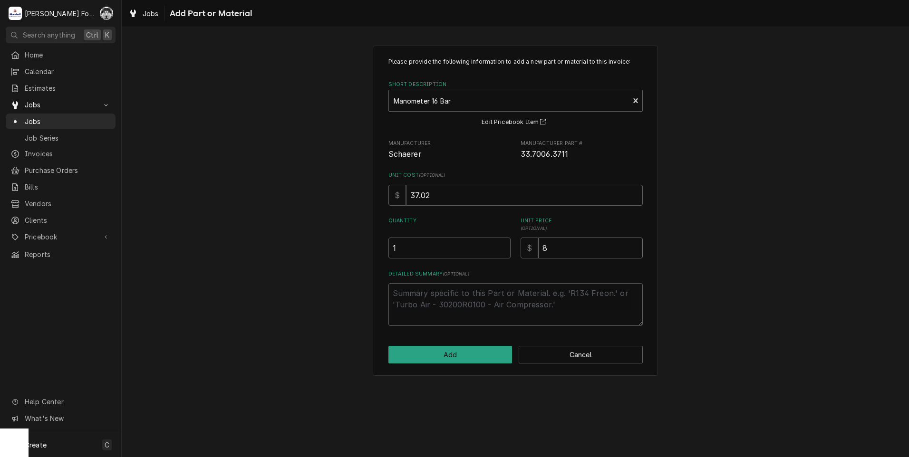
type textarea "x"
type input "81"
click at [455, 357] on button "Add" at bounding box center [450, 355] width 124 height 18
type textarea "x"
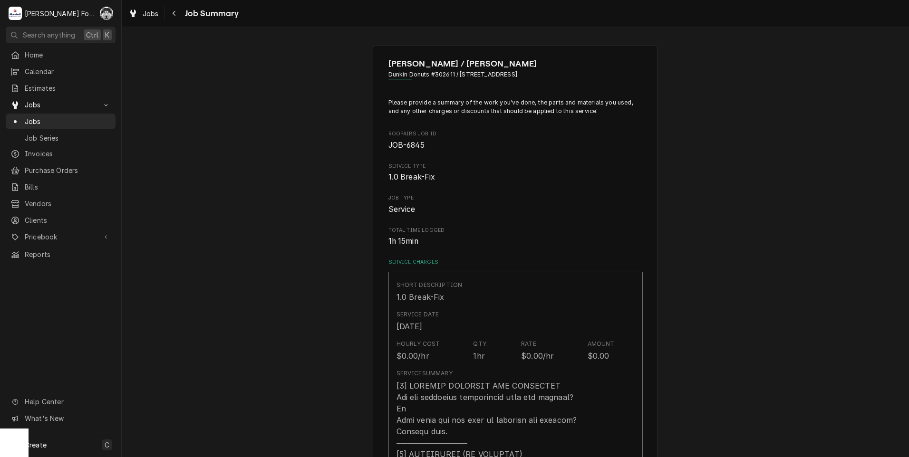
scroll to position [1094, 0]
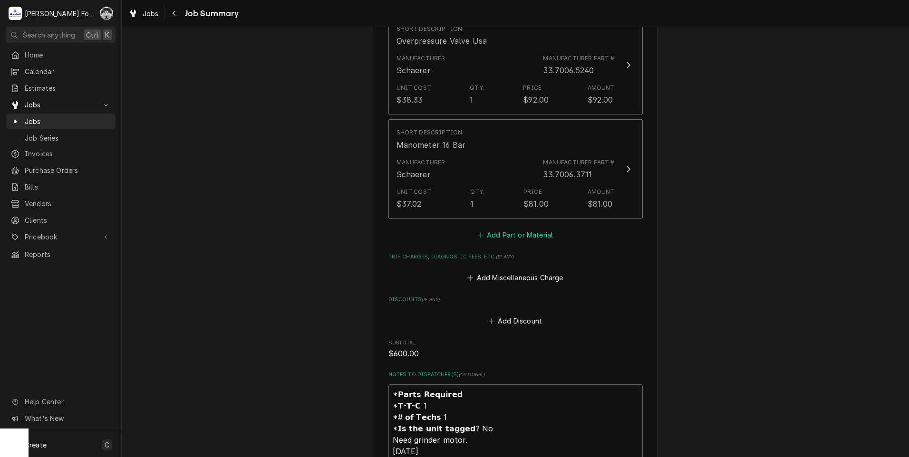
click at [528, 229] on button "Add Part or Material" at bounding box center [515, 235] width 78 height 13
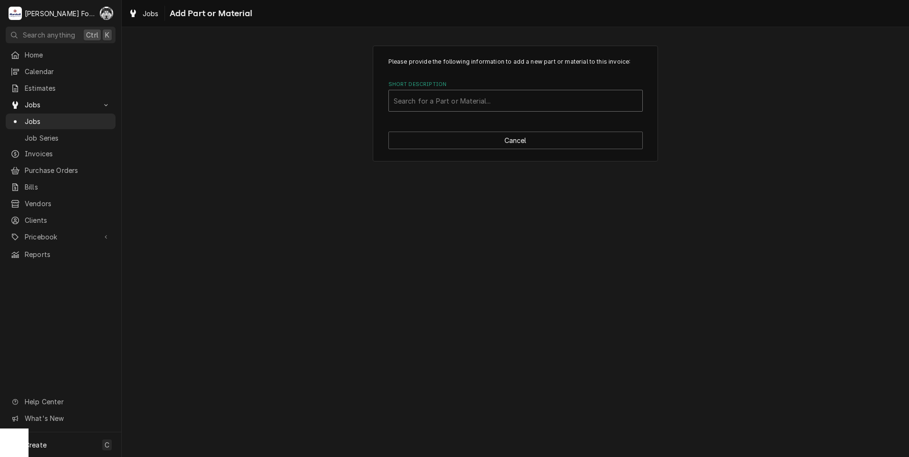
click at [539, 105] on div "Short Description" at bounding box center [516, 100] width 244 height 17
type input "96.1000.0112"
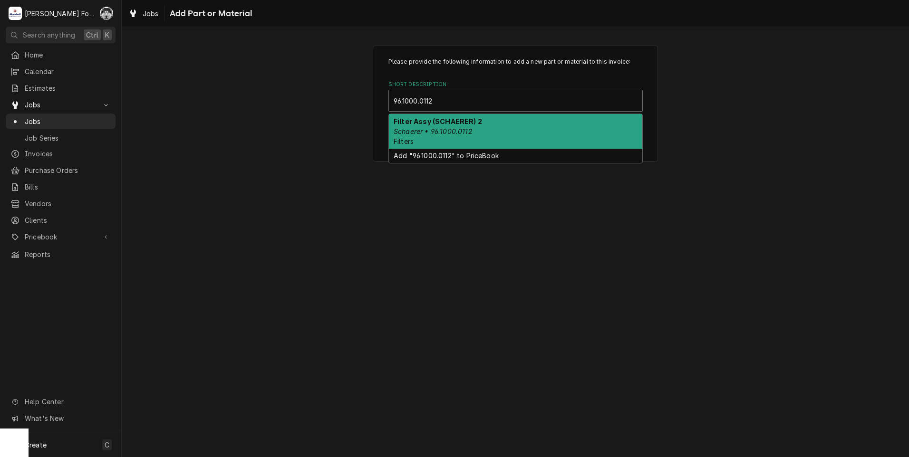
click at [479, 129] on div "Filter Assy (SCHAERER) 2 Schaerer • 96.1000.0112 Filters" at bounding box center [515, 131] width 253 height 35
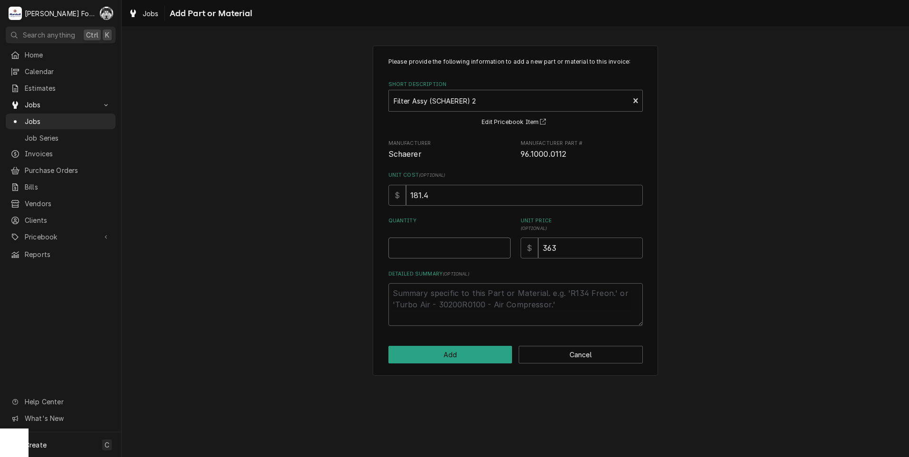
type textarea "x"
type input "0"
click at [502, 249] on input "0" at bounding box center [449, 248] width 122 height 21
type textarea "x"
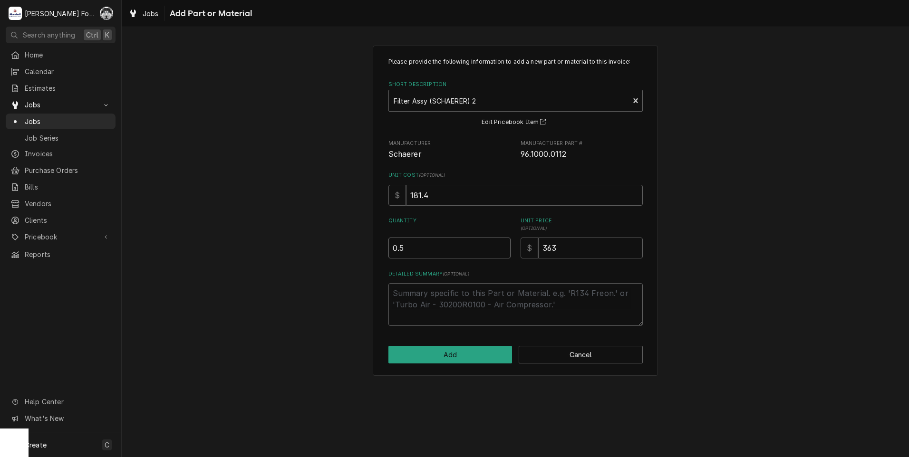
type input "0.5"
click at [502, 248] on input "0.5" at bounding box center [449, 248] width 122 height 21
type textarea "x"
type input "1"
click at [502, 248] on input "1" at bounding box center [449, 248] width 122 height 21
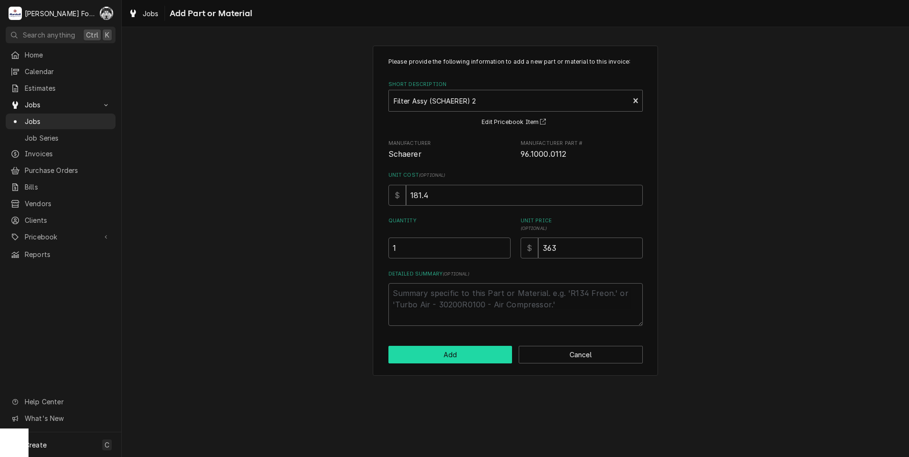
click at [469, 359] on button "Add" at bounding box center [450, 355] width 124 height 18
type textarea "x"
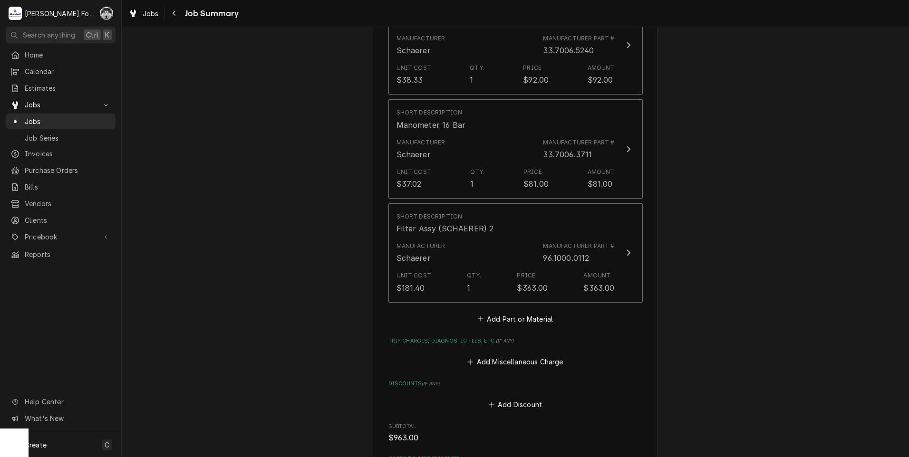
scroll to position [1141, 0]
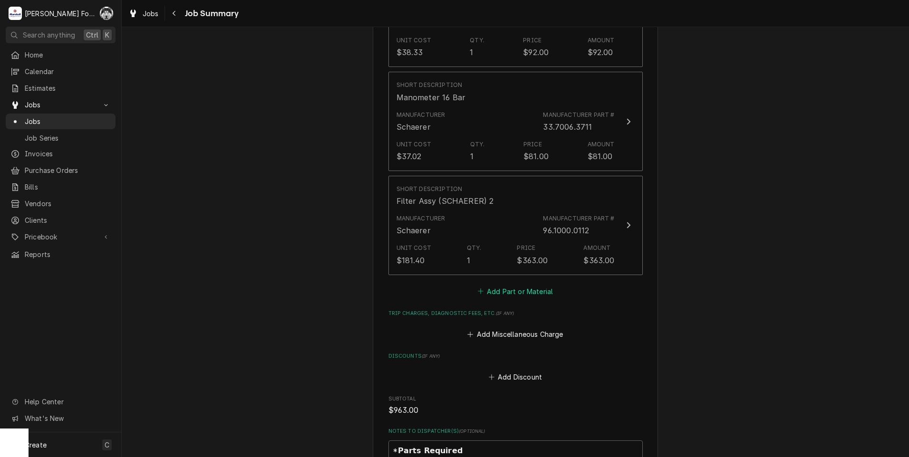
click at [509, 285] on button "Add Part or Material" at bounding box center [515, 291] width 78 height 13
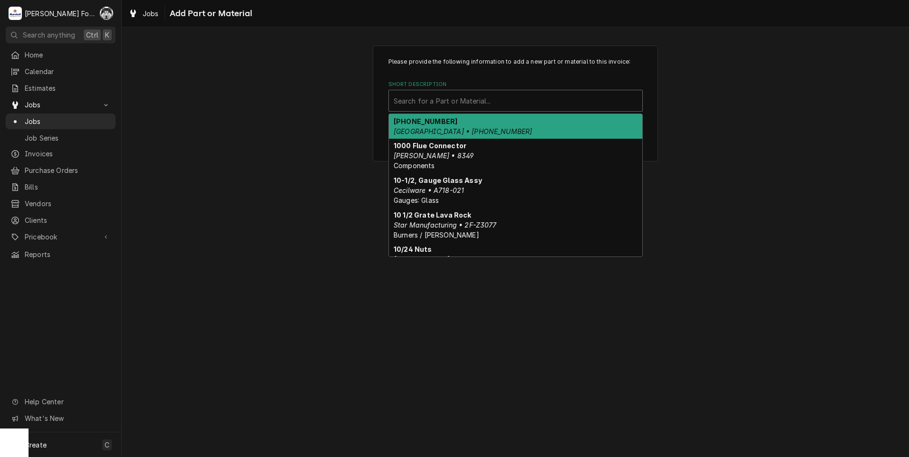
click at [493, 104] on div "Short Description" at bounding box center [516, 100] width 244 height 17
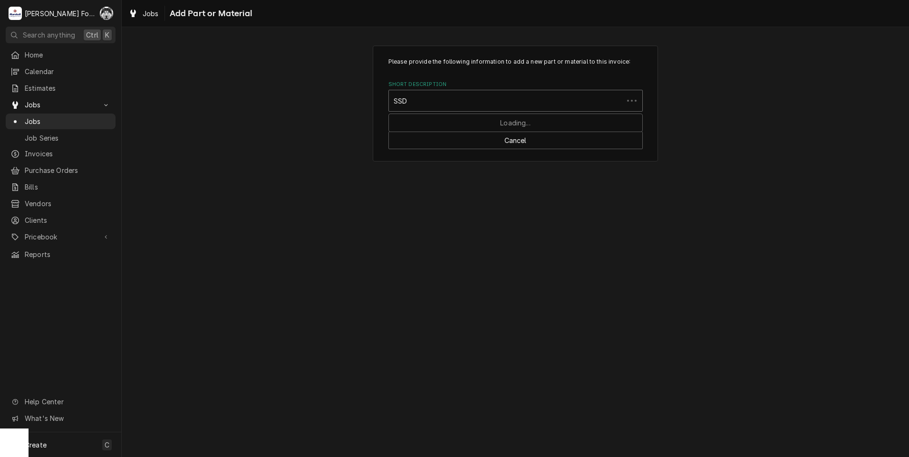
type input "SSDT"
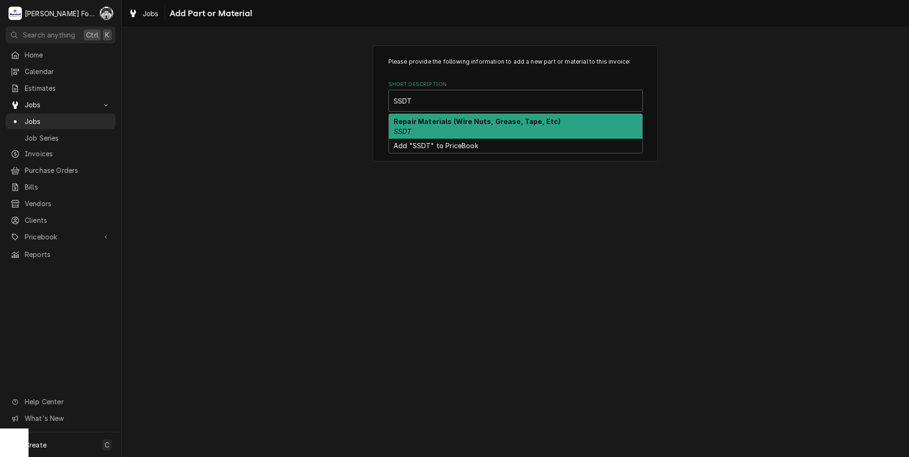
click at [494, 130] on div "Repair Materials (Wire Nuts, Grease, Tape, Etc) SSDT" at bounding box center [515, 126] width 253 height 25
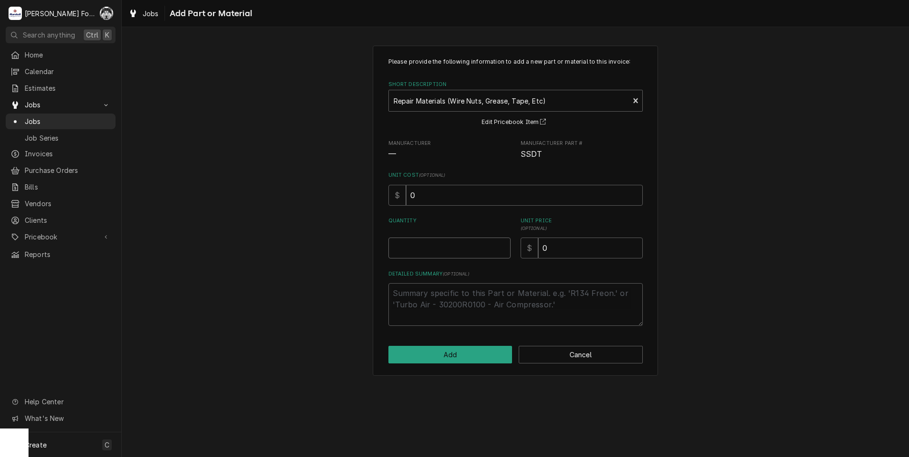
click at [499, 247] on input "Quantity" at bounding box center [449, 248] width 122 height 21
type textarea "x"
type input "0.5"
click at [500, 246] on input "0.5" at bounding box center [449, 248] width 122 height 21
type textarea "x"
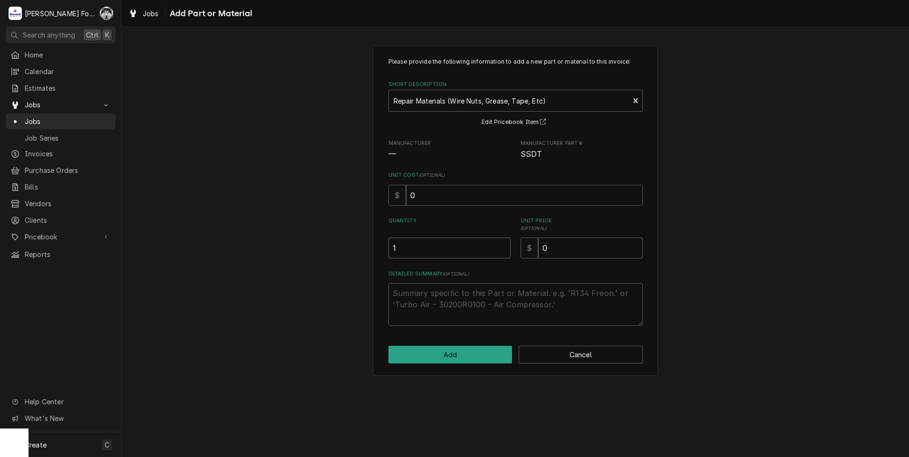
type input "1"
click at [501, 246] on input "1" at bounding box center [449, 248] width 122 height 21
drag, startPoint x: 574, startPoint y: 248, endPoint x: 442, endPoint y: 278, distance: 135.0
click at [443, 279] on div "Please provide the following information to add a new part or material to this …" at bounding box center [515, 192] width 254 height 269
type textarea "x"
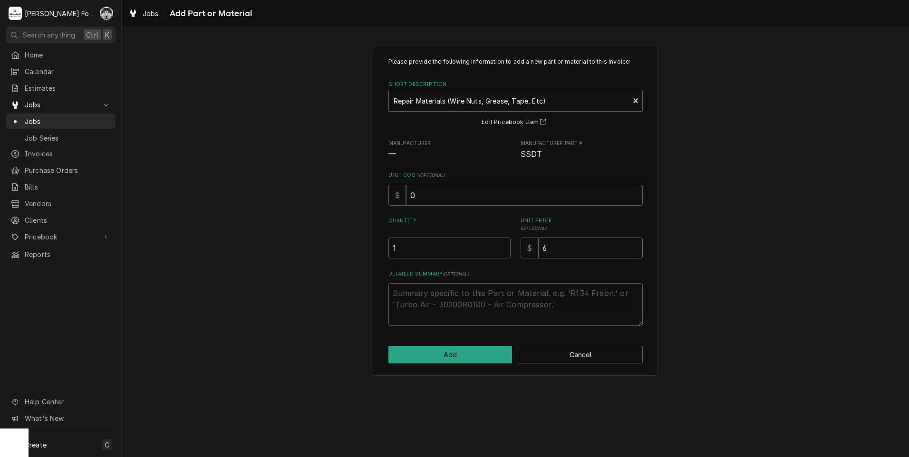
type input "6"
click at [454, 353] on button "Add" at bounding box center [450, 355] width 124 height 18
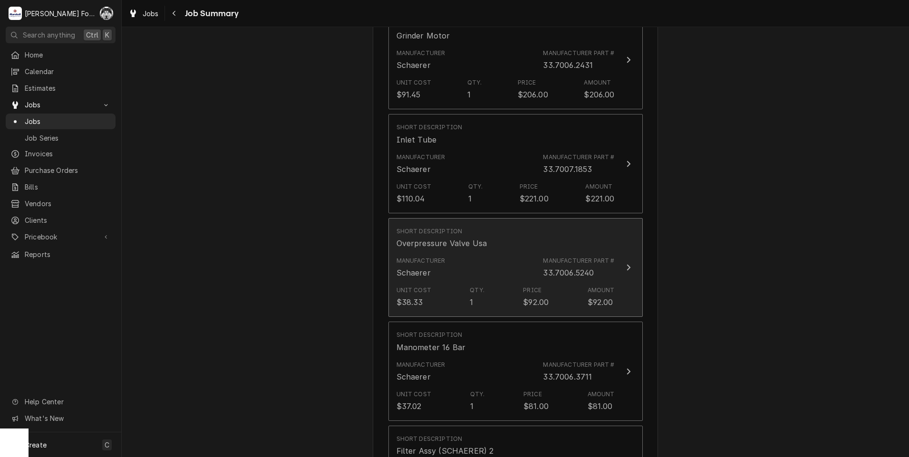
scroll to position [856, 0]
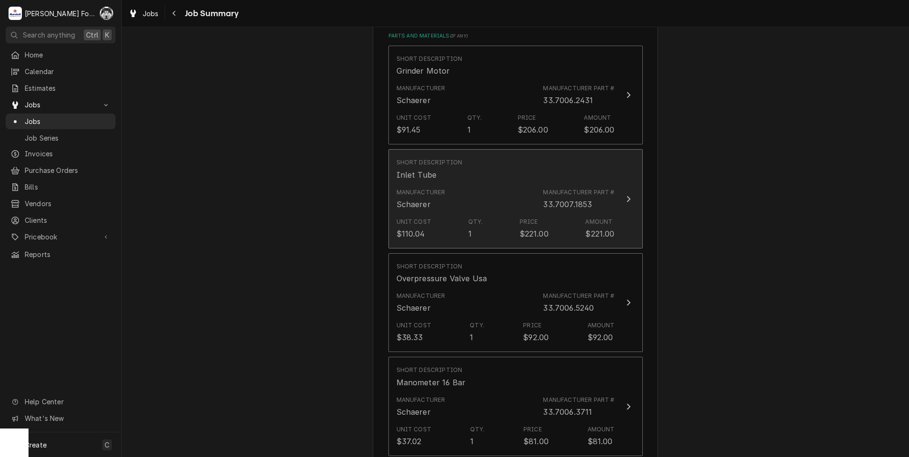
click at [498, 214] on div "Unit Cost $110.04 Qty. 1 Price $221.00 Amount $221.00" at bounding box center [506, 228] width 218 height 29
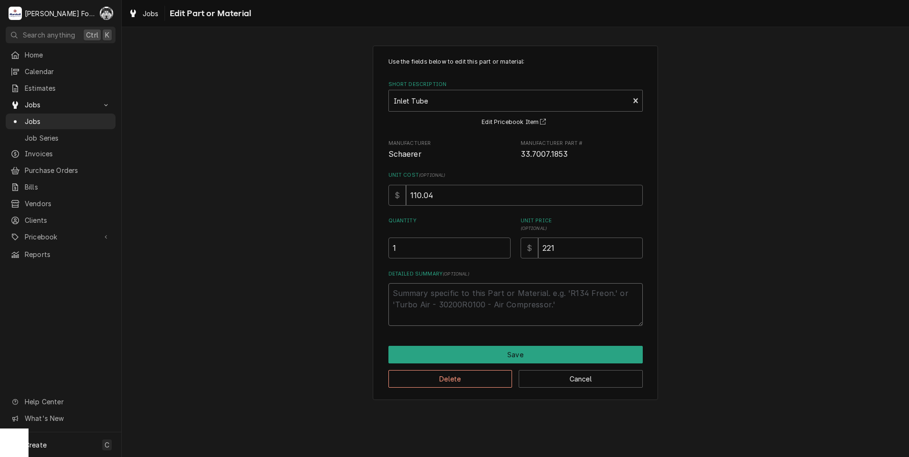
click at [482, 302] on textarea "Detailed Summary ( optional )" at bounding box center [515, 304] width 254 height 43
type textarea "x"
type textarea "A"
type textarea "x"
type textarea "AD"
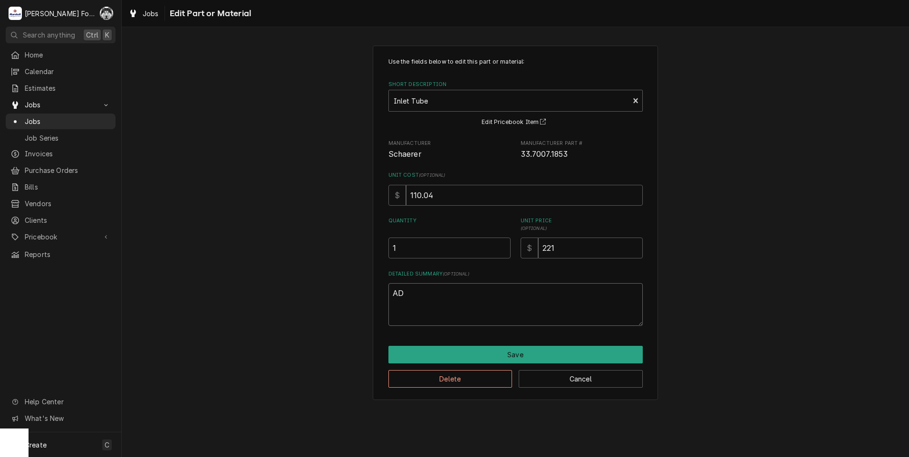
type textarea "x"
type textarea "ADD"
type textarea "x"
type textarea "ADDE"
type textarea "x"
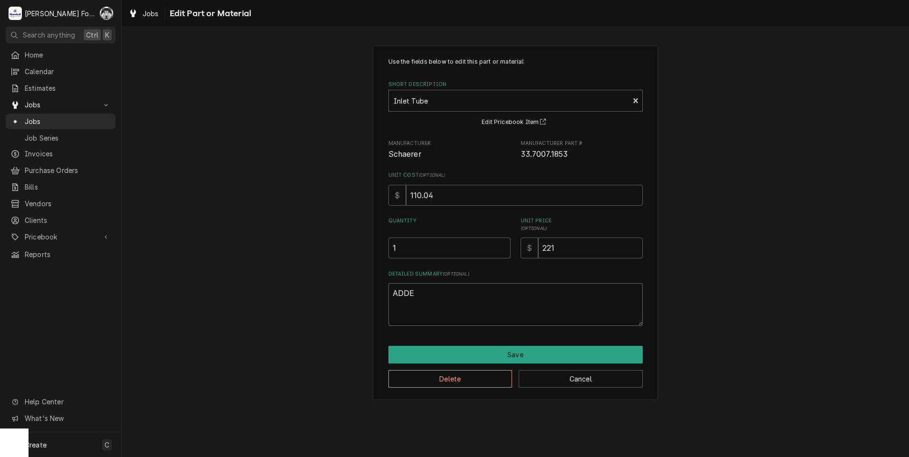
type textarea "ADDED"
type textarea "x"
type textarea "ADDED"
type textarea "x"
type textarea "ADDED P"
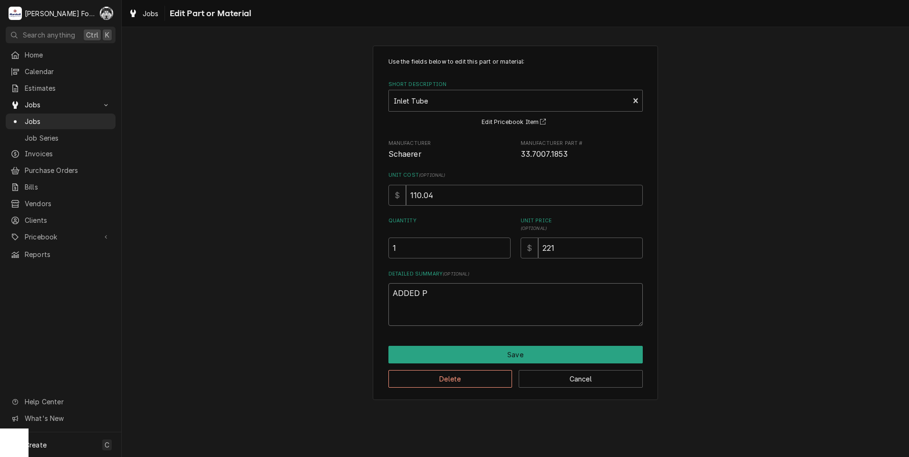
type textarea "x"
type textarea "ADDED PA"
type textarea "x"
type textarea "ADDED PAR"
type textarea "x"
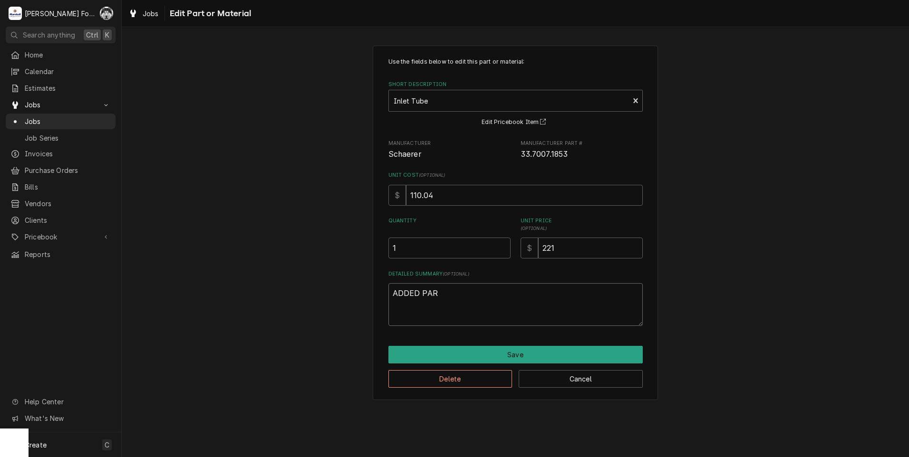
type textarea "ADDED PART"
type textarea "x"
type textarea "ADDED PART"
type textarea "x"
type textarea "ADDED PART N"
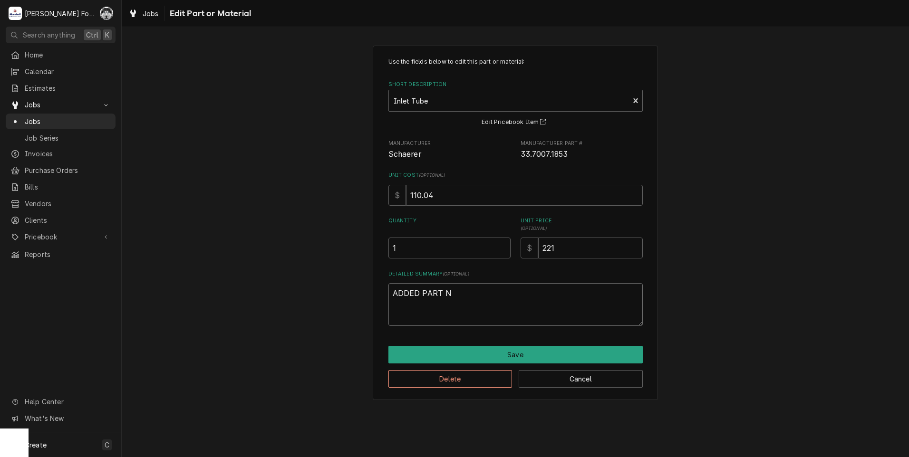
type textarea "x"
type textarea "ADDED PART NE"
type textarea "x"
type textarea "ADDED PART NEE"
type textarea "x"
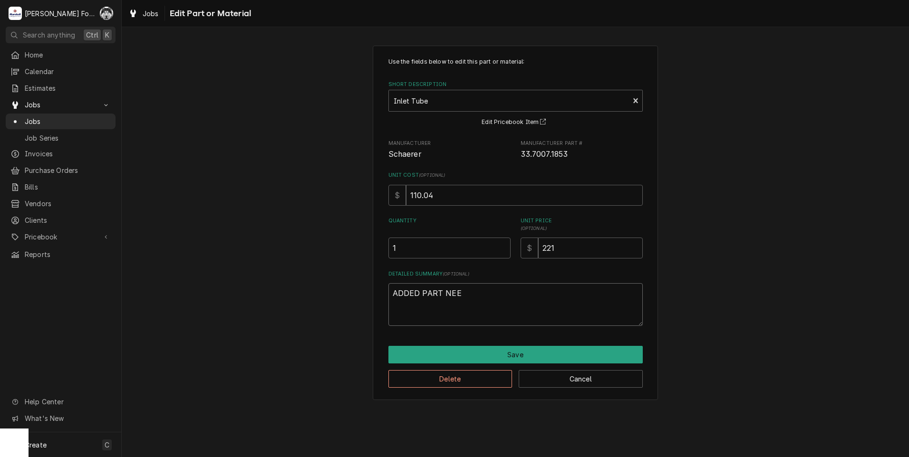
type textarea "ADDED PART NEED"
type textarea "x"
type textarea "ADDED PART NEEDE"
type textarea "x"
type textarea "ADDED PART NEEDED"
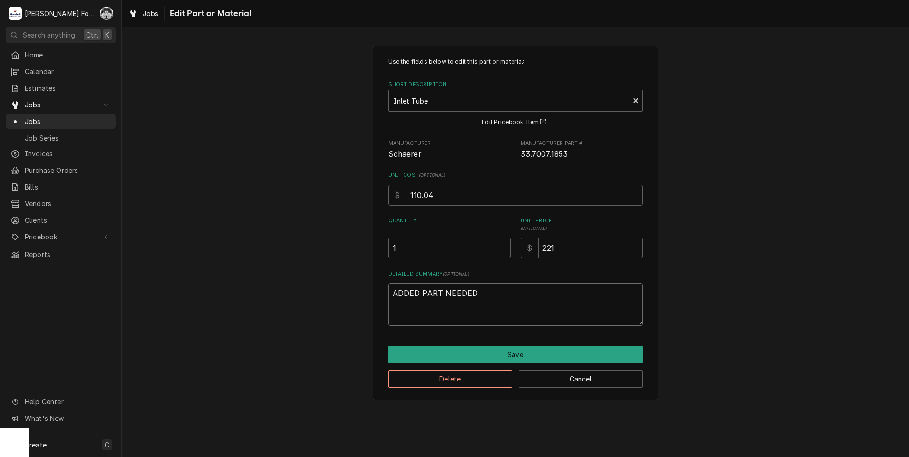
drag, startPoint x: 496, startPoint y: 293, endPoint x: 457, endPoint y: 297, distance: 39.2
click at [457, 297] on textarea "ADDED PART NEEDED" at bounding box center [515, 304] width 254 height 43
click at [419, 295] on textarea "ADDED PART NEEDED" at bounding box center [515, 304] width 254 height 43
type textarea "x"
type textarea "ADDE PART NEEDED"
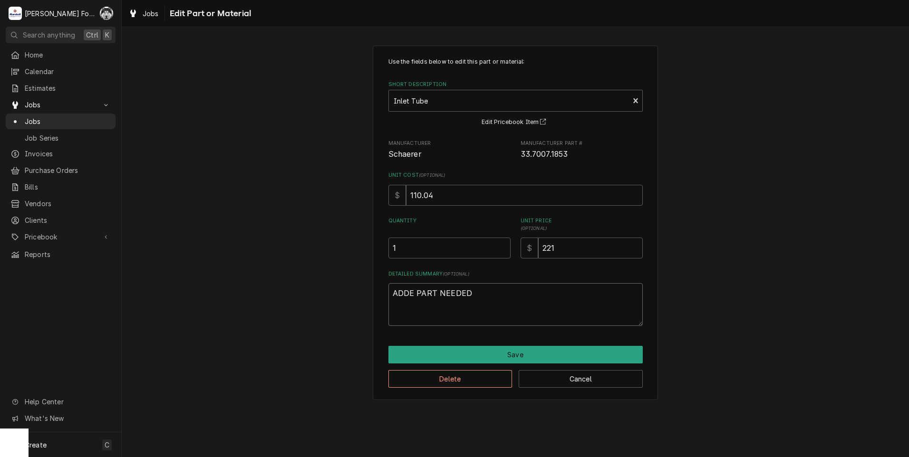
type textarea "x"
type textarea "ADD PART NEEDED"
type textarea "x"
type textarea "ADDI PART NEEDED"
type textarea "x"
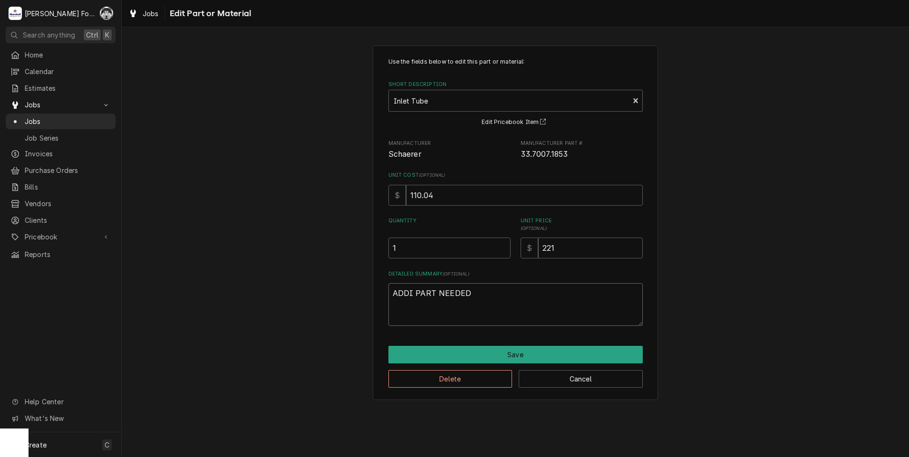
type textarea "ADDIT PART NEEDED"
type textarea "x"
type textarea "ADDITI PART NEEDED"
type textarea "x"
type textarea "ADDITIO PART NEEDED"
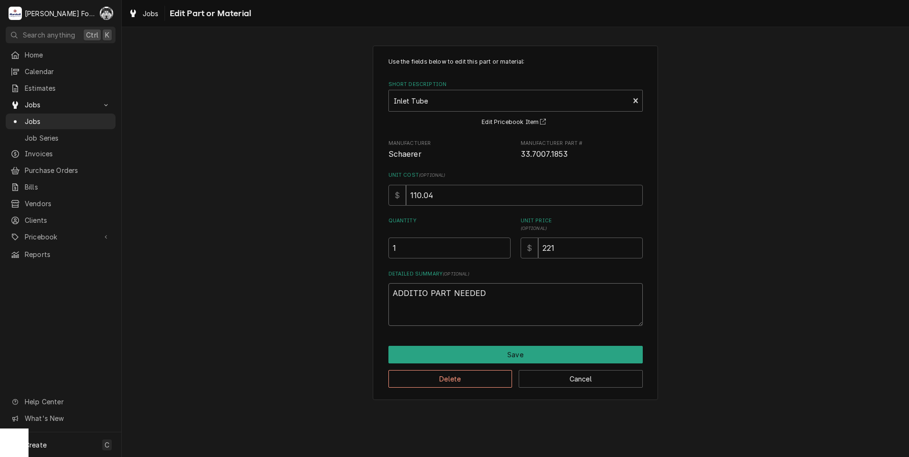
type textarea "x"
type textarea "ADDITION PART NEEDED"
type textarea "x"
type textarea "ADDITIONA PART NEEDED"
type textarea "x"
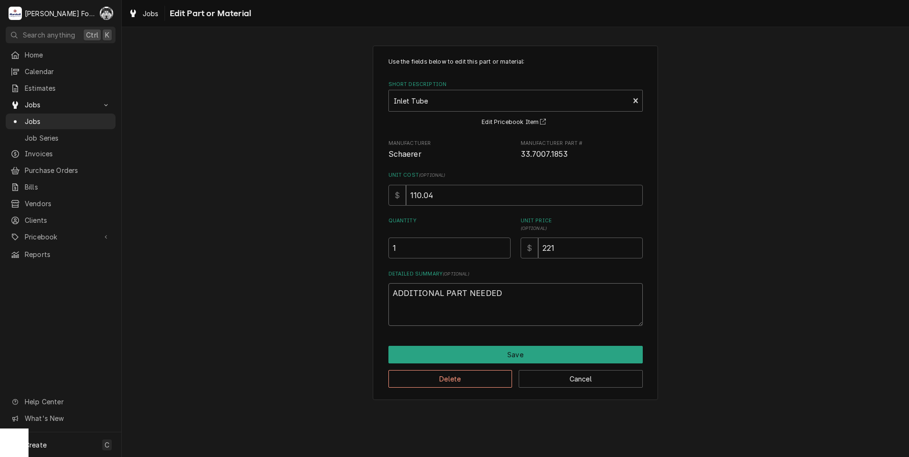
drag, startPoint x: 505, startPoint y: 293, endPoint x: 334, endPoint y: 312, distance: 171.8
click at [334, 312] on div "Use the fields below to edit this part or material: Short Description Inlet Tub…" at bounding box center [515, 222] width 787 height 371
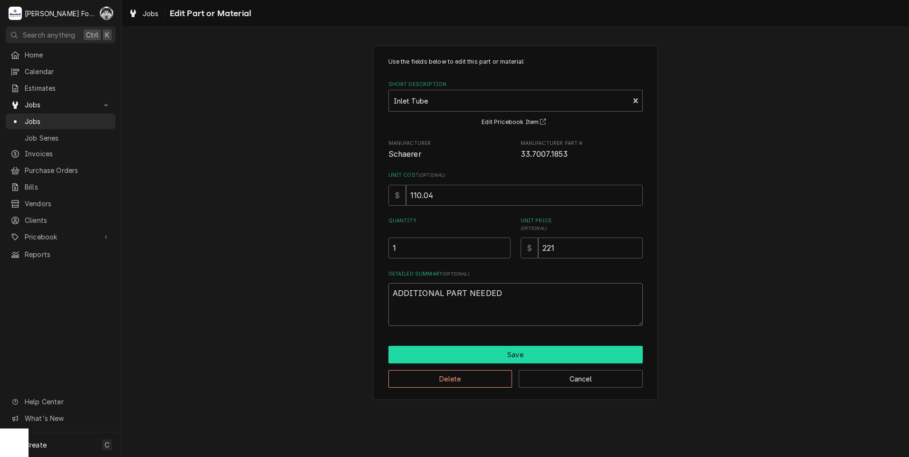
type textarea "ADDITIONAL PART NEEDED"
click at [501, 354] on button "Save" at bounding box center [515, 355] width 254 height 18
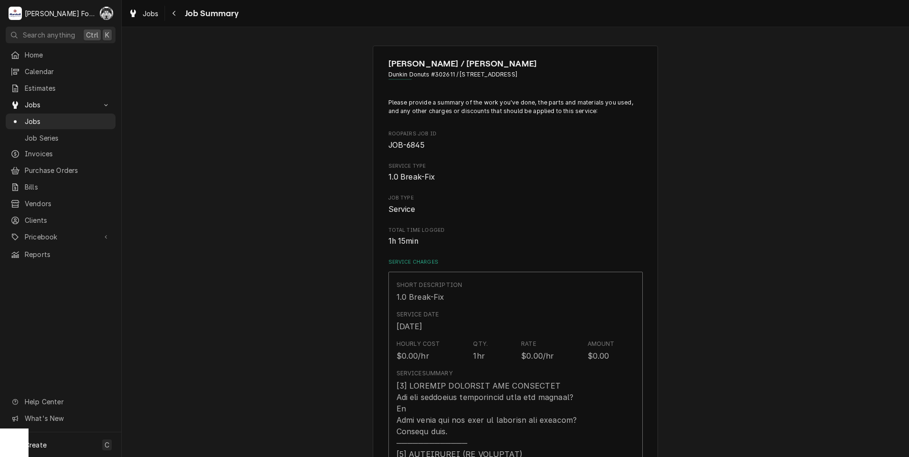
scroll to position [856, 0]
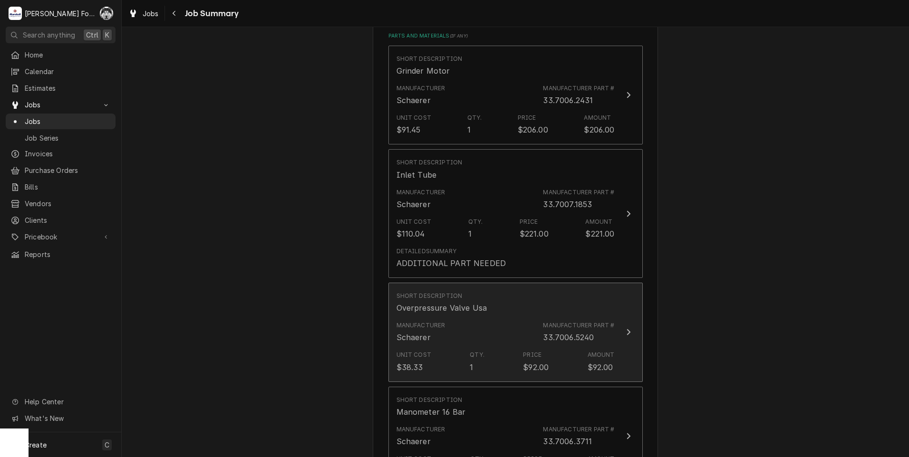
click at [498, 318] on div "Manufacturer Schaerer Manufacturer Part # 33.7006.5240" at bounding box center [506, 332] width 218 height 29
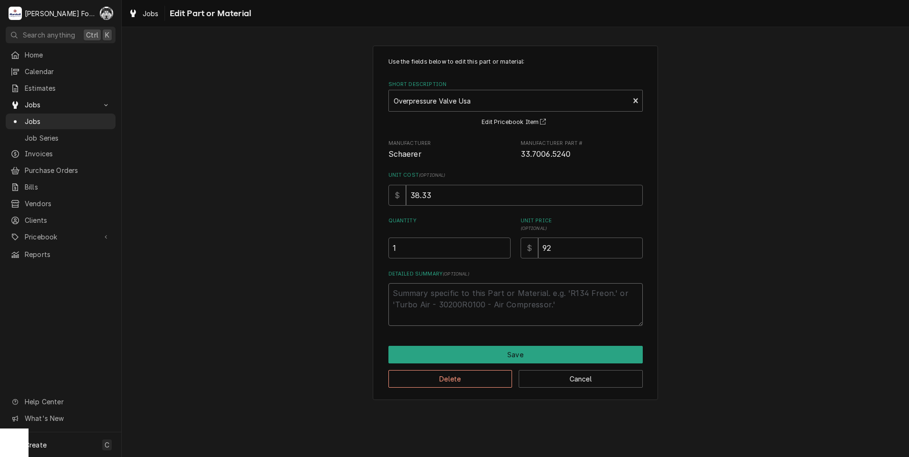
click at [455, 303] on textarea "Detailed Summary ( optional )" at bounding box center [515, 304] width 254 height 43
paste textarea "ADDITIONAL PART NEEDED"
type textarea "x"
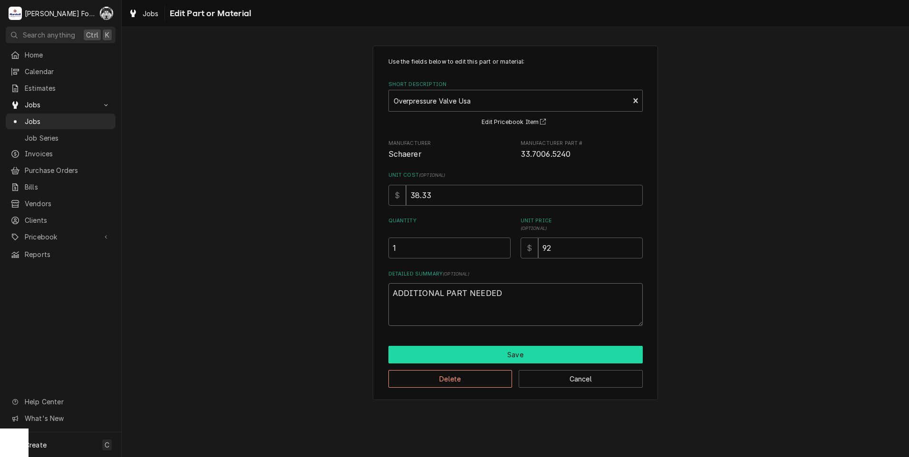
type textarea "ADDITIONAL PART NEEDED"
click at [490, 350] on button "Save" at bounding box center [515, 355] width 254 height 18
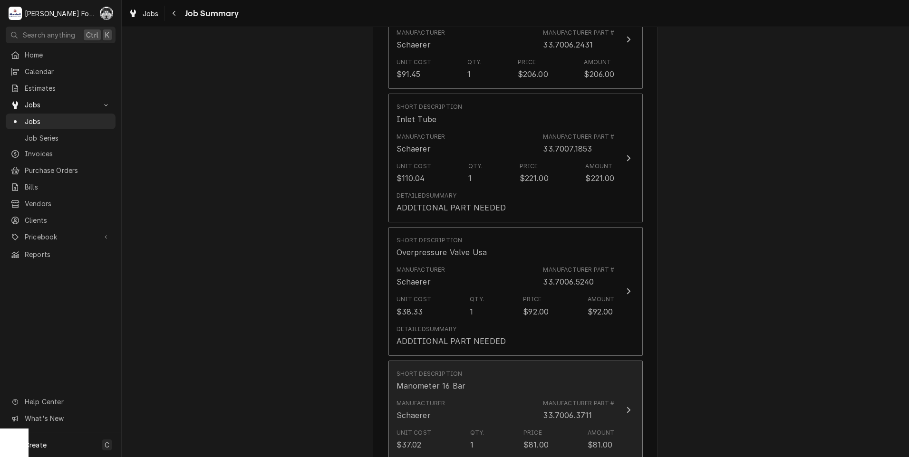
scroll to position [999, 0]
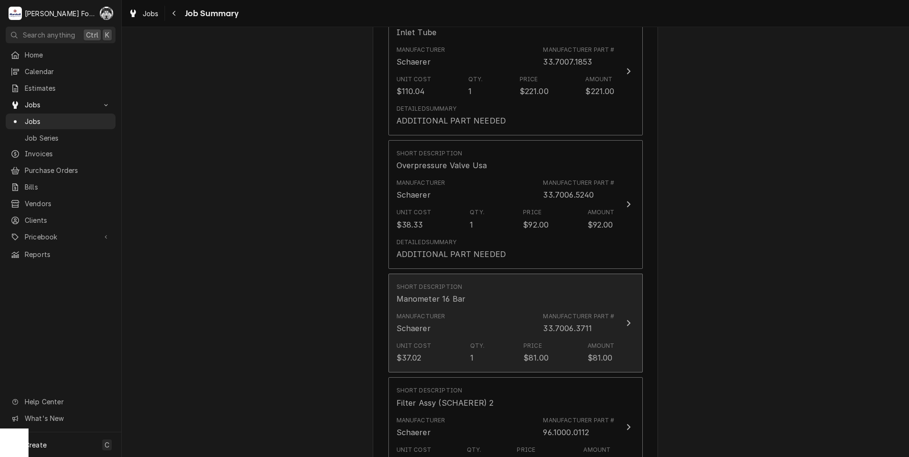
click at [499, 317] on div "Manufacturer Schaerer Manufacturer Part # 33.7006.3711" at bounding box center [506, 323] width 218 height 29
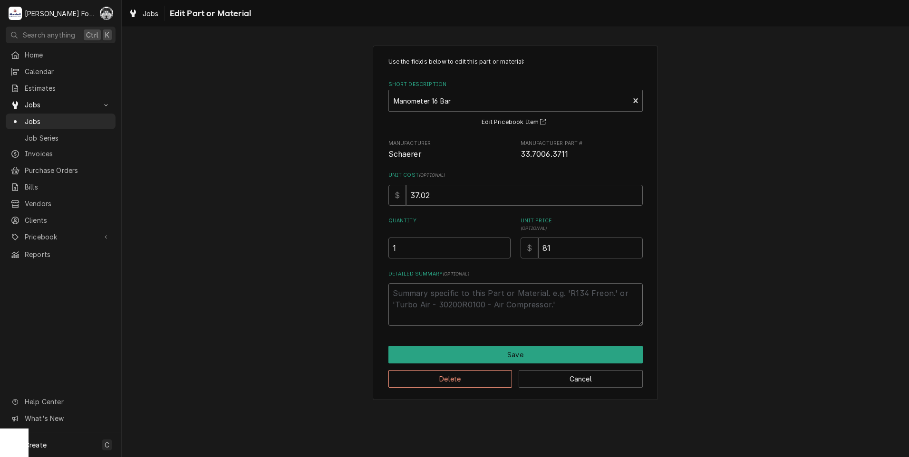
click at [456, 294] on textarea "Detailed Summary ( optional )" at bounding box center [515, 304] width 254 height 43
paste textarea "ADDITIONAL PART NEEDED"
type textarea "x"
type textarea "ADDITIONAL PART NEEDED"
click at [505, 343] on div "Use the fields below to edit this part or material: Short Description Manometer…" at bounding box center [515, 223] width 285 height 355
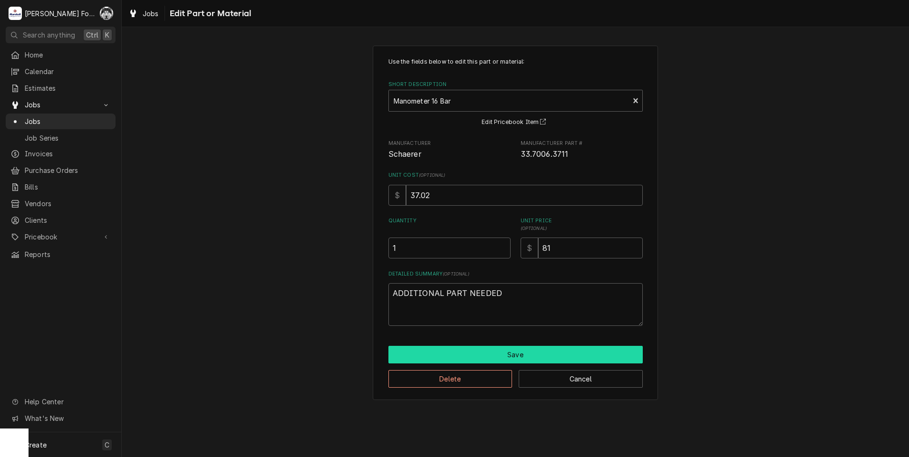
click at [504, 349] on button "Save" at bounding box center [515, 355] width 254 height 18
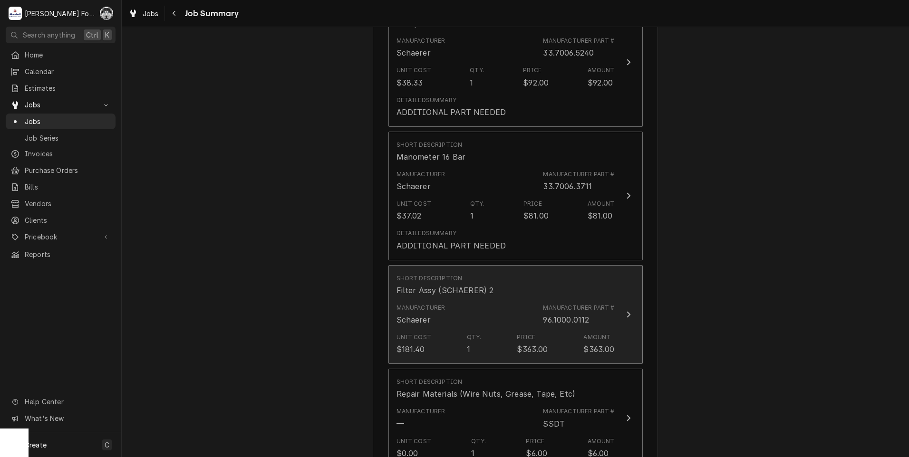
scroll to position [1141, 0]
click at [481, 315] on div "Manufacturer Schaerer Manufacturer Part # 96.1000.0112" at bounding box center [506, 314] width 218 height 29
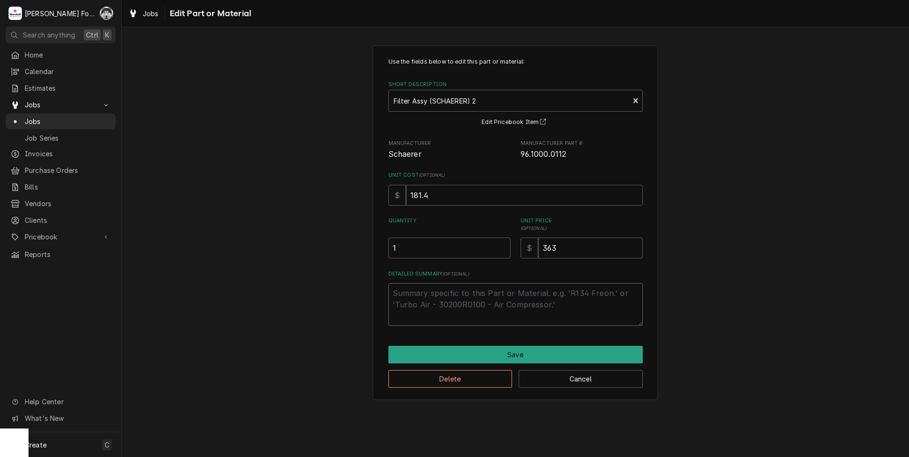
click at [455, 289] on textarea "Detailed Summary ( optional )" at bounding box center [515, 304] width 254 height 43
paste textarea "ADDITIONAL PART NEEDED"
type textarea "x"
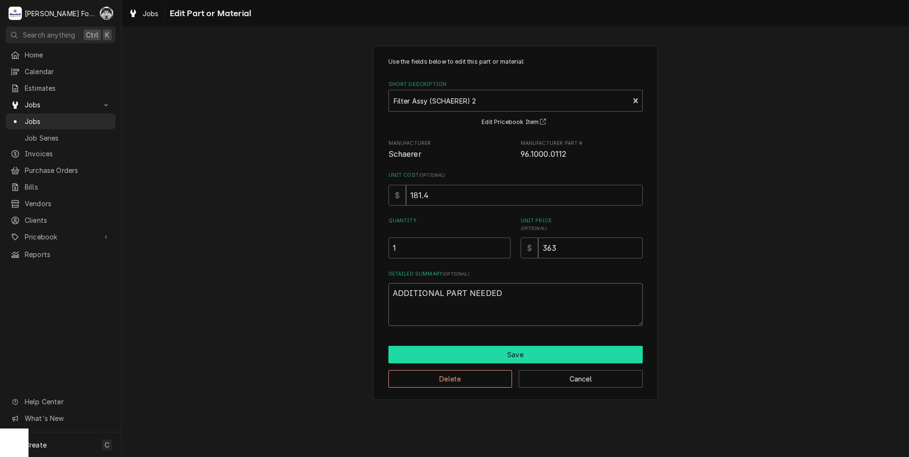
type textarea "ADDITIONAL PART NEEDED"
click at [465, 352] on button "Save" at bounding box center [515, 355] width 254 height 18
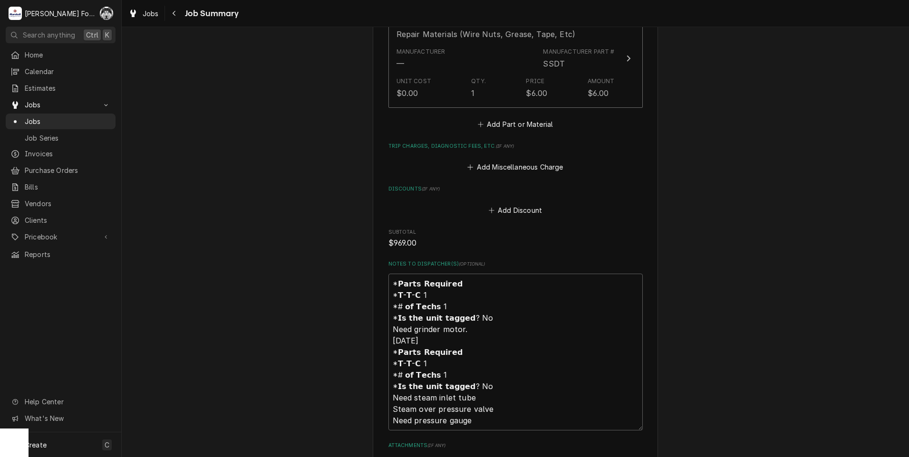
scroll to position [1741, 0]
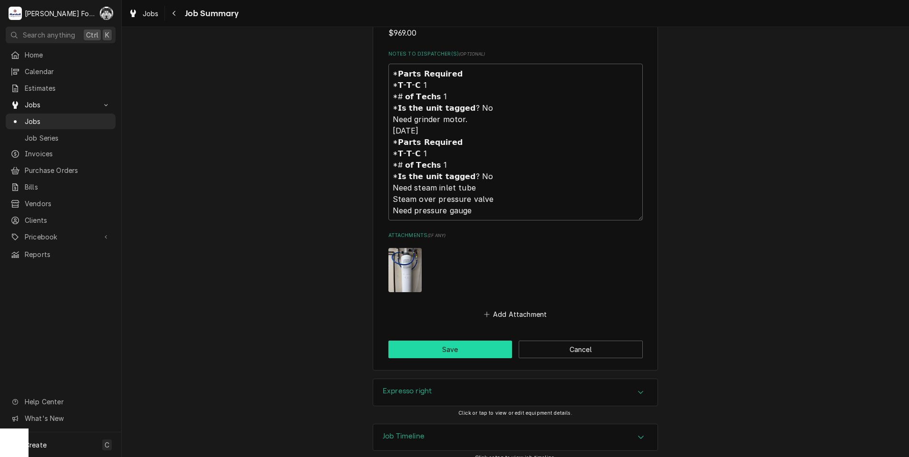
click at [452, 341] on button "Save" at bounding box center [450, 350] width 124 height 18
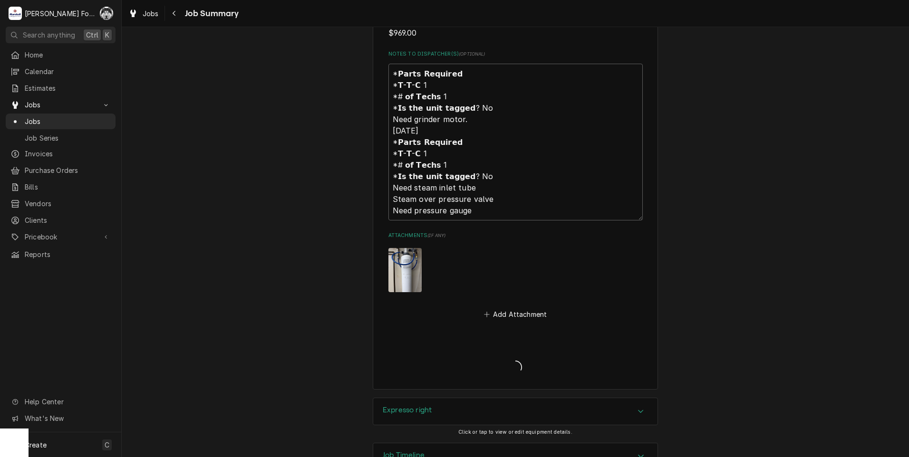
type textarea "x"
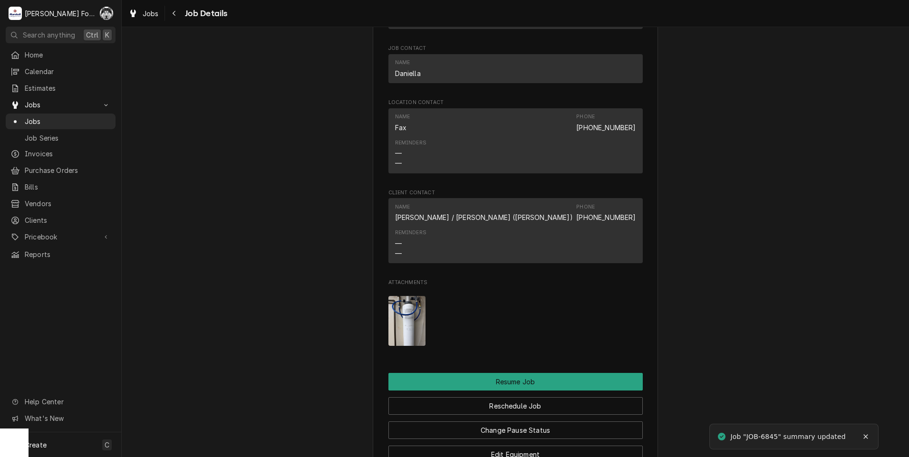
scroll to position [951, 0]
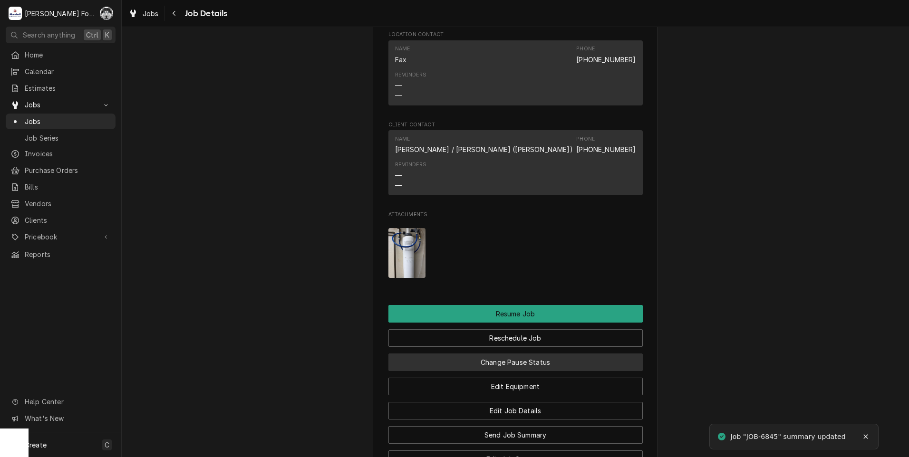
click at [477, 368] on button "Change Pause Status" at bounding box center [515, 363] width 254 height 18
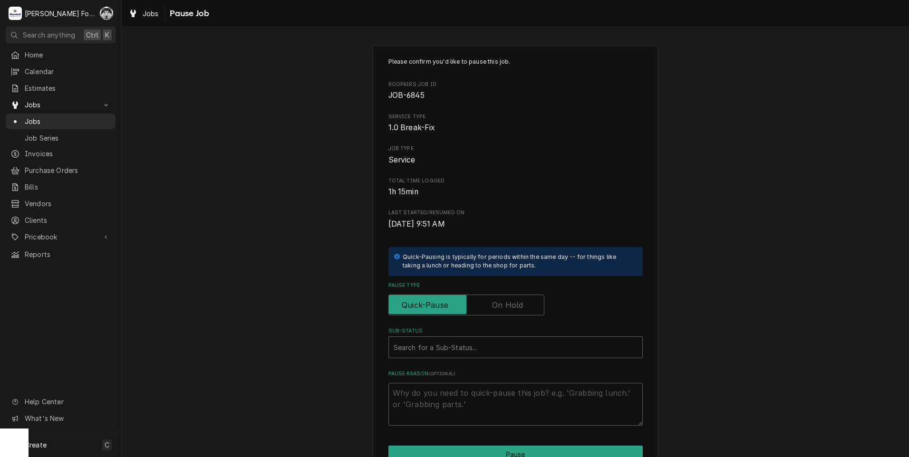
click at [465, 334] on label "Sub-Status" at bounding box center [515, 332] width 254 height 8
type textarea "x"
click at [463, 349] on div "Sub-Status" at bounding box center [516, 347] width 244 height 17
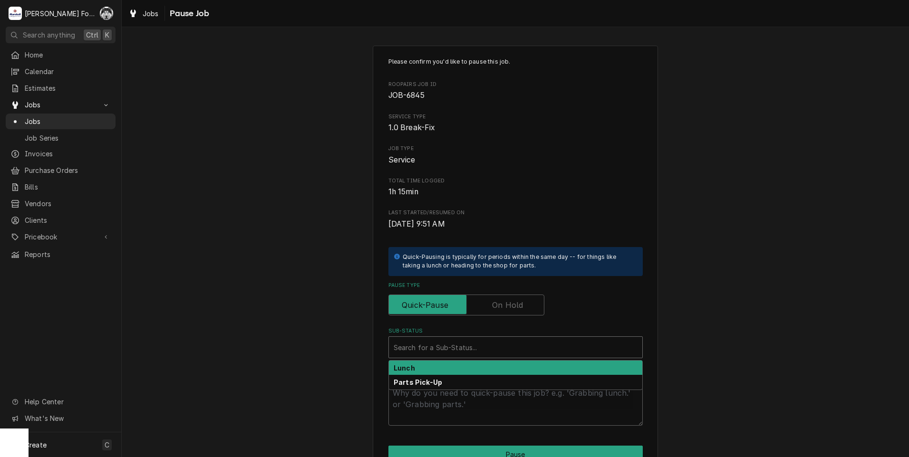
click at [502, 301] on label "Pause Type" at bounding box center [466, 305] width 156 height 21
click at [502, 301] on input "Pause Type" at bounding box center [466, 305] width 147 height 21
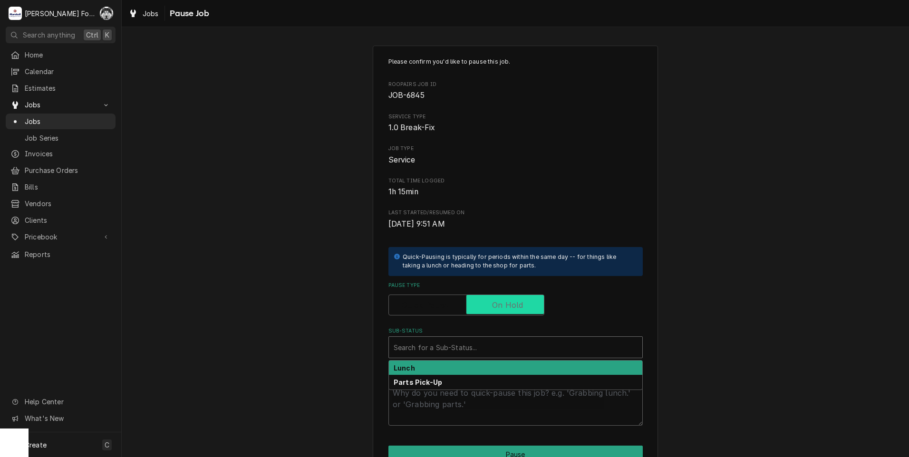
checkbox input "true"
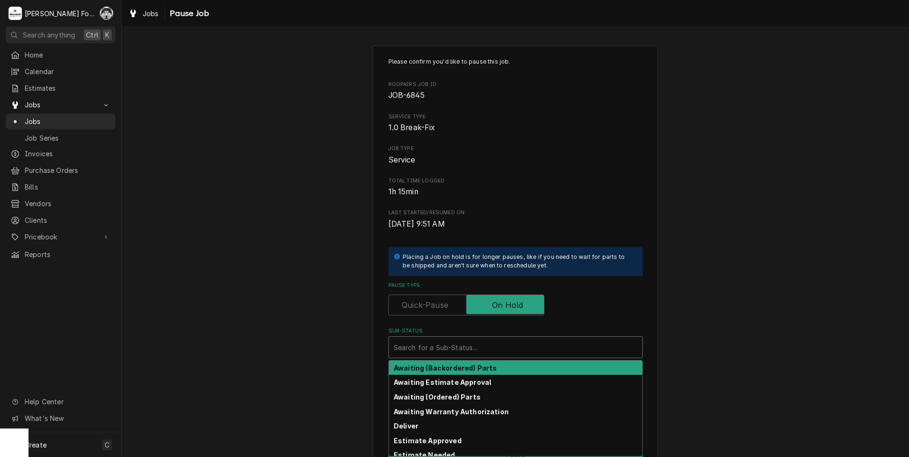
click at [456, 349] on div "Sub-Status" at bounding box center [516, 347] width 244 height 17
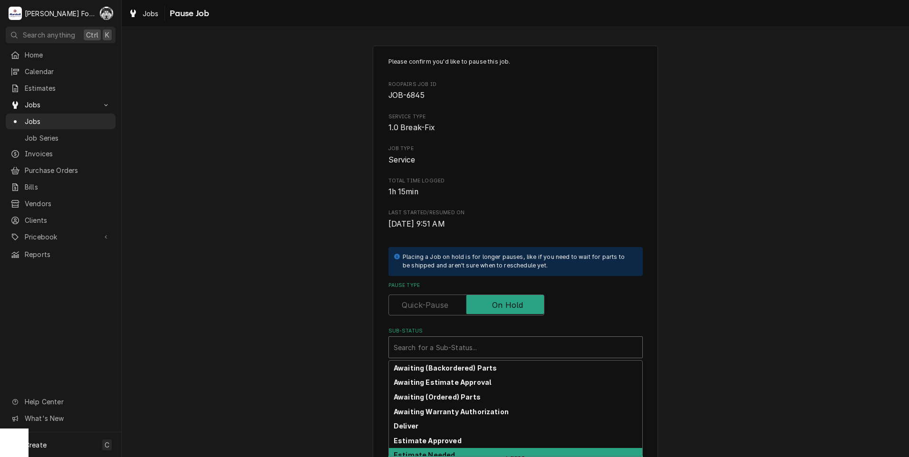
click at [427, 454] on strong "Estimate Needed" at bounding box center [424, 455] width 61 height 8
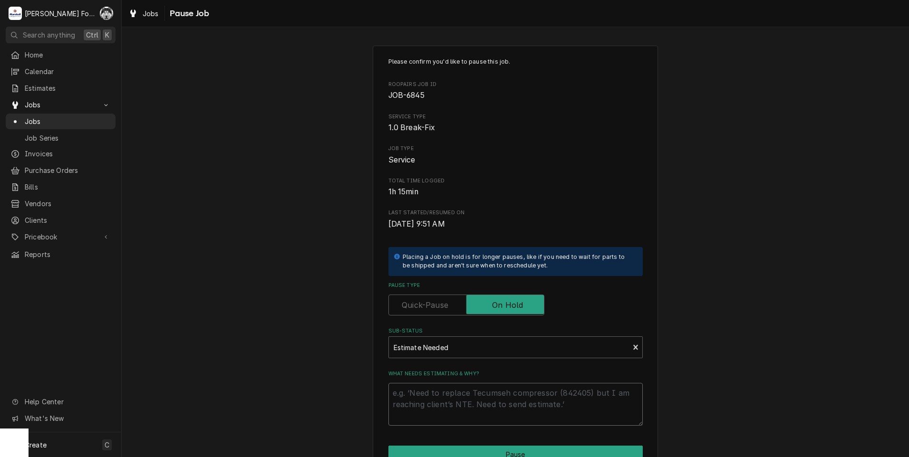
drag, startPoint x: 442, startPoint y: 408, endPoint x: 427, endPoint y: 387, distance: 26.0
click at [434, 402] on textarea "What needs estimating & why?" at bounding box center [515, 404] width 254 height 43
type textarea "x"
type textarea "P"
type textarea "x"
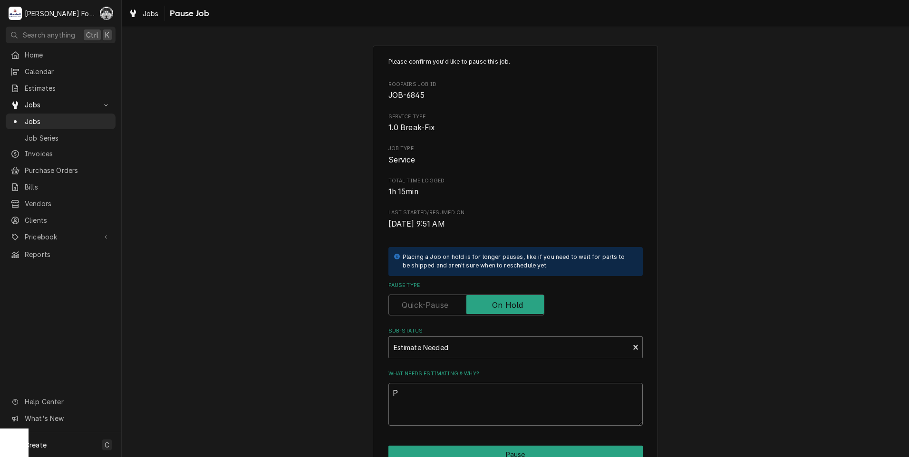
type textarea "PA"
type textarea "x"
type textarea "PAR"
type textarea "x"
type textarea "PART"
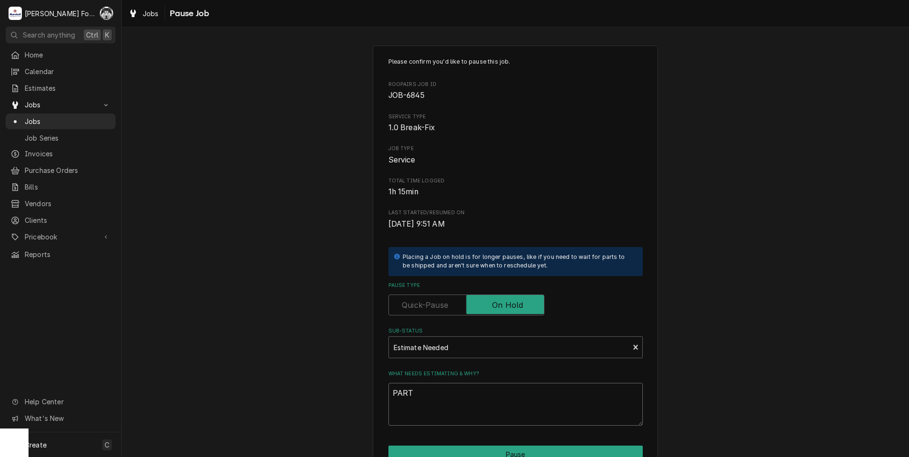
type textarea "x"
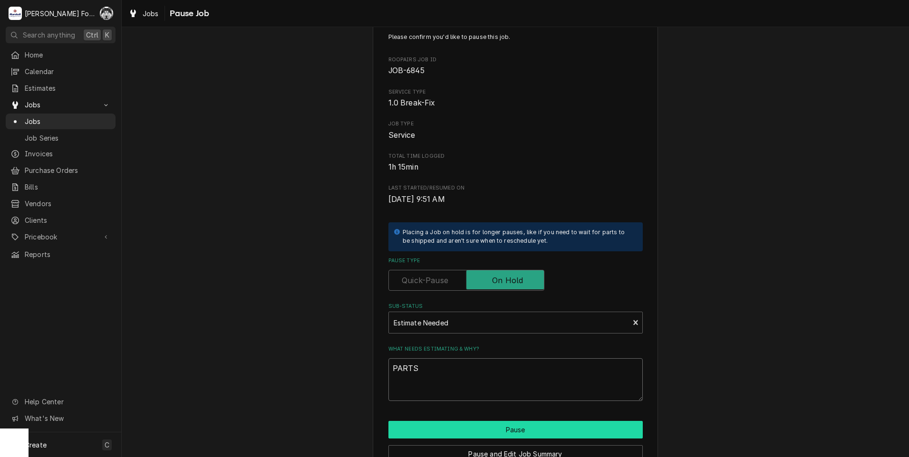
scroll to position [48, 0]
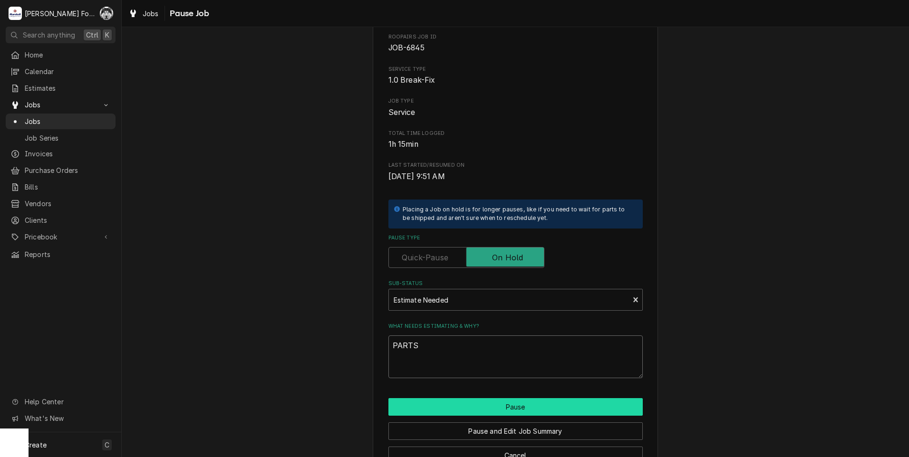
type textarea "PARTS"
click at [499, 406] on button "Pause" at bounding box center [515, 407] width 254 height 18
type textarea "x"
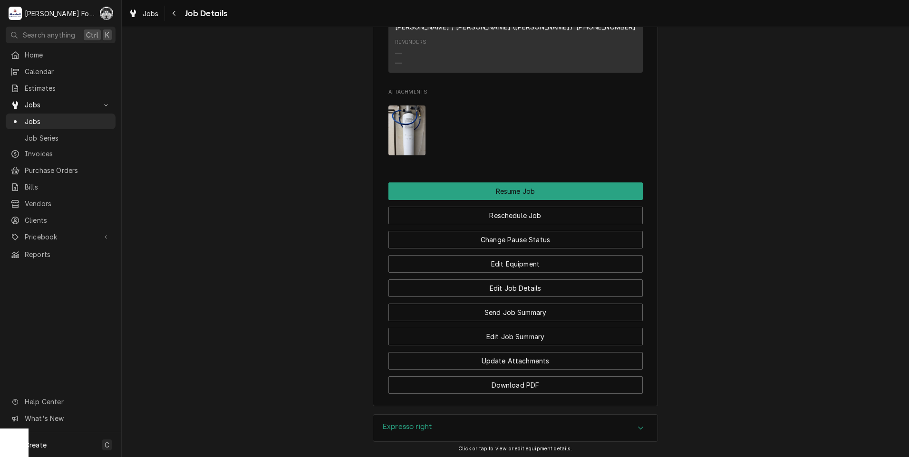
scroll to position [1094, 0]
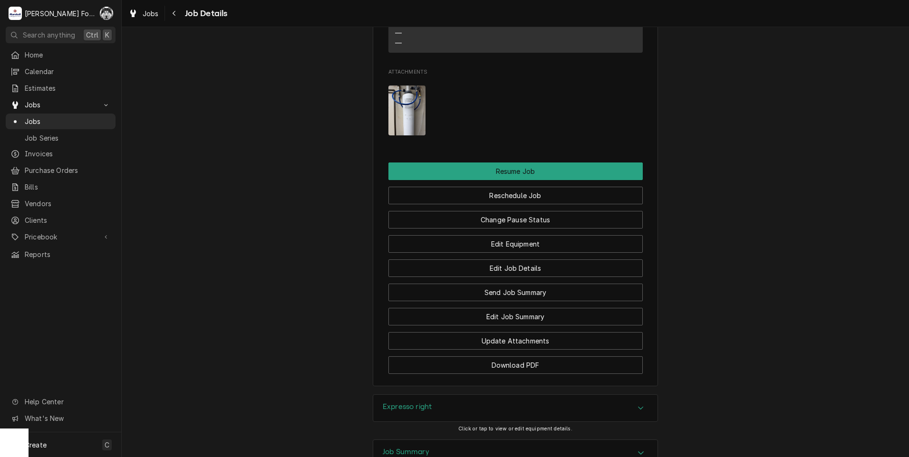
click at [419, 76] on span "Attachments" at bounding box center [515, 72] width 254 height 8
click at [415, 111] on img "Attachments" at bounding box center [407, 111] width 38 height 50
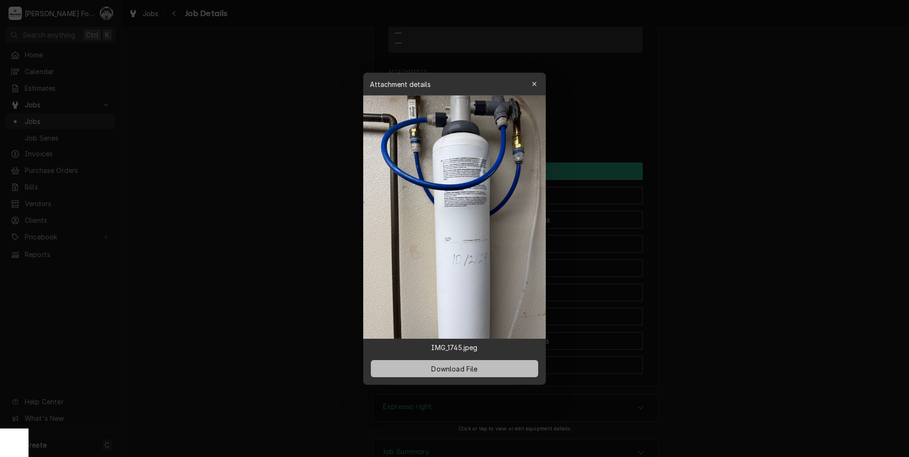
click at [448, 368] on span "Download File" at bounding box center [454, 369] width 50 height 10
click at [220, 277] on div at bounding box center [454, 228] width 909 height 457
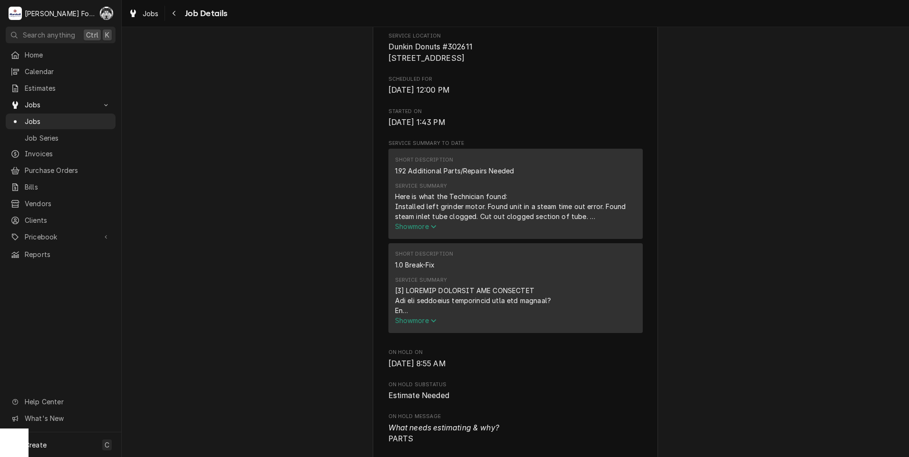
scroll to position [0, 0]
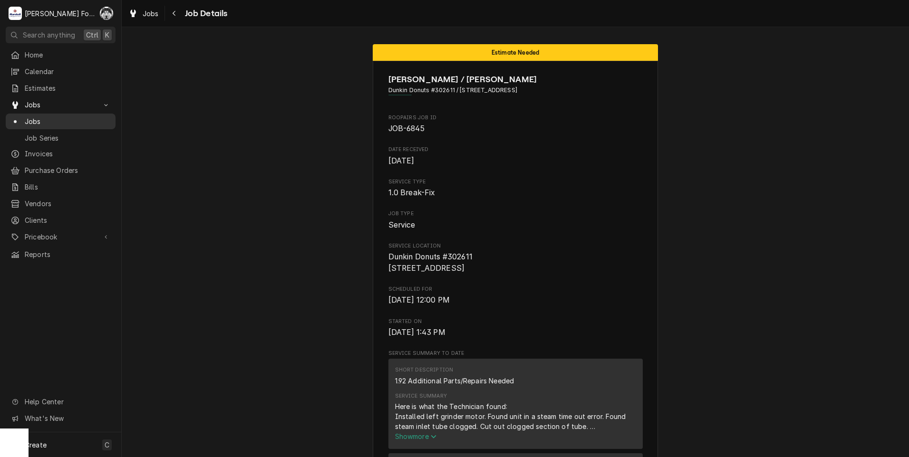
click at [30, 120] on span "Jobs" at bounding box center [68, 121] width 86 height 10
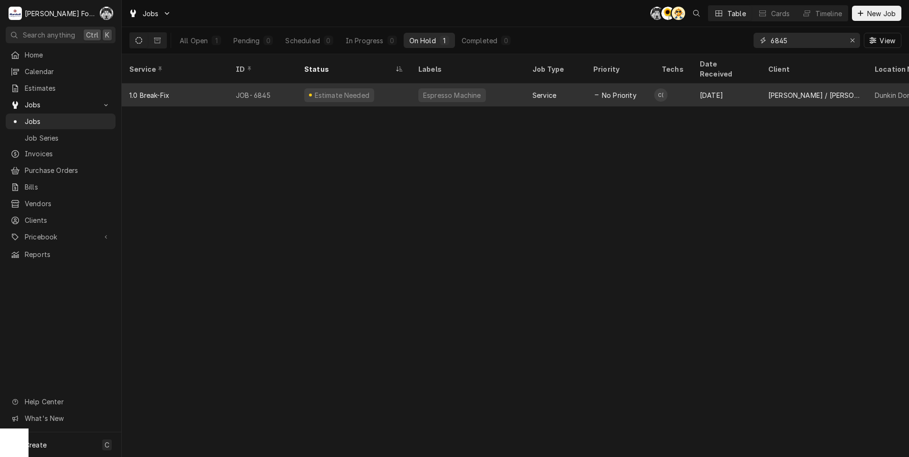
drag, startPoint x: 800, startPoint y: 39, endPoint x: 633, endPoint y: 72, distance: 169.6
click at [634, 73] on div "Jobs C( C( AT Table Cards Timeline New Job All Open 1 Pending 0 Scheduled 0 In …" at bounding box center [515, 228] width 787 height 457
type input "7114"
click at [349, 87] on div "Research" at bounding box center [354, 95] width 114 height 23
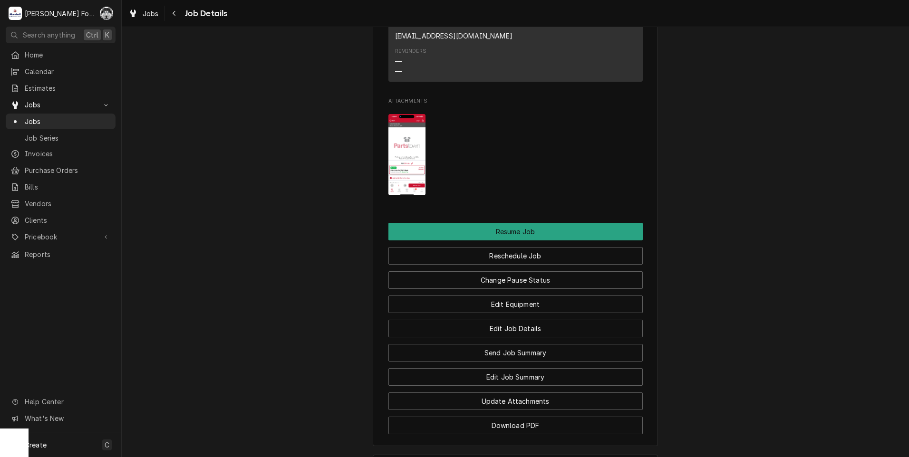
scroll to position [1373, 0]
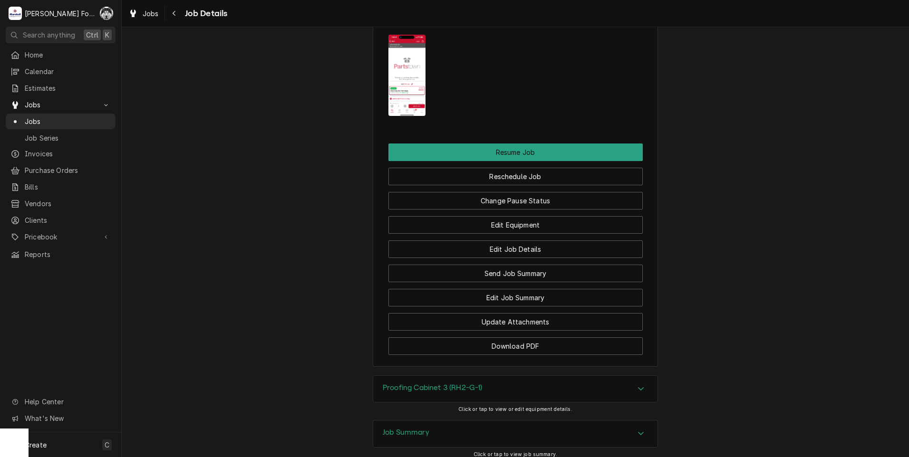
click at [412, 384] on h3 "Proofing Cabinet 3 (RH2-G-1)" at bounding box center [432, 388] width 99 height 9
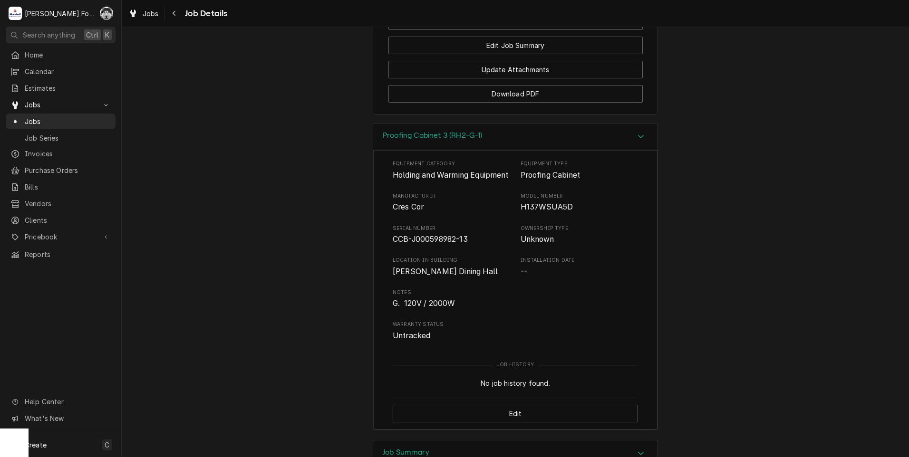
scroll to position [1657, 0]
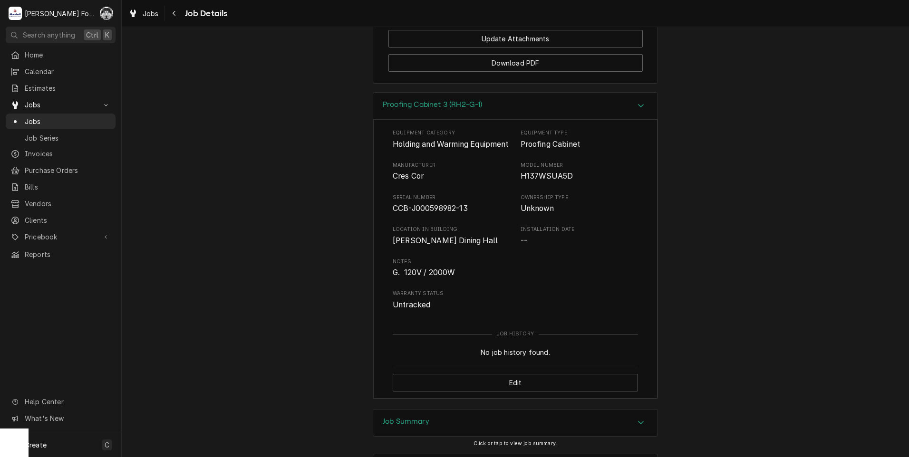
drag, startPoint x: 405, startPoint y: 349, endPoint x: 407, endPoint y: 342, distance: 6.9
click at [407, 410] on div "Job Summary" at bounding box center [515, 423] width 284 height 27
click at [405, 417] on h3 "Job Summary" at bounding box center [406, 421] width 47 height 9
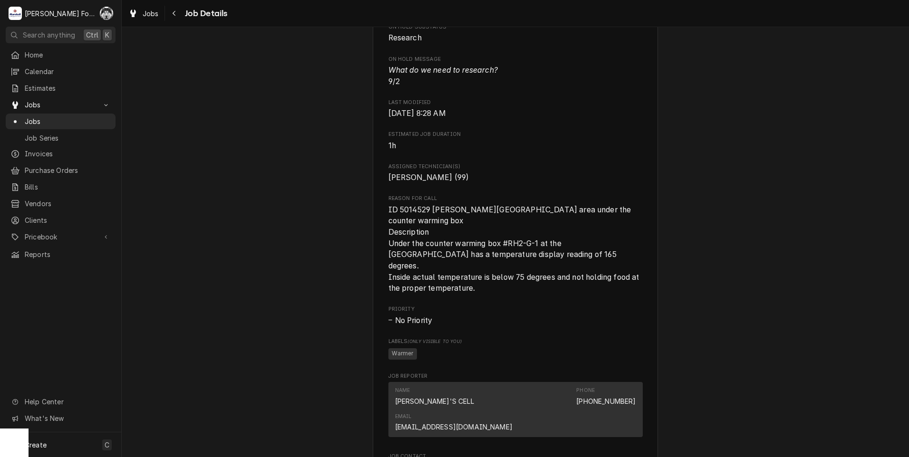
scroll to position [1019, 0]
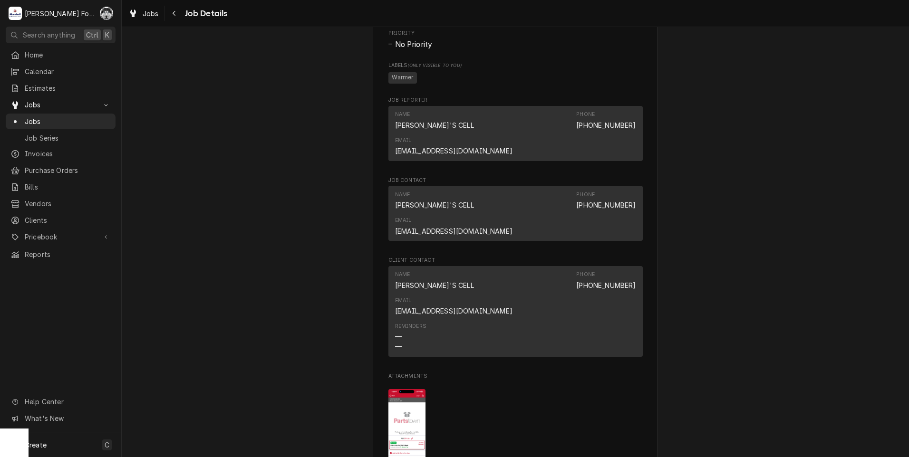
click at [402, 389] on img "Attachments" at bounding box center [407, 429] width 38 height 81
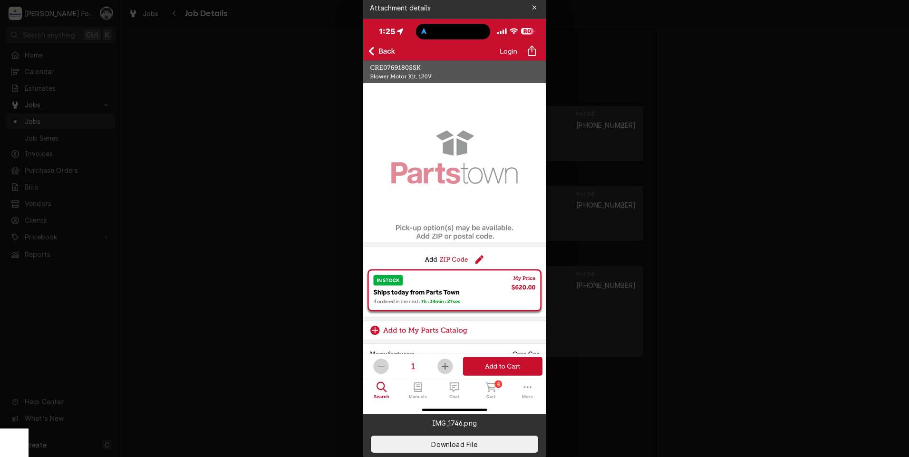
click at [201, 260] on div at bounding box center [454, 228] width 909 height 457
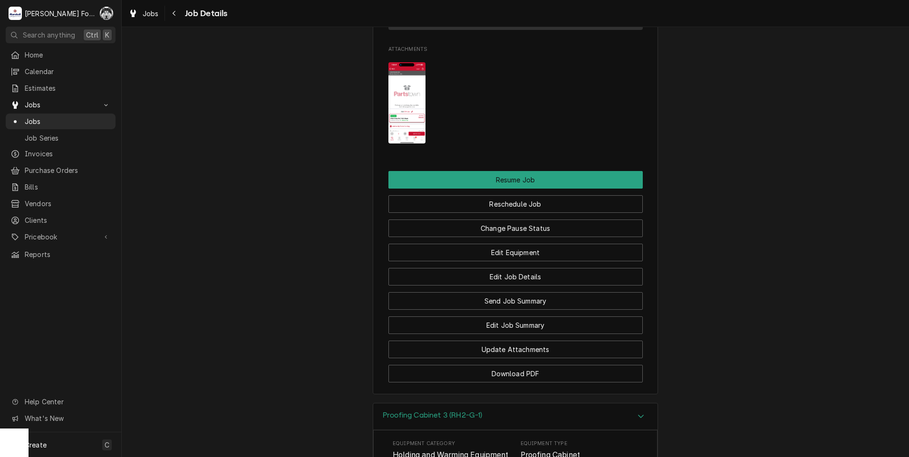
scroll to position [1351, 0]
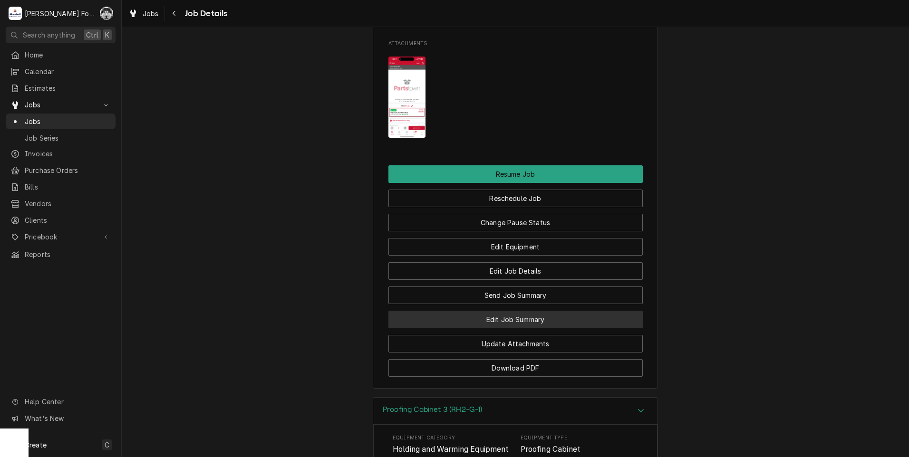
click at [518, 311] on button "Edit Job Summary" at bounding box center [515, 320] width 254 height 18
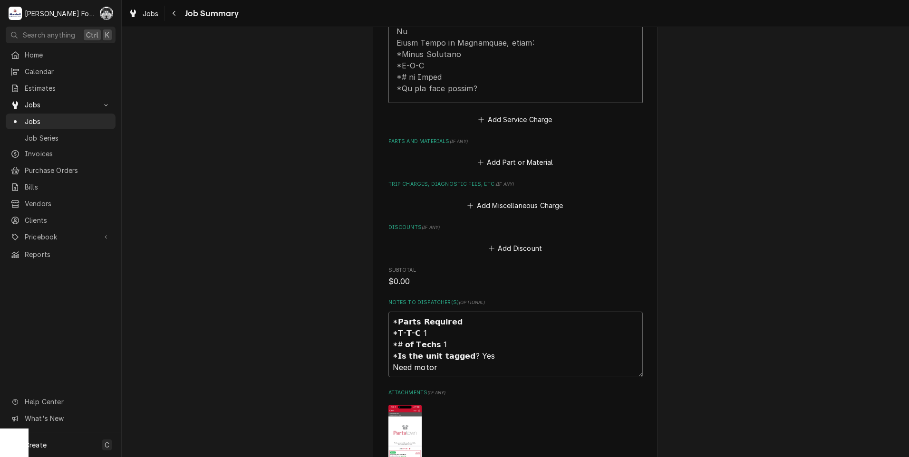
scroll to position [523, 0]
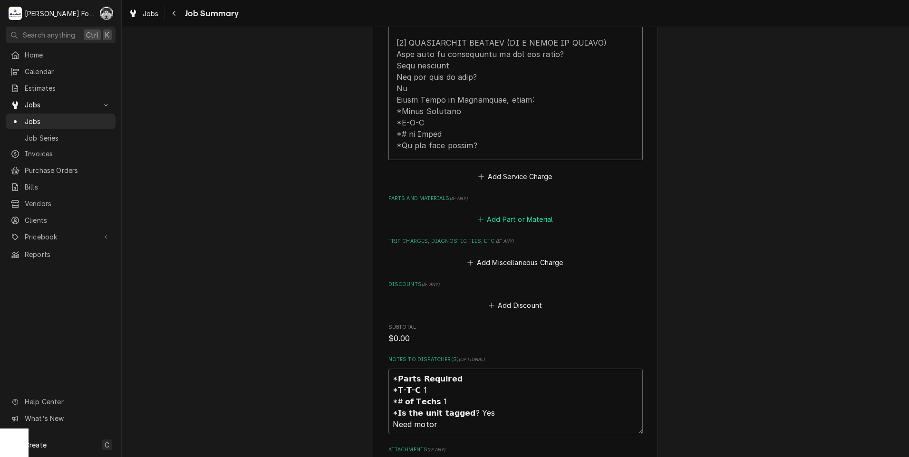
click at [512, 213] on button "Add Part or Material" at bounding box center [515, 219] width 78 height 13
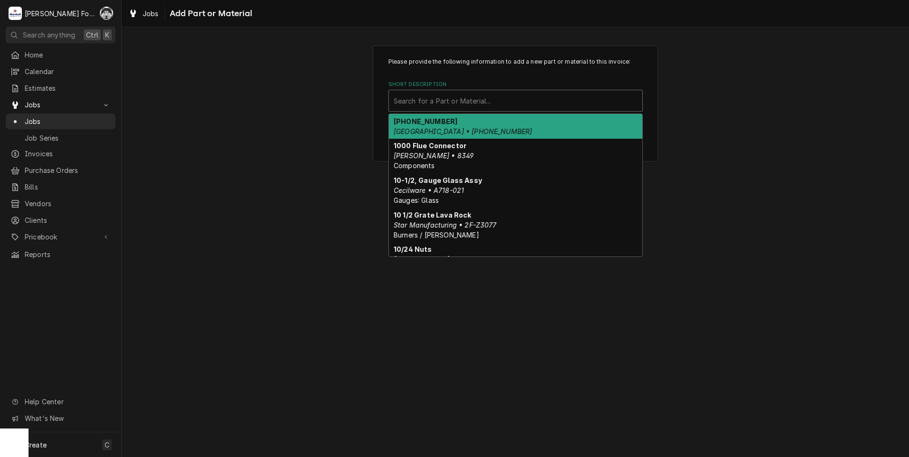
click at [481, 103] on div "Short Description" at bounding box center [516, 100] width 244 height 17
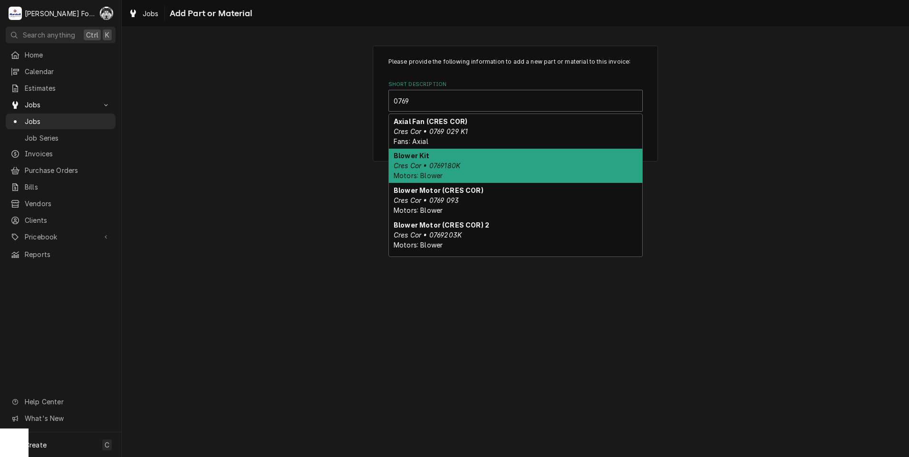
type input "0769"
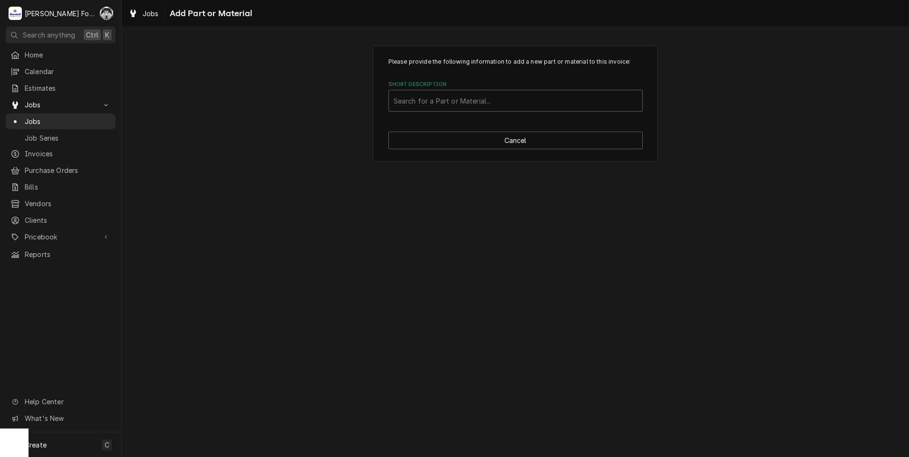
click at [315, 222] on div "Please provide the following information to add a new part or material to this …" at bounding box center [515, 242] width 787 height 430
click at [505, 141] on button "Cancel" at bounding box center [515, 141] width 254 height 18
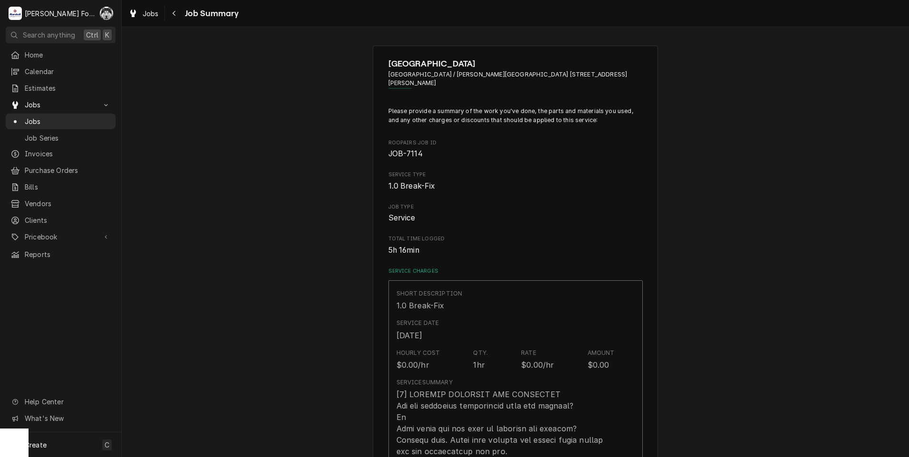
scroll to position [523, 0]
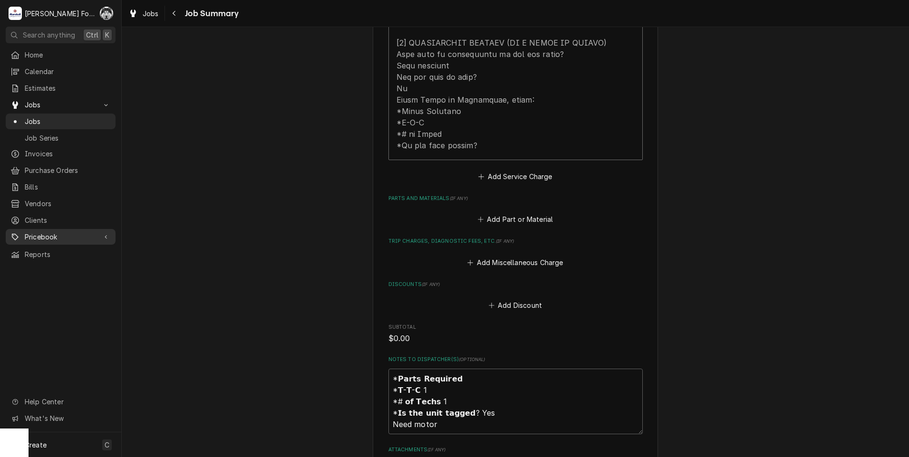
click at [64, 235] on span "Pricebook" at bounding box center [61, 237] width 72 height 10
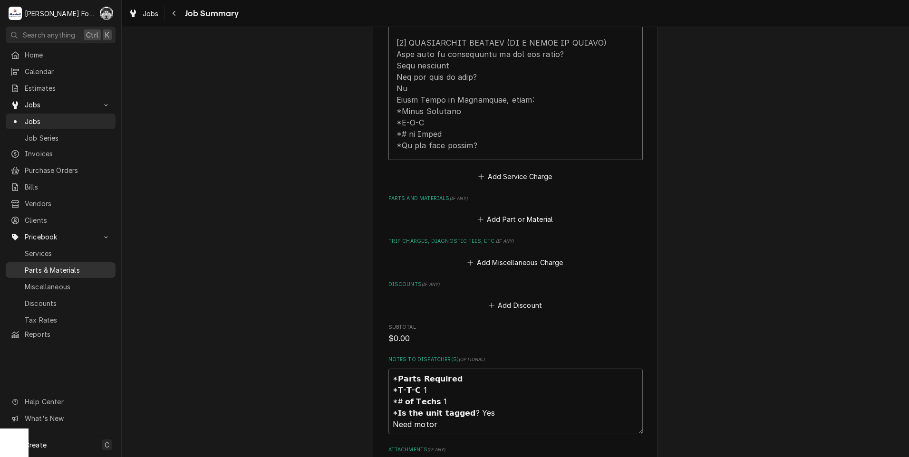
click at [54, 270] on link "Parts & Materials" at bounding box center [61, 270] width 110 height 16
type textarea "x"
click at [494, 213] on button "Add Part or Material" at bounding box center [515, 219] width 78 height 13
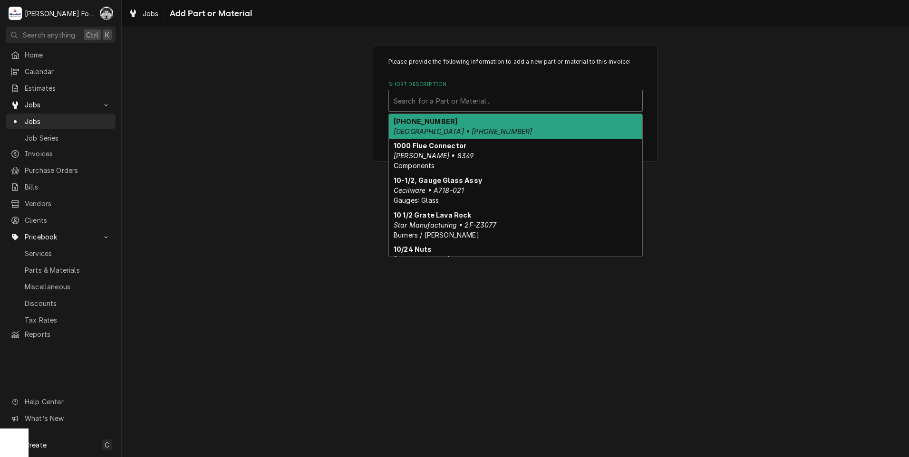
drag, startPoint x: 509, startPoint y: 94, endPoint x: 509, endPoint y: 99, distance: 4.8
click at [509, 99] on div "Short Description" at bounding box center [516, 100] width 244 height 17
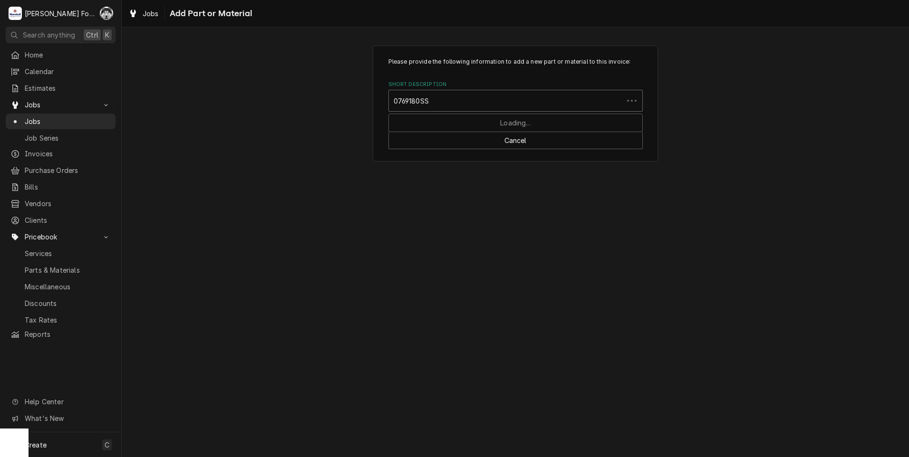
type input "0769180SSK"
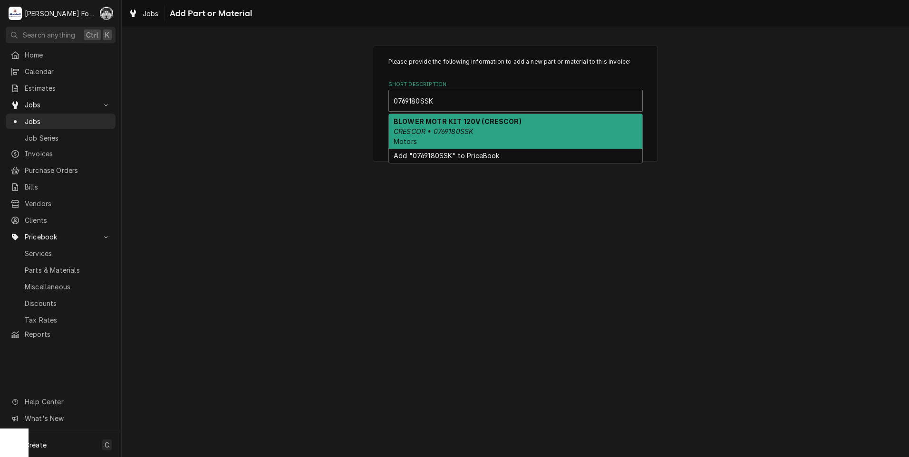
click at [474, 134] on div "BLOWER MOTR KIT 120V (CRESCOR) CRESCOR • 0769180SSK Motors" at bounding box center [515, 131] width 253 height 35
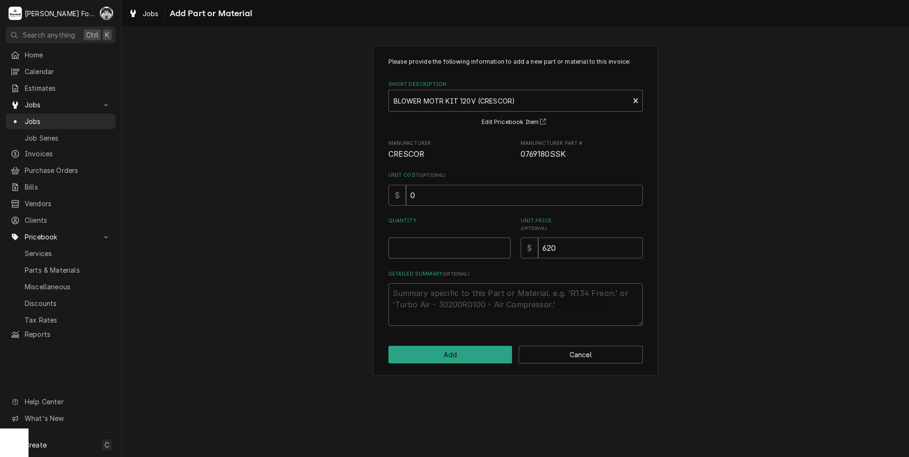
type textarea "x"
type input "0.5"
type textarea "x"
type input "1"
type textarea "x"
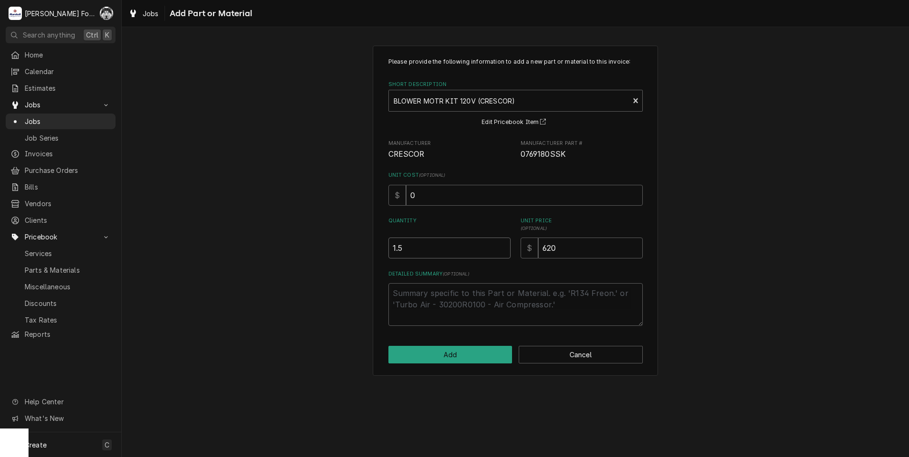
type input "2"
click at [501, 245] on input "2" at bounding box center [449, 248] width 122 height 21
type textarea "x"
type input "1.5"
click at [503, 252] on input "1.5" at bounding box center [449, 248] width 122 height 21
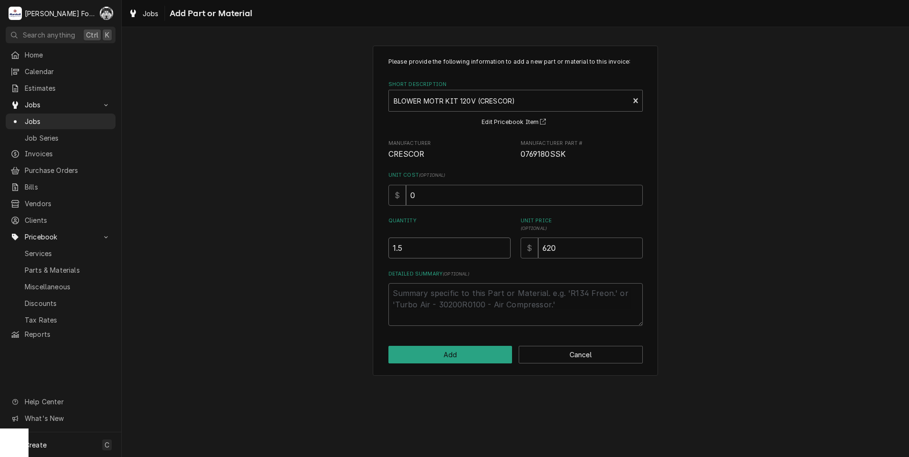
type textarea "x"
type input "1"
click at [503, 252] on input "1" at bounding box center [449, 248] width 122 height 21
click at [448, 359] on button "Add" at bounding box center [450, 355] width 124 height 18
type textarea "x"
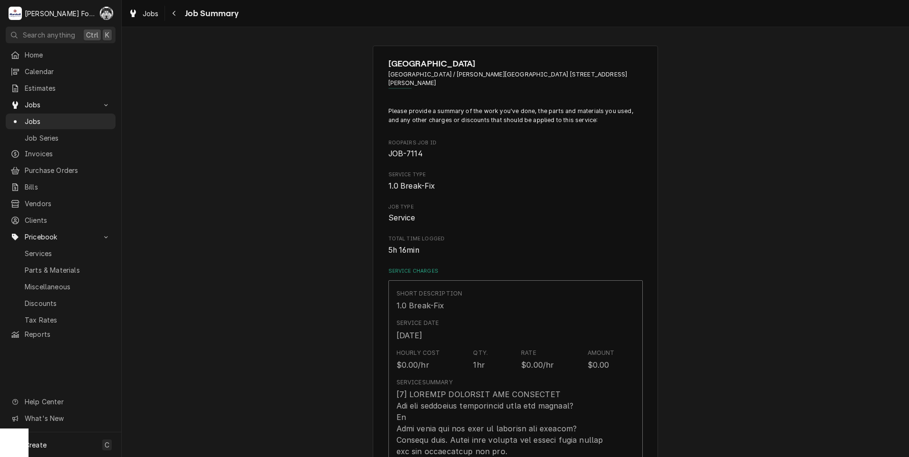
scroll to position [523, 0]
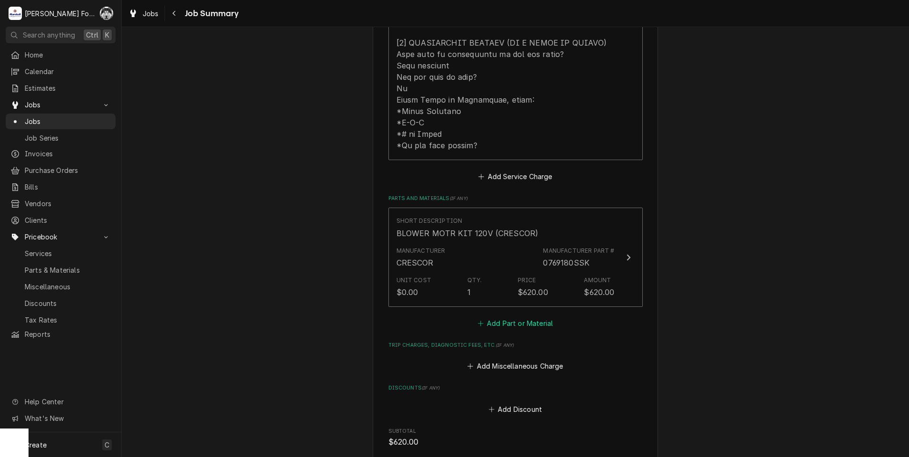
click at [503, 317] on button "Add Part or Material" at bounding box center [515, 323] width 78 height 13
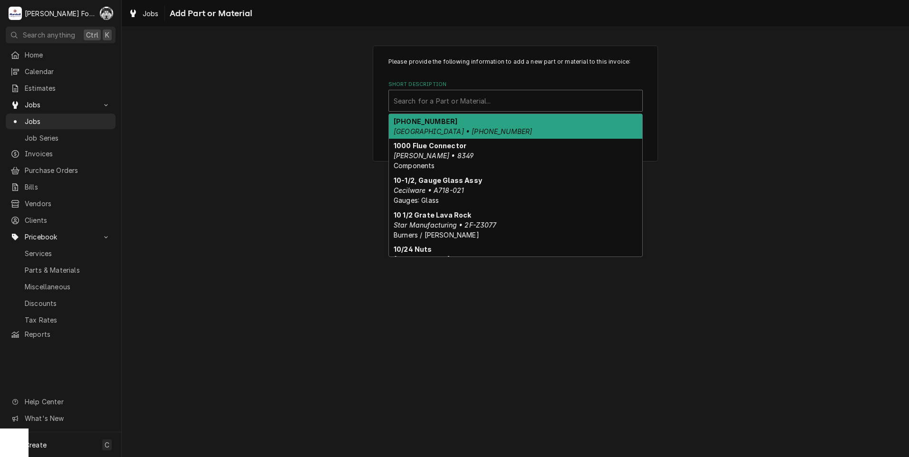
click at [518, 102] on div "Short Description" at bounding box center [516, 100] width 244 height 17
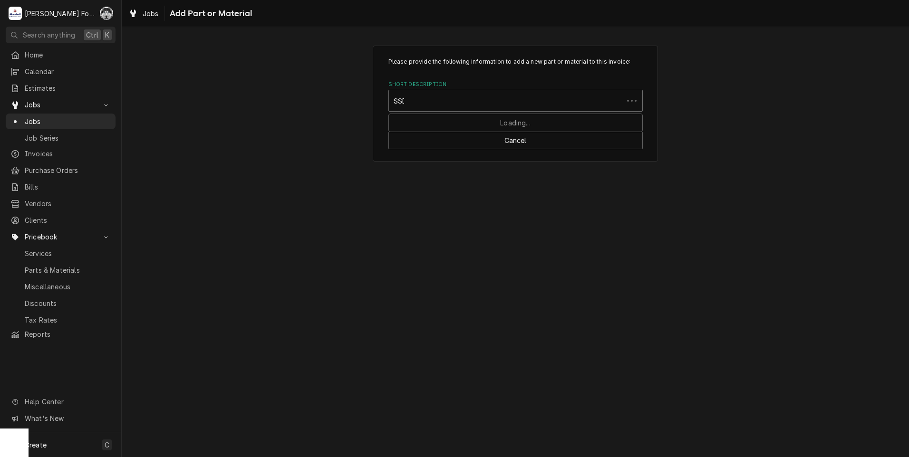
type input "SSDT"
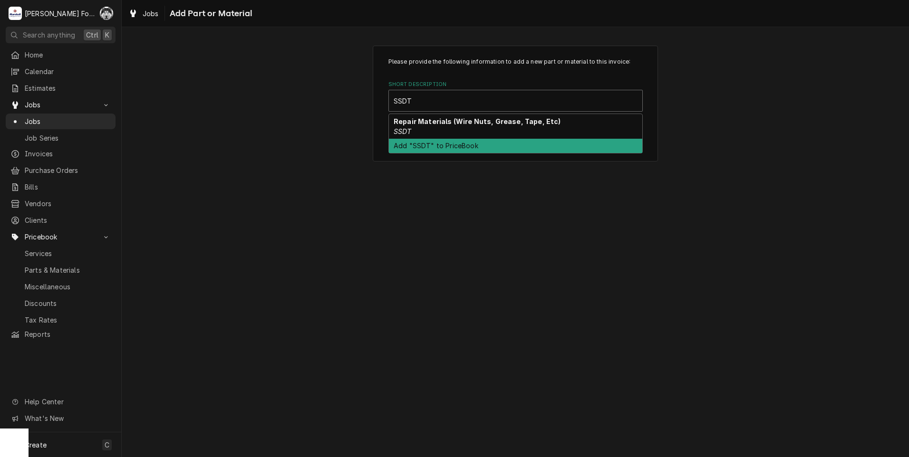
click at [485, 141] on div "Add "SSDT" to PriceBook" at bounding box center [515, 146] width 253 height 15
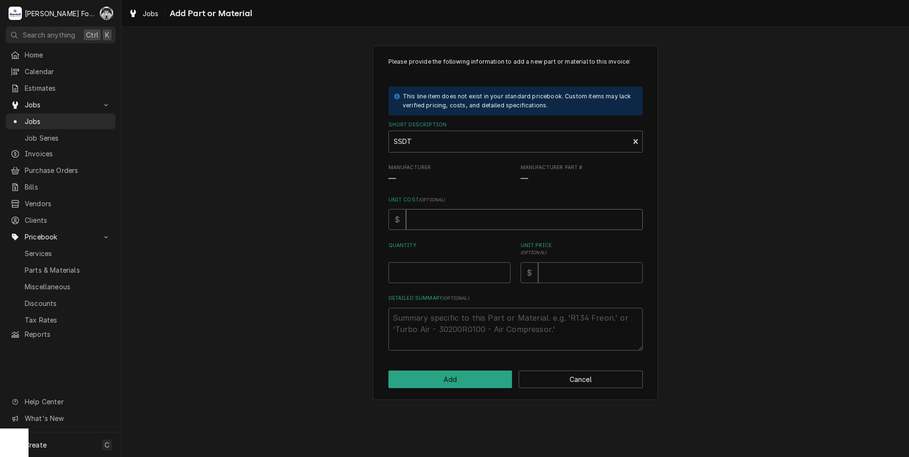
click at [475, 221] on input "Unit Cost ( optional )" at bounding box center [524, 219] width 237 height 21
type textarea "x"
type input "0.5"
click at [634, 219] on input "0.5" at bounding box center [524, 219] width 237 height 21
type textarea "x"
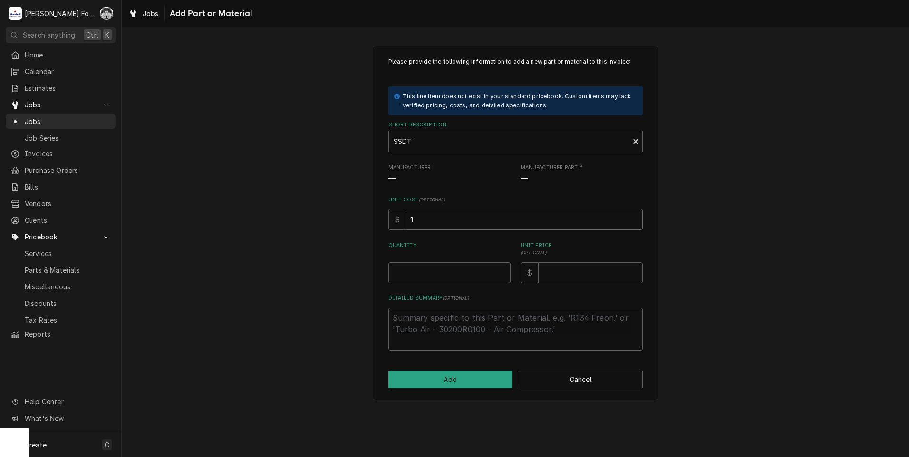
drag, startPoint x: 634, startPoint y: 219, endPoint x: 567, endPoint y: 260, distance: 78.8
type input "1"
click at [633, 219] on input "1" at bounding box center [524, 219] width 237 height 21
type textarea "x"
type input "0.5"
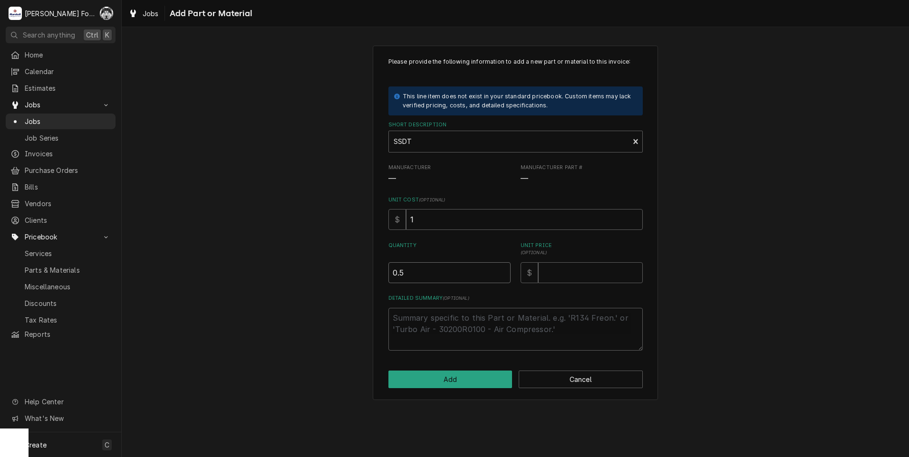
click at [503, 270] on input "0.5" at bounding box center [449, 272] width 122 height 21
type textarea "x"
type input "1"
click at [503, 270] on input "1" at bounding box center [449, 272] width 122 height 21
drag, startPoint x: 397, startPoint y: 231, endPoint x: 365, endPoint y: 244, distance: 34.8
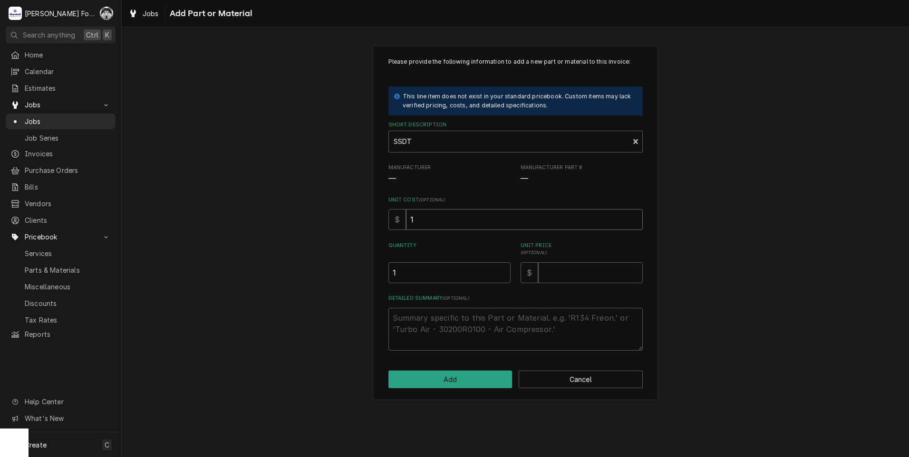
click at [366, 243] on div "Please provide the following information to add a new part or material to this …" at bounding box center [515, 223] width 787 height 372
type textarea "x"
click at [584, 272] on input "Unit Price ( optional )" at bounding box center [590, 272] width 105 height 21
type textarea "x"
type input "2"
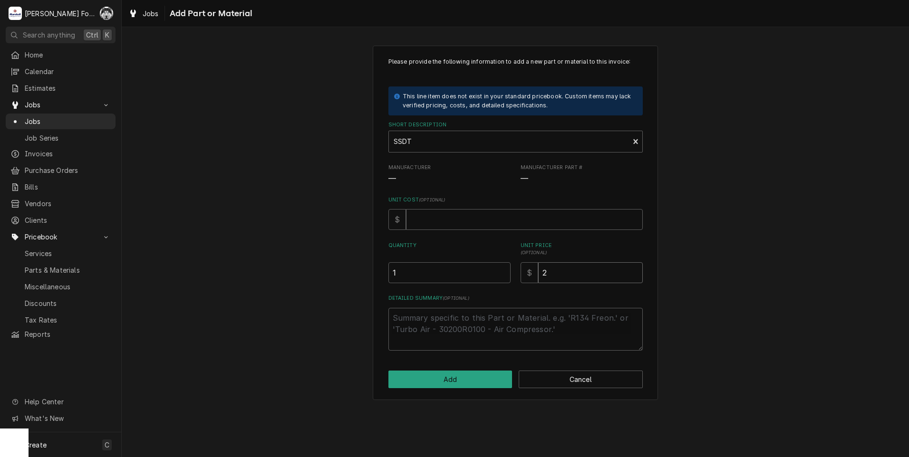
type textarea "x"
type input "1"
type textarea "x"
type input "14"
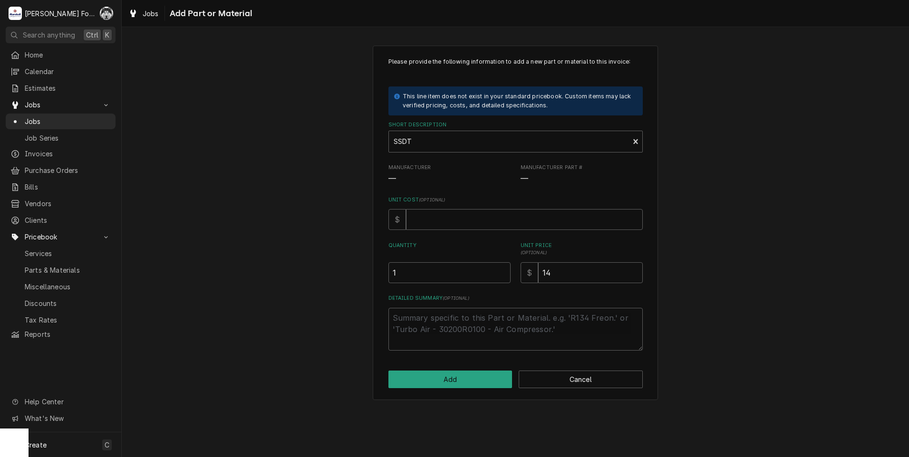
click at [440, 389] on div "Please provide the following information to add a new part or material to this …" at bounding box center [515, 223] width 285 height 355
click at [442, 387] on button "Add" at bounding box center [450, 380] width 124 height 18
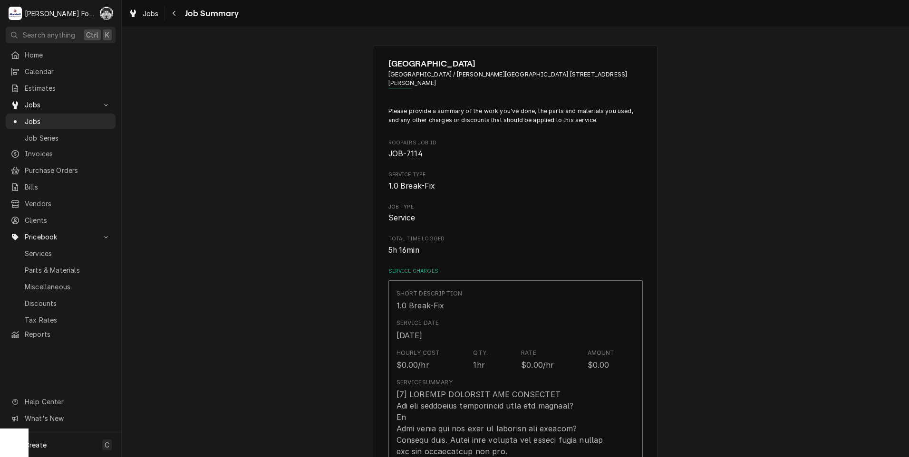
scroll to position [523, 0]
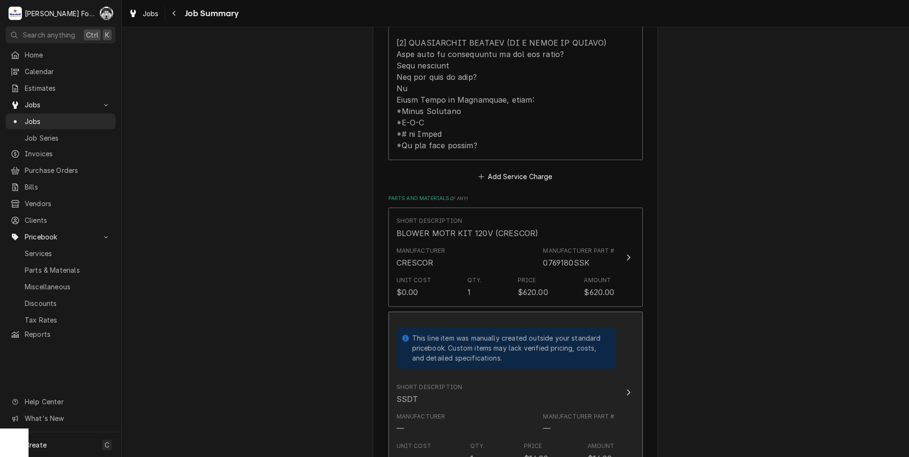
click at [528, 354] on div "This line item was manually created outside your standard pricebook. Custom ite…" at bounding box center [506, 348] width 218 height 55
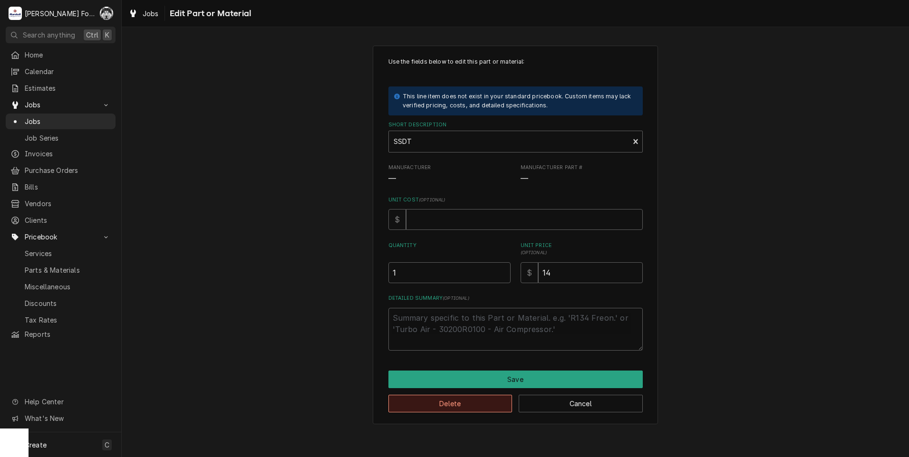
click at [474, 400] on button "Delete" at bounding box center [450, 404] width 124 height 18
type textarea "x"
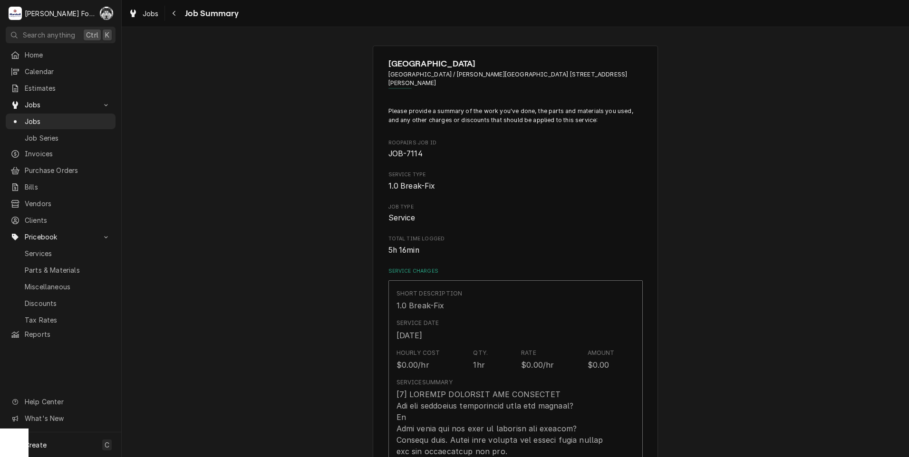
scroll to position [523, 0]
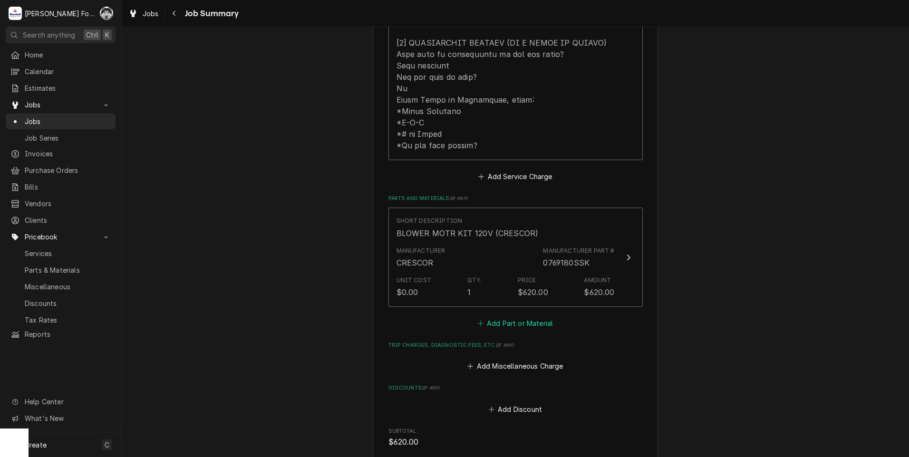
click at [514, 317] on button "Add Part or Material" at bounding box center [515, 323] width 78 height 13
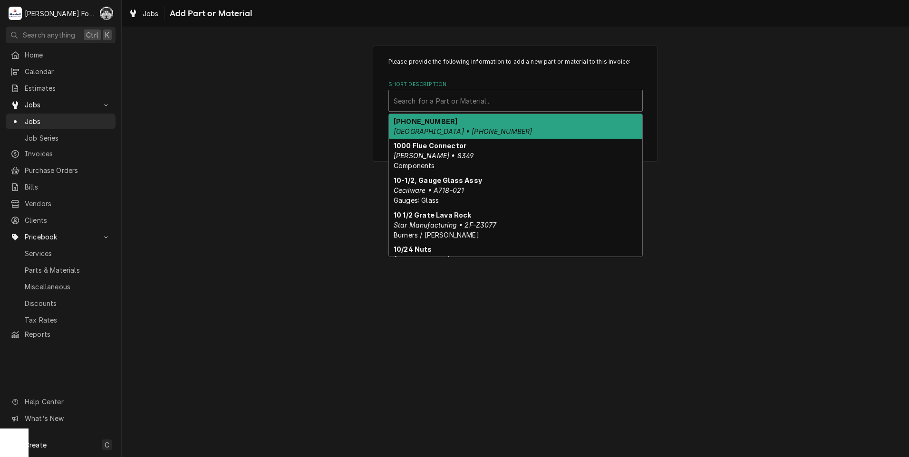
click at [475, 100] on div "Short Description" at bounding box center [516, 100] width 244 height 17
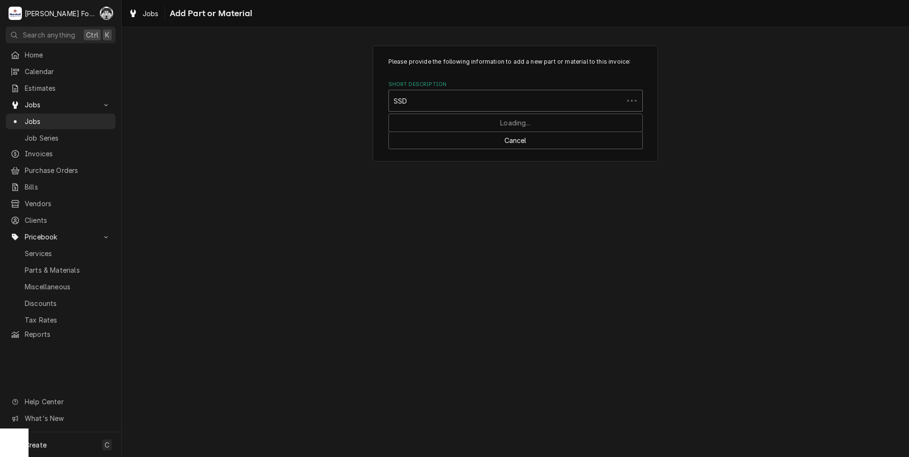
type input "SSDT"
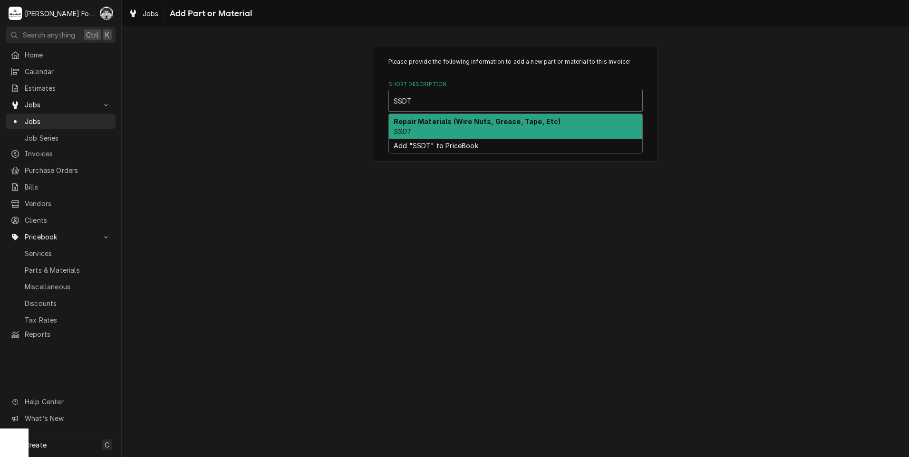
click at [451, 127] on div "Repair Materials (Wire Nuts, Grease, Tape, Etc) SSDT" at bounding box center [515, 126] width 253 height 25
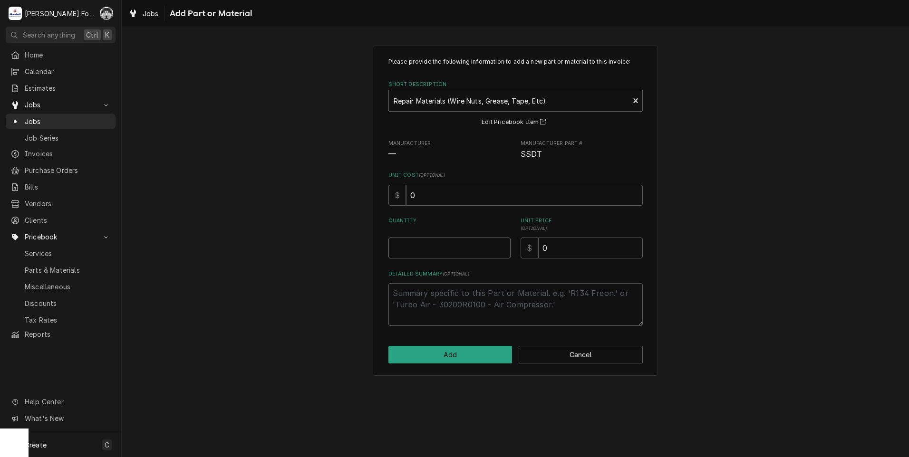
type textarea "x"
type input "0.5"
click at [504, 244] on input "0.5" at bounding box center [449, 248] width 122 height 21
type textarea "x"
type input "1"
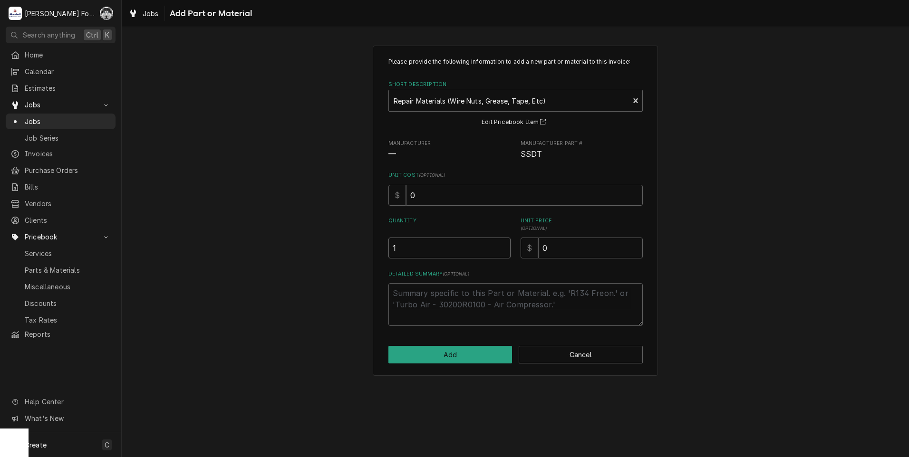
click at [504, 244] on input "1" at bounding box center [449, 248] width 122 height 21
drag, startPoint x: 564, startPoint y: 243, endPoint x: 485, endPoint y: 272, distance: 84.5
click at [490, 272] on div "Please provide the following information to add a new part or material to this …" at bounding box center [515, 192] width 254 height 269
type textarea "x"
type input "1"
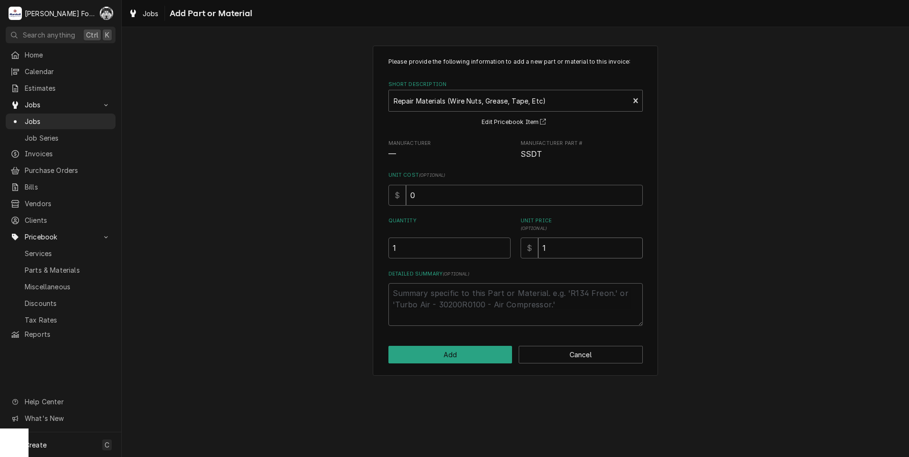
type textarea "x"
type input "14"
click at [441, 352] on button "Add" at bounding box center [450, 355] width 124 height 18
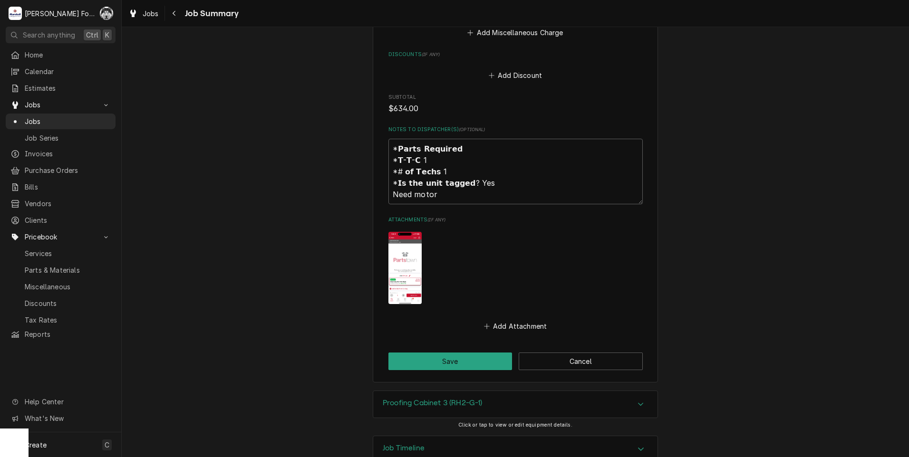
scroll to position [964, 0]
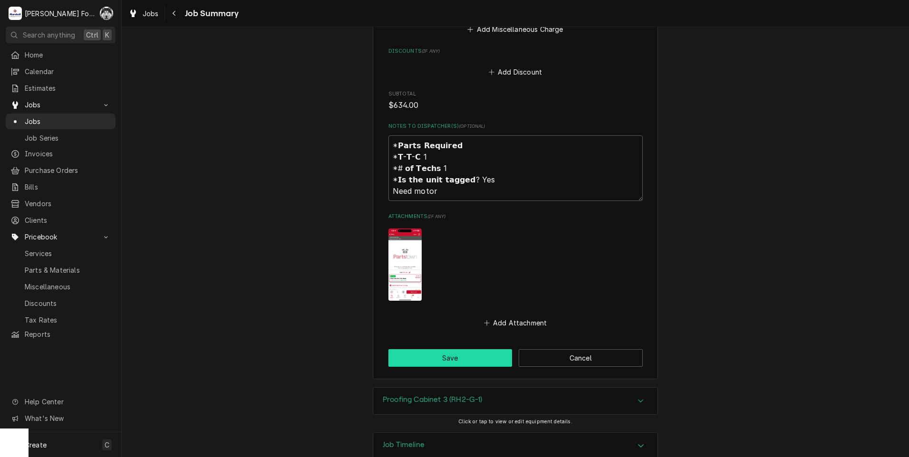
click at [426, 349] on button "Save" at bounding box center [450, 358] width 124 height 18
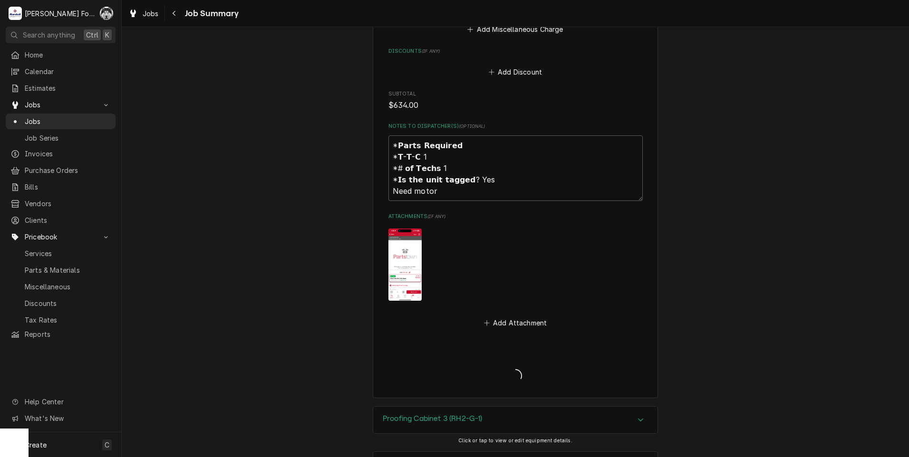
type textarea "x"
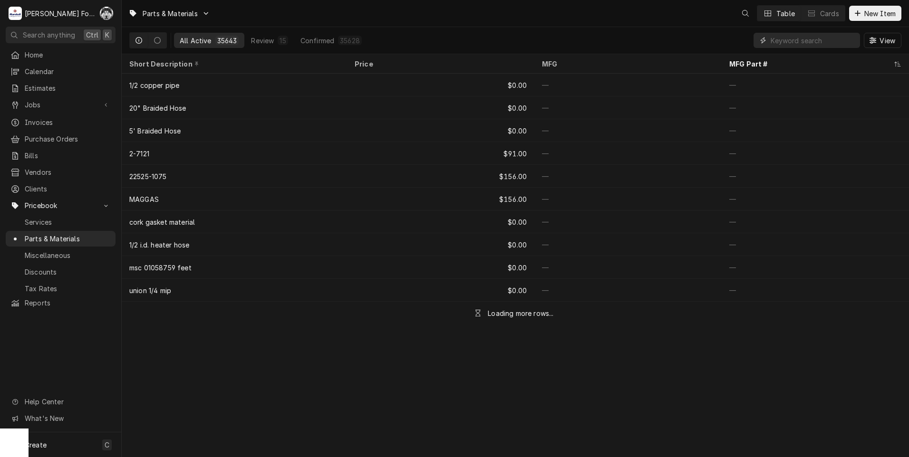
click at [784, 43] on input "Dynamic Content Wrapper" at bounding box center [813, 40] width 85 height 15
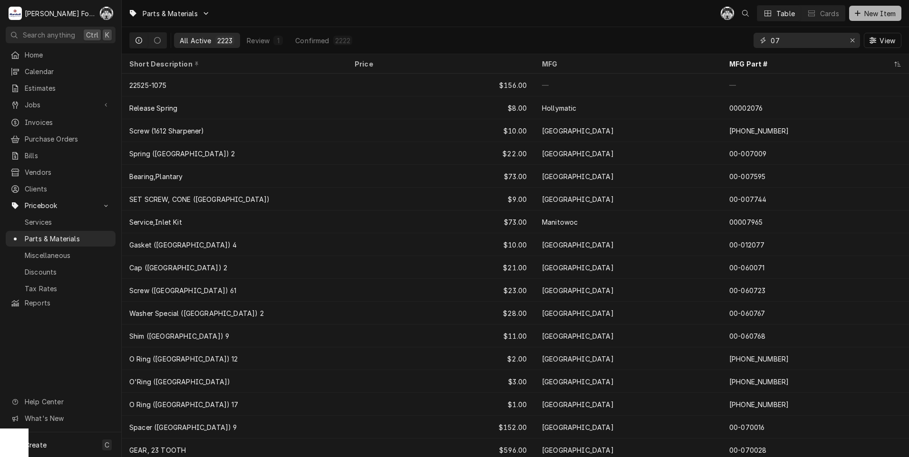
type input "07"
click at [870, 15] on span "New Item" at bounding box center [880, 14] width 35 height 10
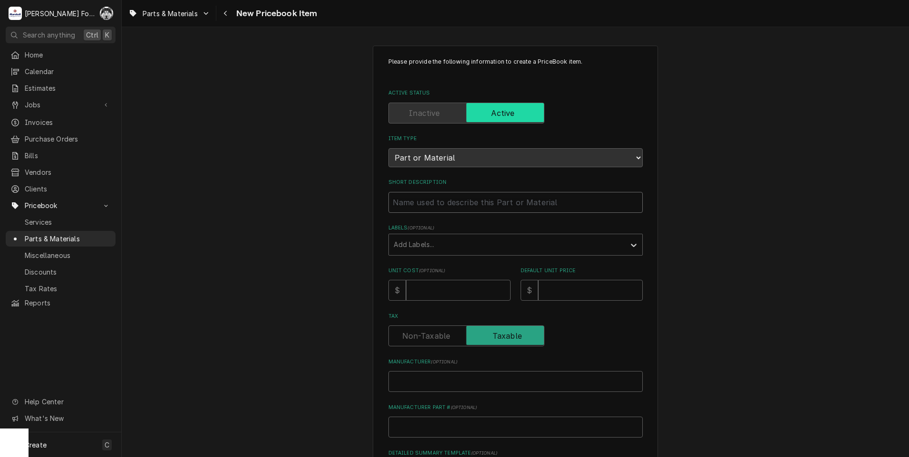
click at [445, 204] on input "Short Description" at bounding box center [515, 202] width 254 height 21
type textarea "x"
type input "B"
type textarea "x"
type input "BL"
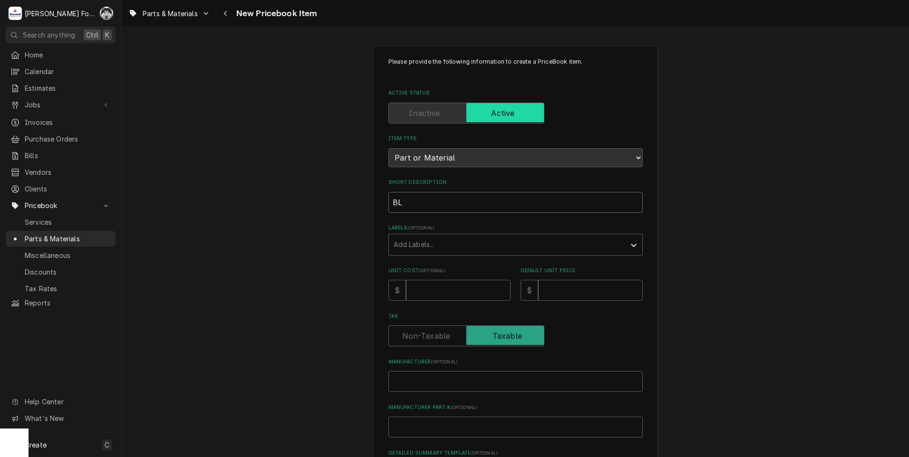
type textarea "x"
type input "BLO"
type textarea "x"
type input "BLOW"
type textarea "x"
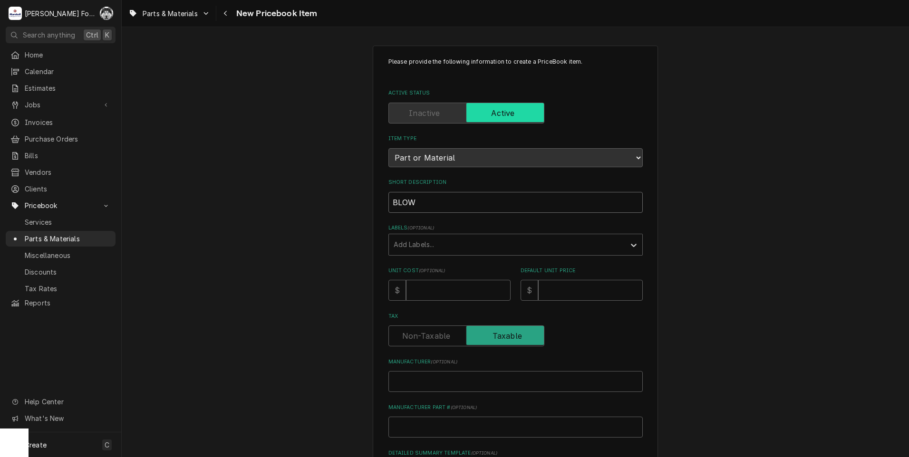
type input "BLOWE"
type textarea "x"
type input "BLOWER"
type textarea "x"
type input "BLOWER"
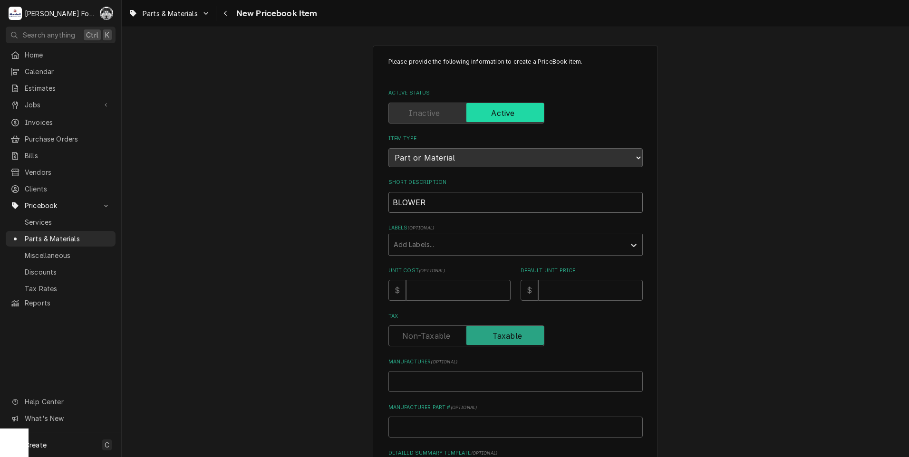
type textarea "x"
type input "BLOWER M"
type textarea "x"
type input "BLOWER MO"
type textarea "x"
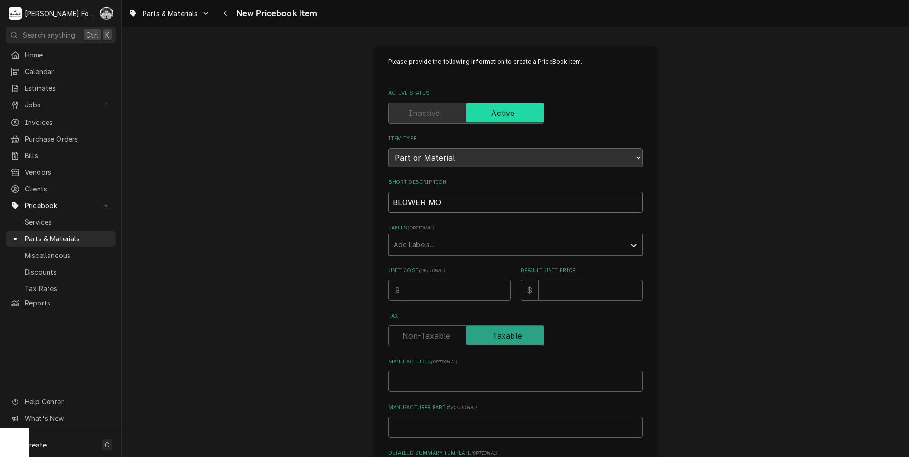
type input "BLOWER MOT"
type textarea "x"
type input "BLOWER MOTR"
type textarea "x"
type input "BLOWER MOTR"
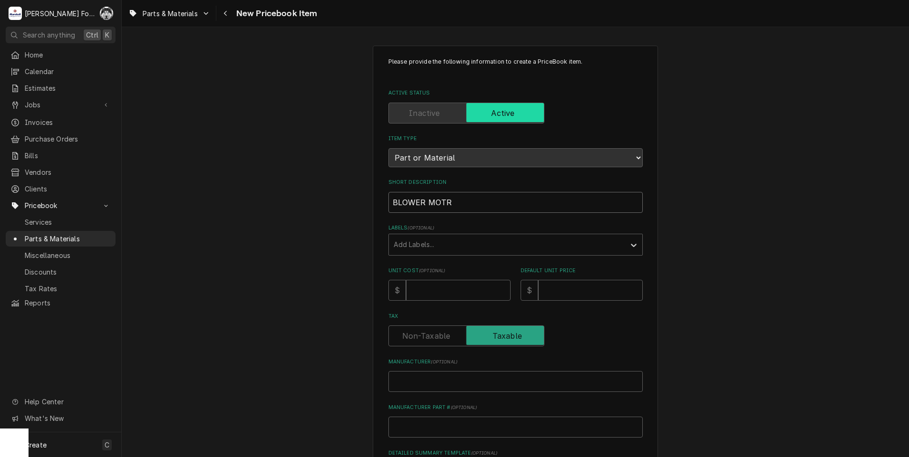
type textarea "x"
type input "BLOWER MOTR K"
type textarea "x"
type input "BLOWER MOTR KI"
type textarea "x"
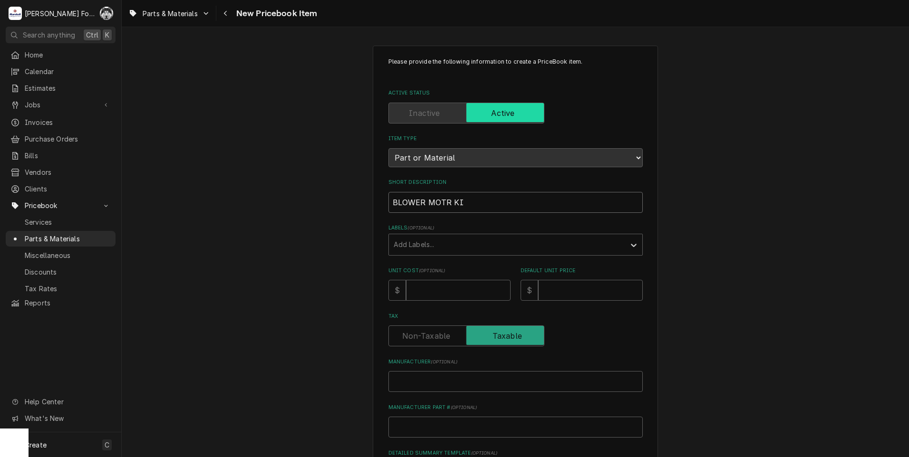
type input "BLOWER MOTR KIT"
type textarea "x"
type input "BLOWER MOTR KIT"
type textarea "x"
type input "BLOWER MOTR KIT 1"
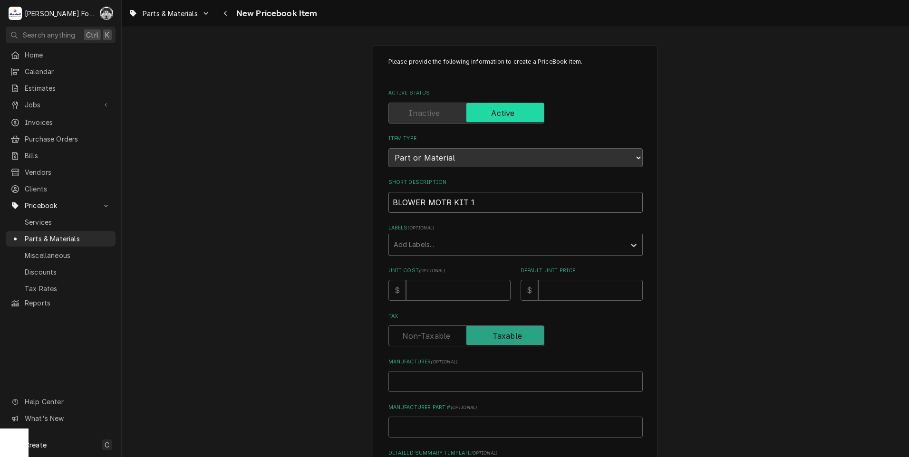
type textarea "x"
type input "BLOWER MOTR KIT 12"
type textarea "x"
type input "BLOWER MOTR KIT 120"
type textarea "x"
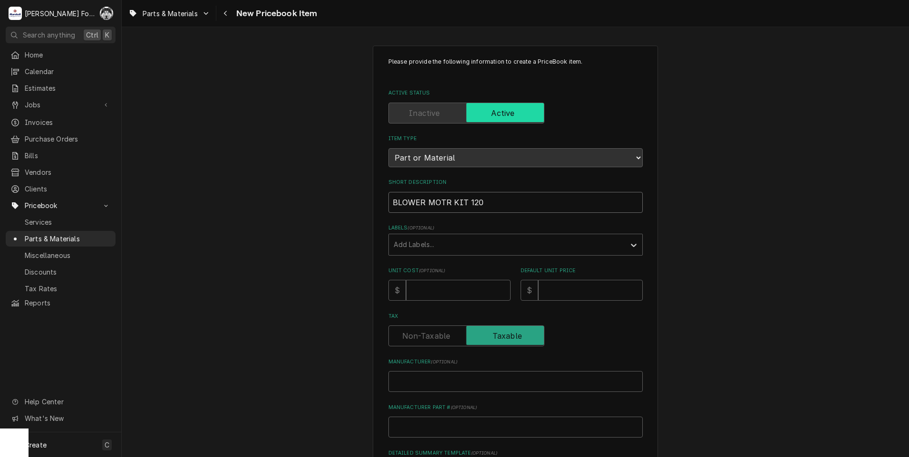
type input "BLOWER MOTR KIT 120V"
type textarea "x"
type input "BLOWER MOTR KIT 120V"
type textarea "x"
type input "BLOWER MOTR KIT 120V ("
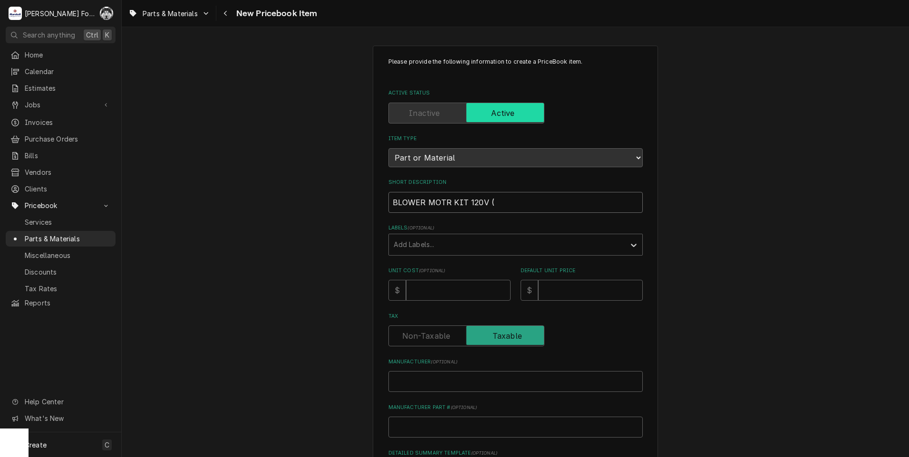
type textarea "x"
type input "BLOWER MOTR KIT 120V (C"
type textarea "x"
type input "BLOWER MOTR KIT 120V (CR"
type textarea "x"
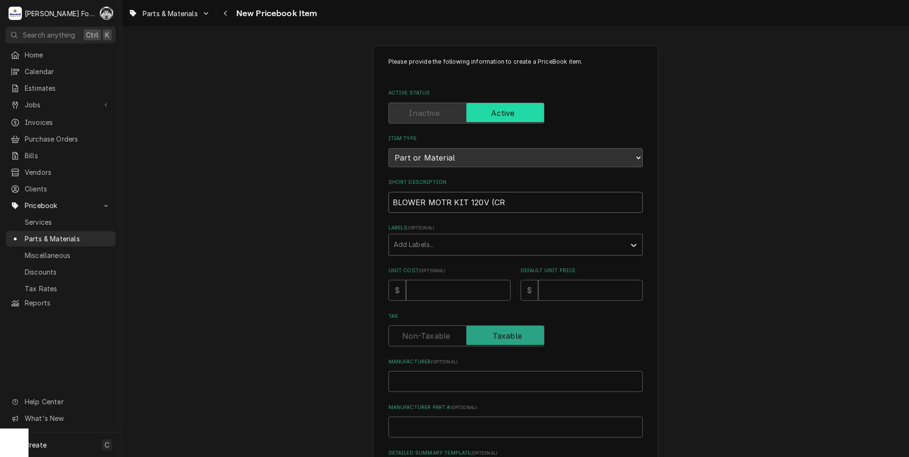
type input "BLOWER MOTR KIT 120V (CRE"
type textarea "x"
type input "BLOWER MOTR KIT 120V (CRES"
type textarea "x"
type input "BLOWER MOTR KIT 120V (CRESC"
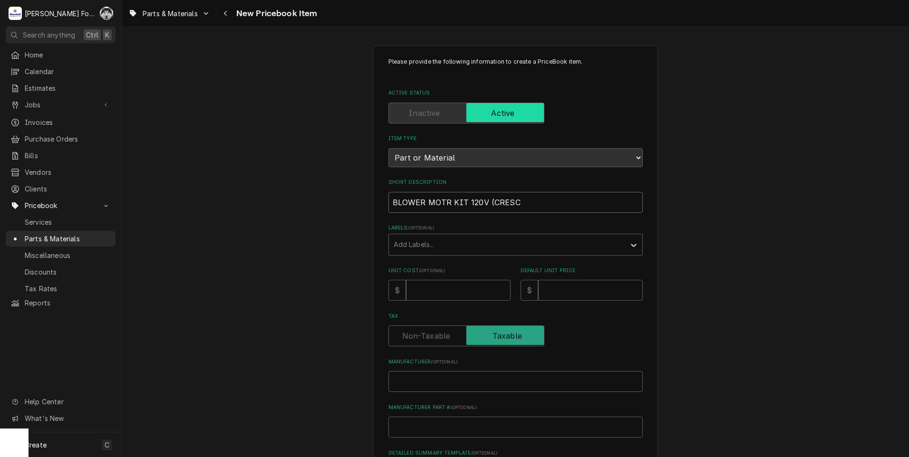
type textarea "x"
type input "BLOWER MOTR KIT 120V (CRESCO"
type textarea "x"
type input "BLOWER MOTR KIT 120V (CRESCOR"
type textarea "x"
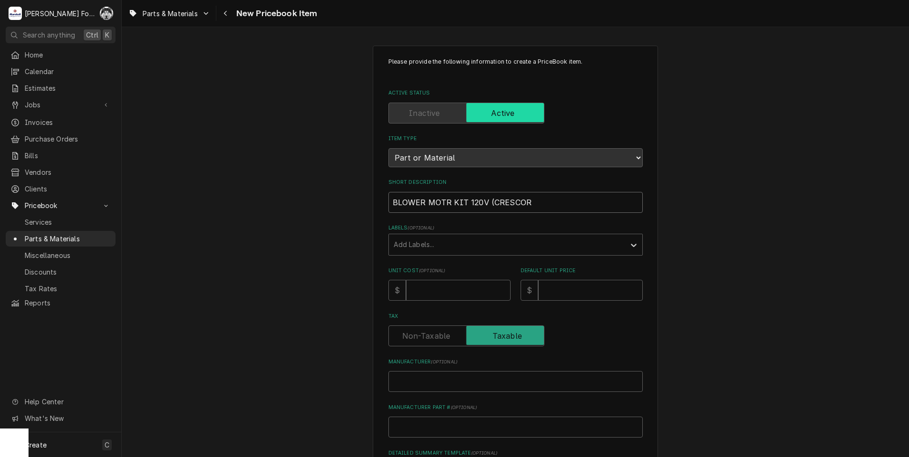
type input "BLOWER MOTR KIT 120V (CRESCOR)"
type textarea "x"
type input "BLOWER MOTR KIT 120V (CRESCOR)("
type textarea "x"
type input "BLOWER MOTR KIT 120V (CRESCOR)"
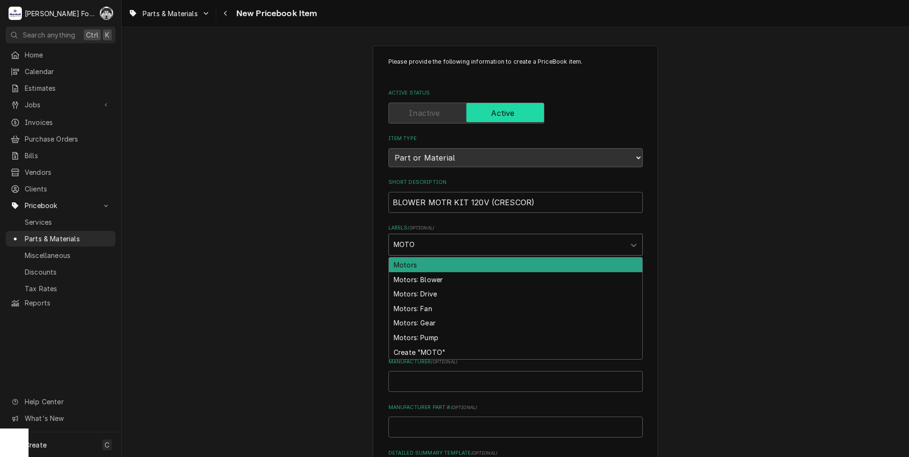
type input "MOTOR"
type textarea "x"
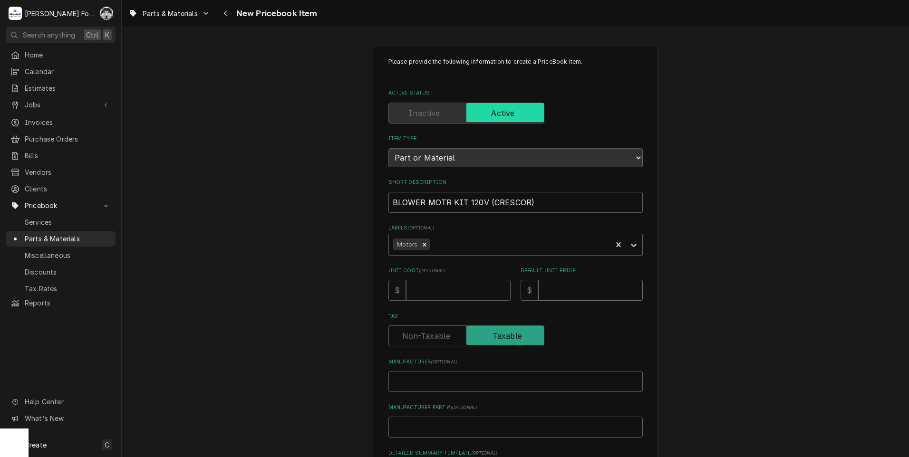
type textarea "x"
type input "6"
type textarea "x"
type input "62"
type textarea "x"
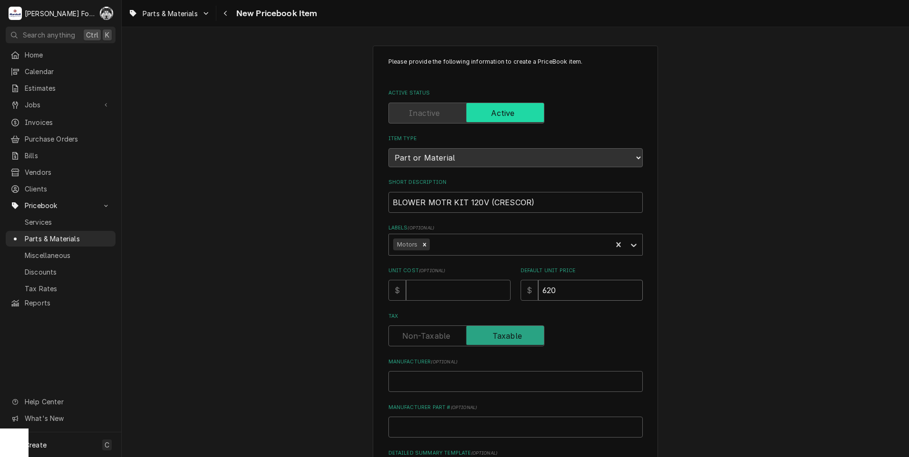
type input "620"
click at [465, 392] on input "Manufacturer ( optional )" at bounding box center [515, 381] width 254 height 21
type textarea "x"
type input "C"
type textarea "x"
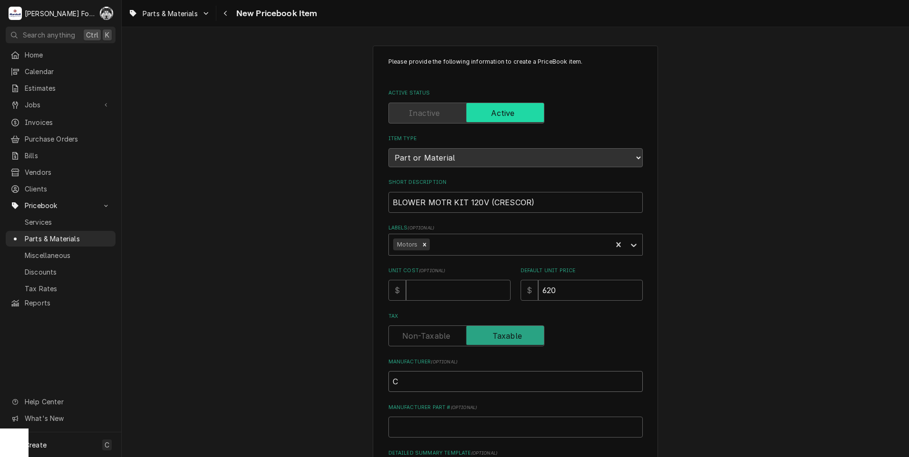
type input "CR"
type textarea "x"
type input "CRE"
type textarea "x"
type input "CRES"
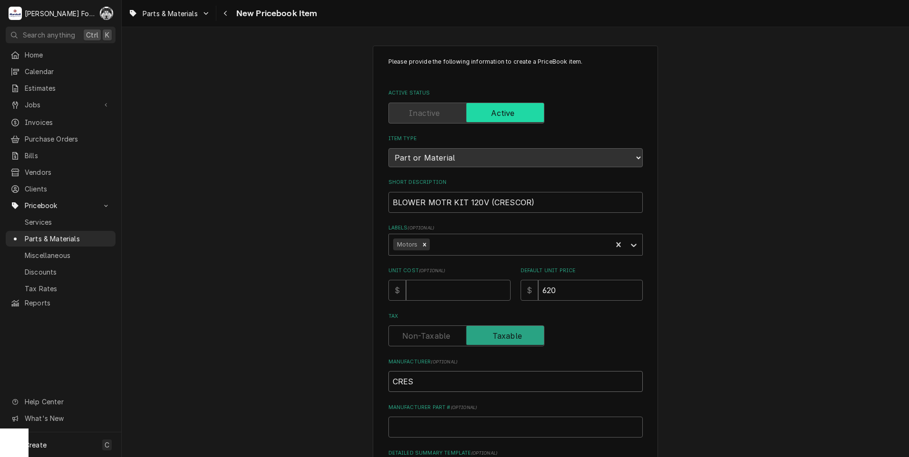
type textarea "x"
type input "CRESC"
type textarea "x"
type input "CRESCO"
type textarea "x"
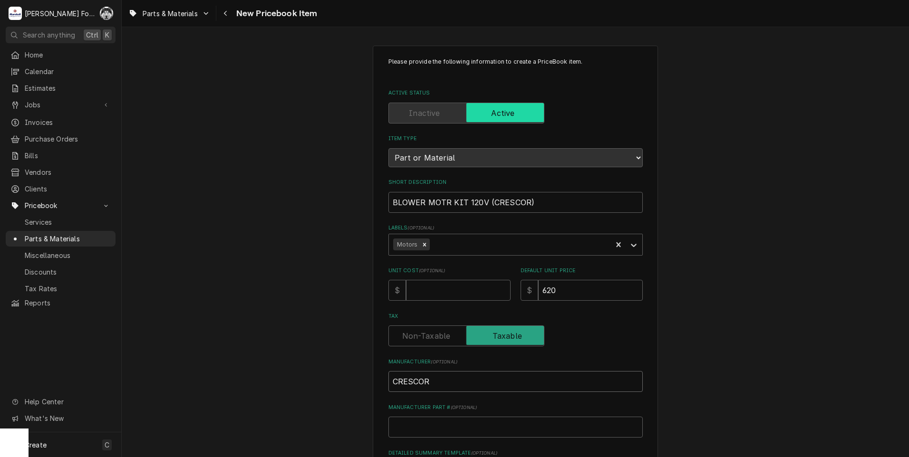
type input "CRESCOR"
type textarea "x"
type input "0"
type textarea "x"
type input "07"
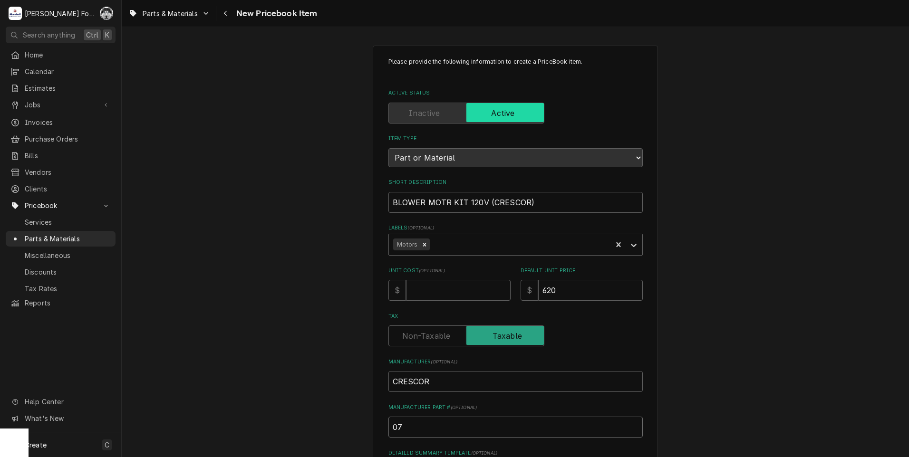
type textarea "x"
type input "076"
type textarea "x"
type input "0769"
type textarea "x"
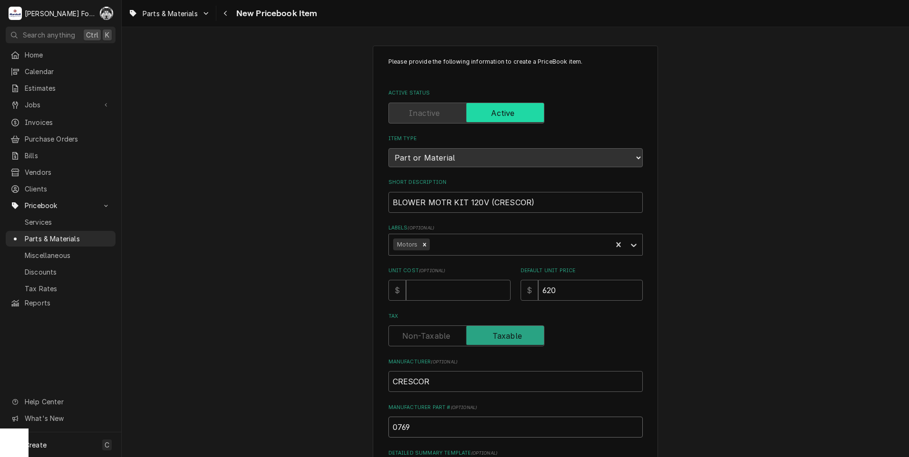
type input "07691"
type textarea "x"
type input "076918"
type textarea "x"
type input "0769180"
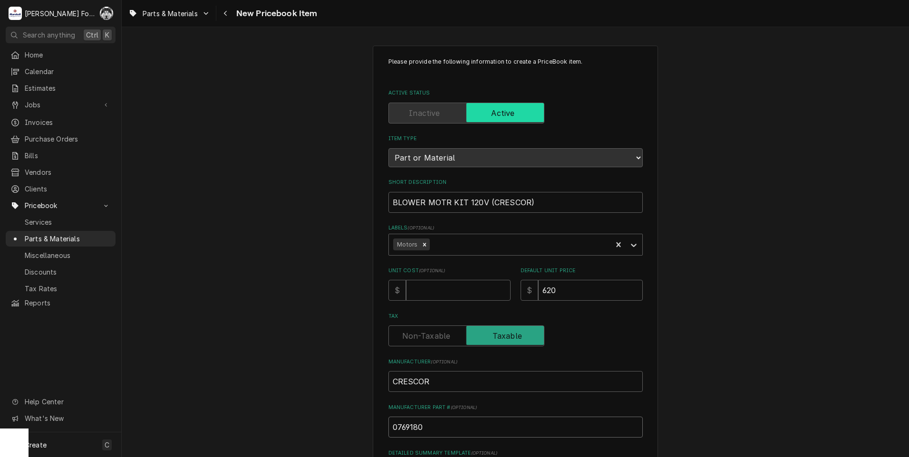
type textarea "x"
type input "0769180S"
type textarea "x"
type input "0769180SS"
type textarea "x"
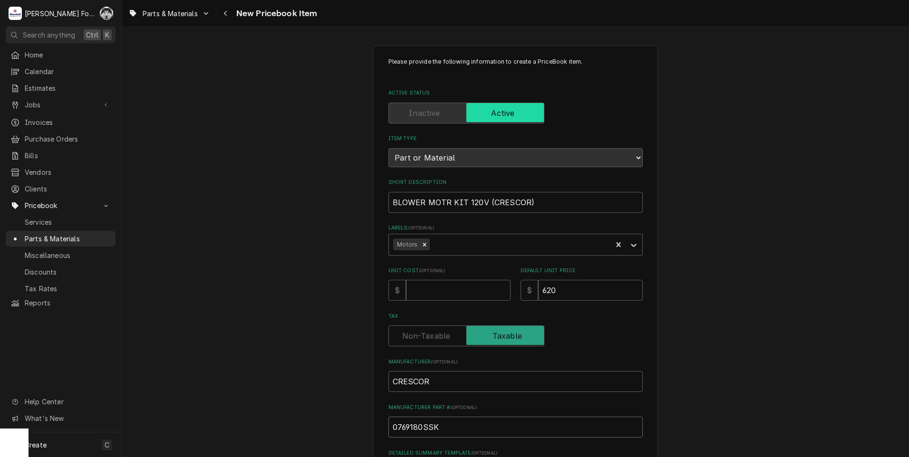
type input "0769180SSK"
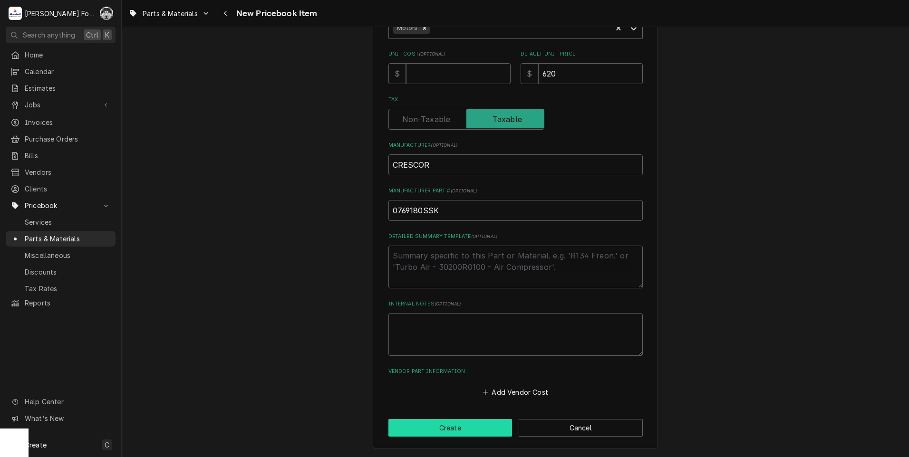
click at [446, 428] on button "Create" at bounding box center [450, 428] width 124 height 18
type textarea "x"
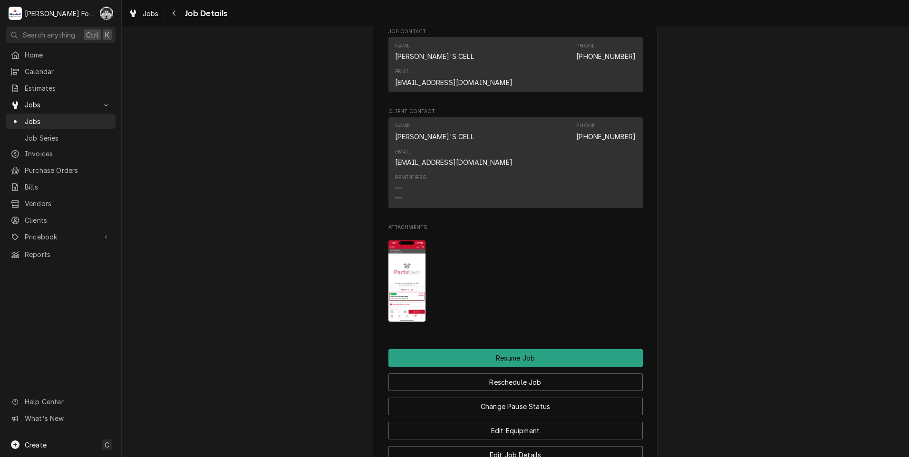
scroll to position [1331, 0]
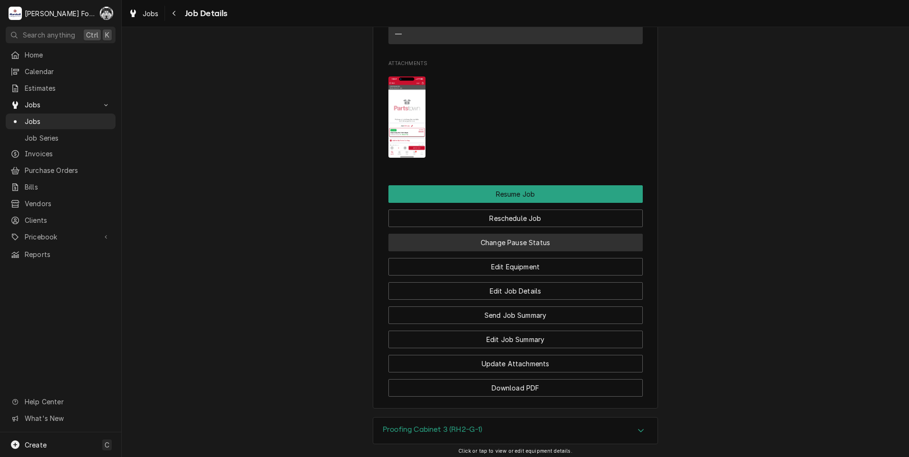
click at [520, 234] on button "Change Pause Status" at bounding box center [515, 243] width 254 height 18
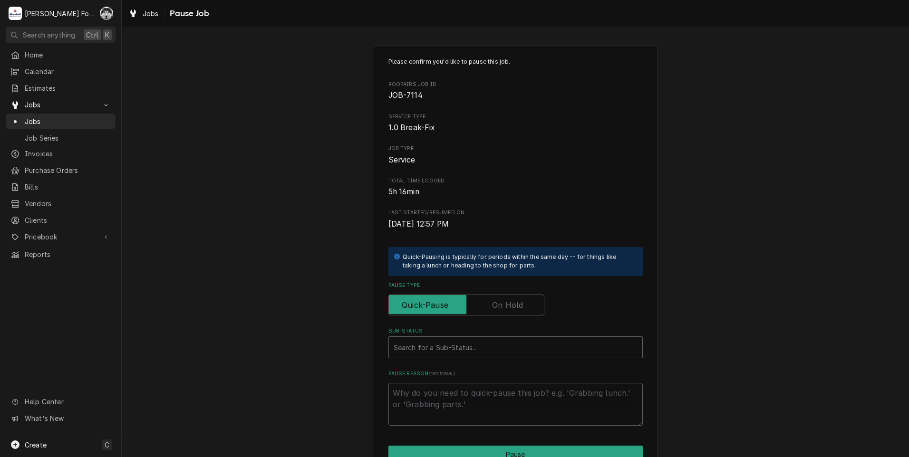
click at [511, 294] on div "Pause Type" at bounding box center [515, 299] width 254 height 34
click at [510, 308] on label "Pause Type" at bounding box center [466, 305] width 156 height 21
click at [510, 308] on input "Pause Type" at bounding box center [466, 305] width 147 height 21
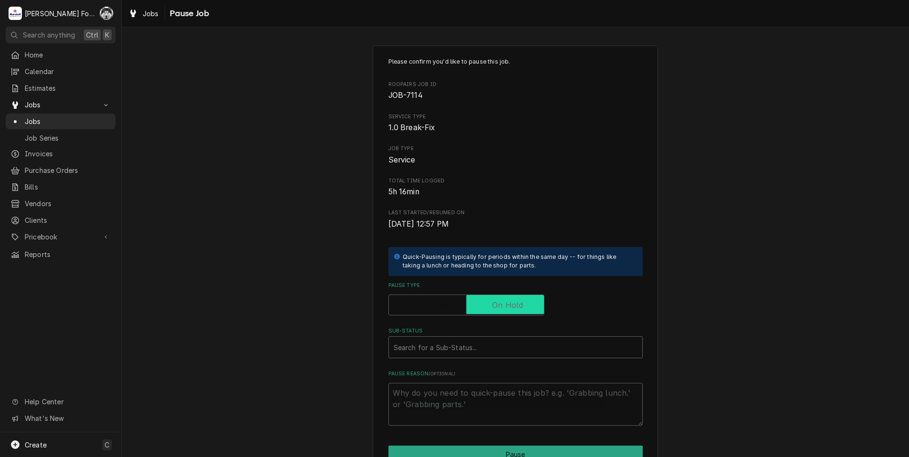
checkbox input "true"
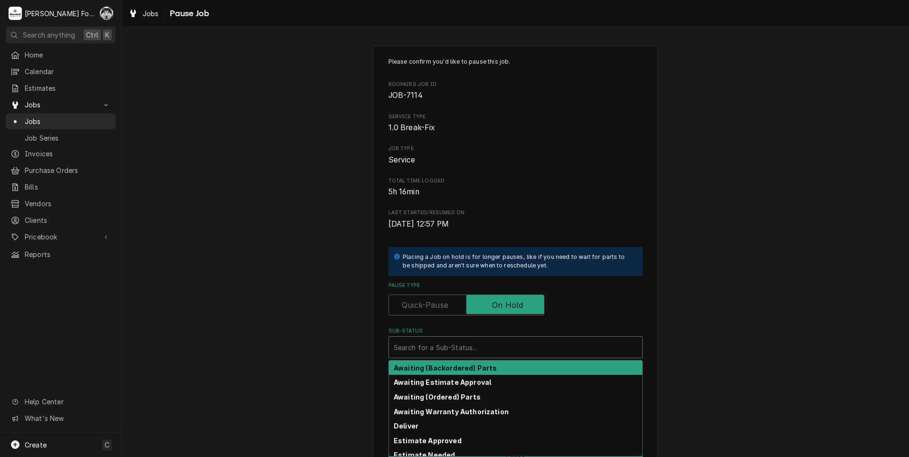
click at [489, 342] on div "Sub-Status" at bounding box center [516, 347] width 244 height 17
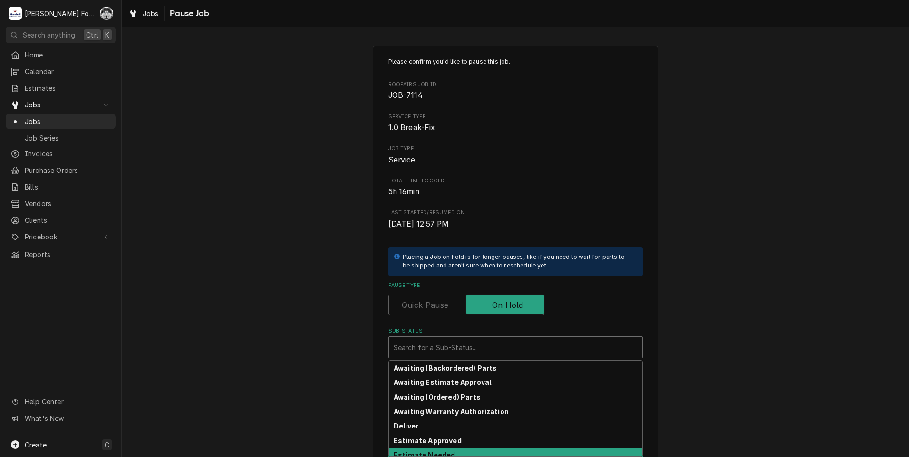
click at [440, 456] on strong "Estimate Needed" at bounding box center [424, 455] width 61 height 8
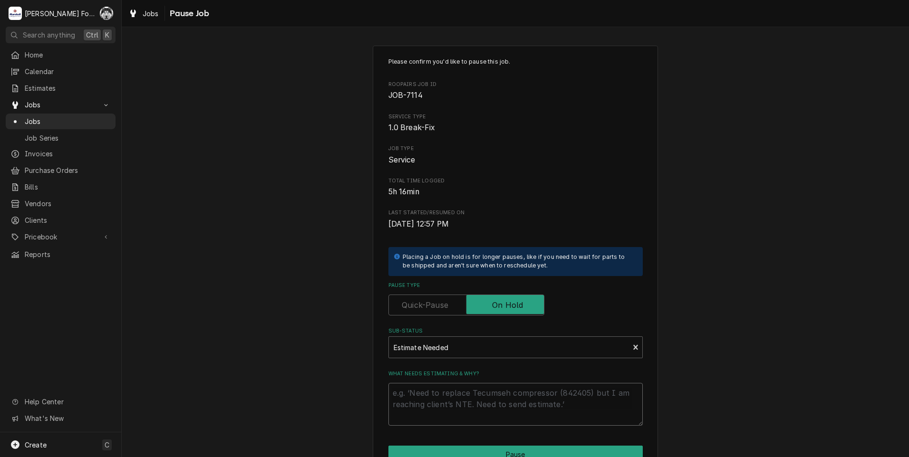
click at [437, 411] on textarea "What needs estimating & why?" at bounding box center [515, 404] width 254 height 43
type textarea "x"
type textarea "P"
type textarea "x"
type textarea "PA"
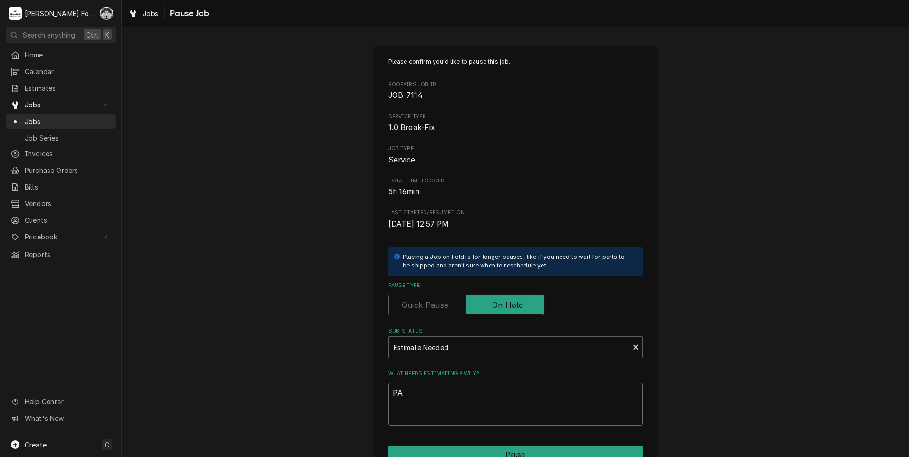
type textarea "x"
type textarea "PAR"
type textarea "x"
type textarea "PART"
type textarea "x"
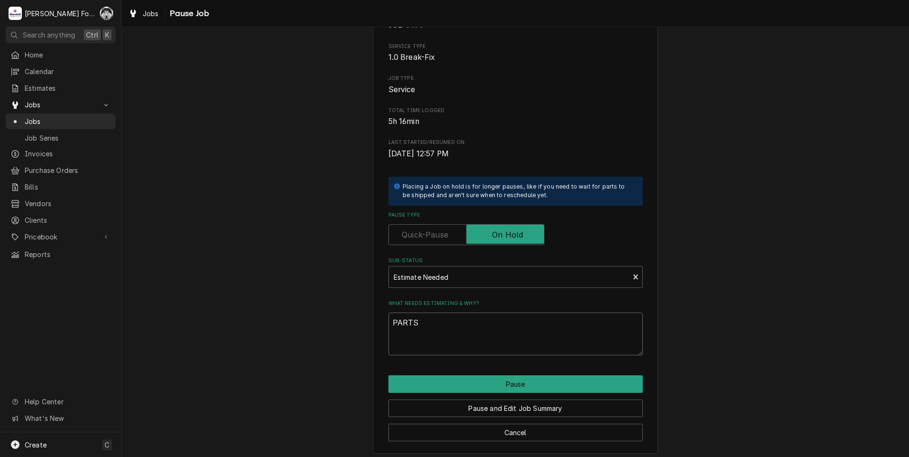
scroll to position [75, 0]
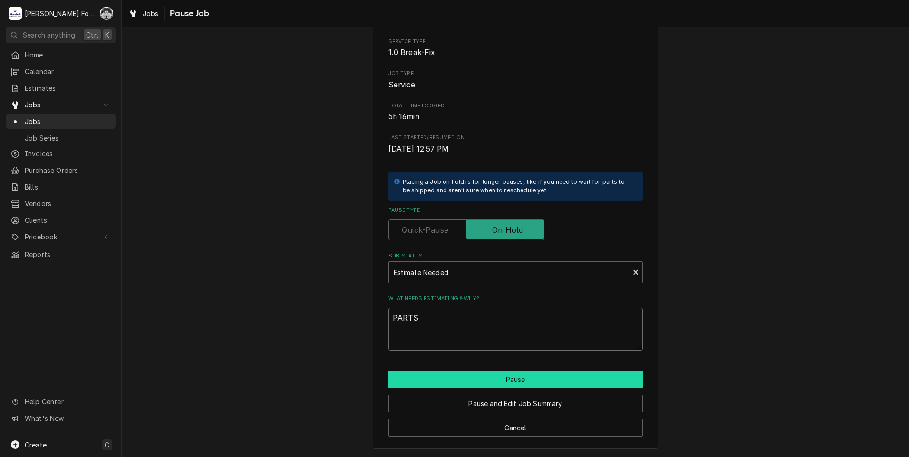
type textarea "PARTS"
click at [422, 381] on button "Pause" at bounding box center [515, 380] width 254 height 18
type textarea "x"
